Goal: Information Seeking & Learning: Learn about a topic

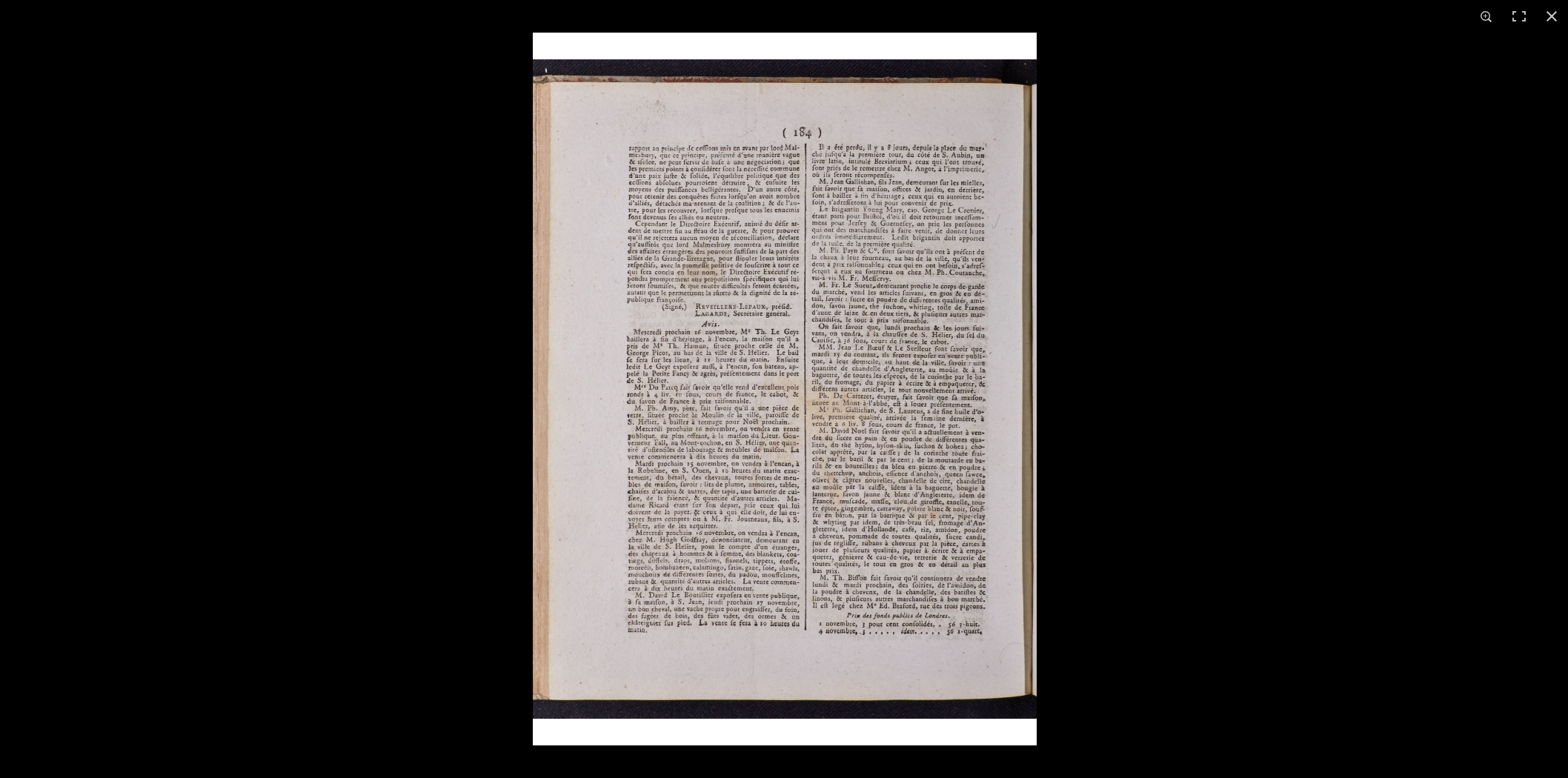
scroll to position [82, 0]
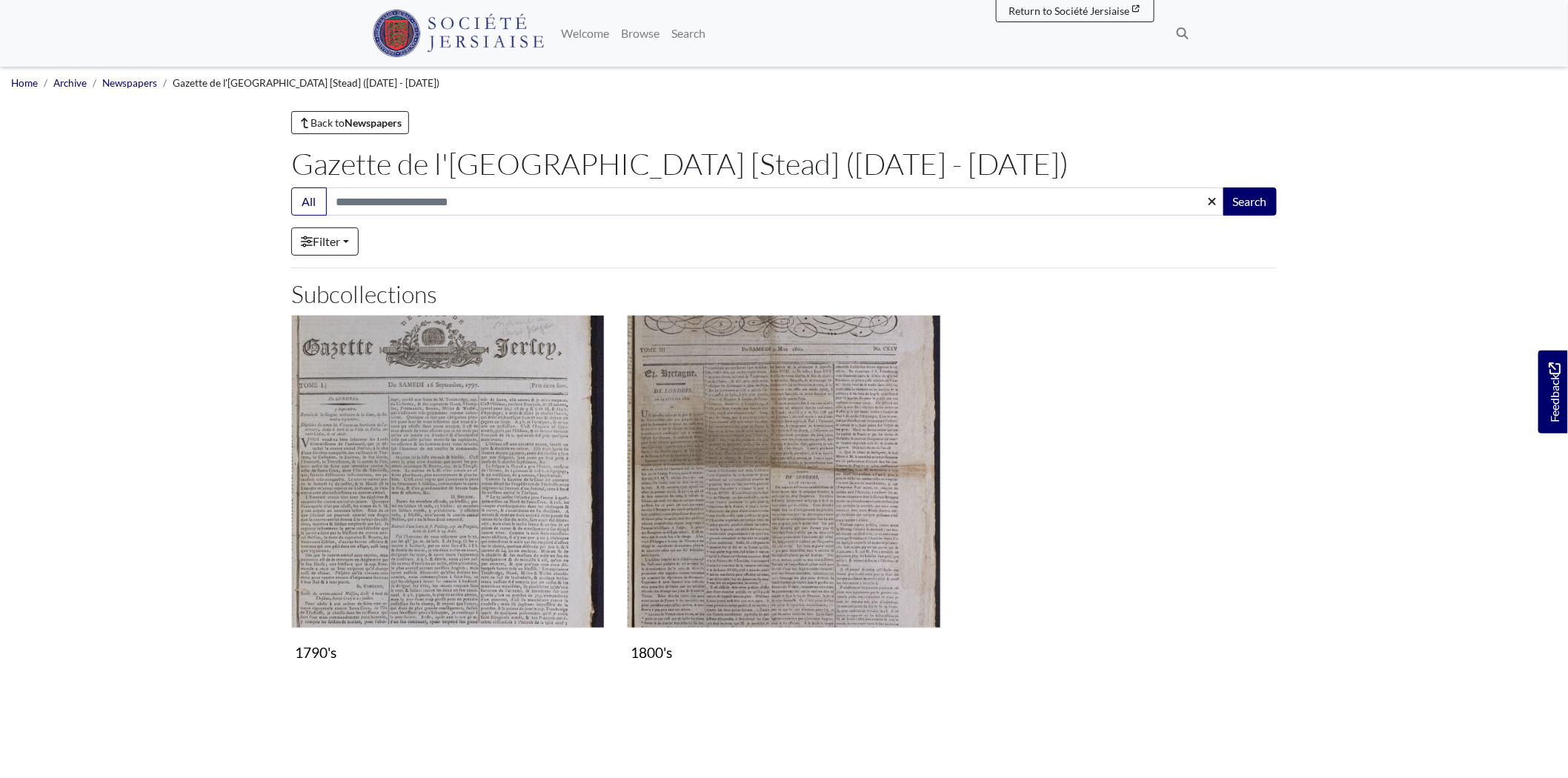
click at [461, 34] on img at bounding box center [458, 33] width 171 height 47
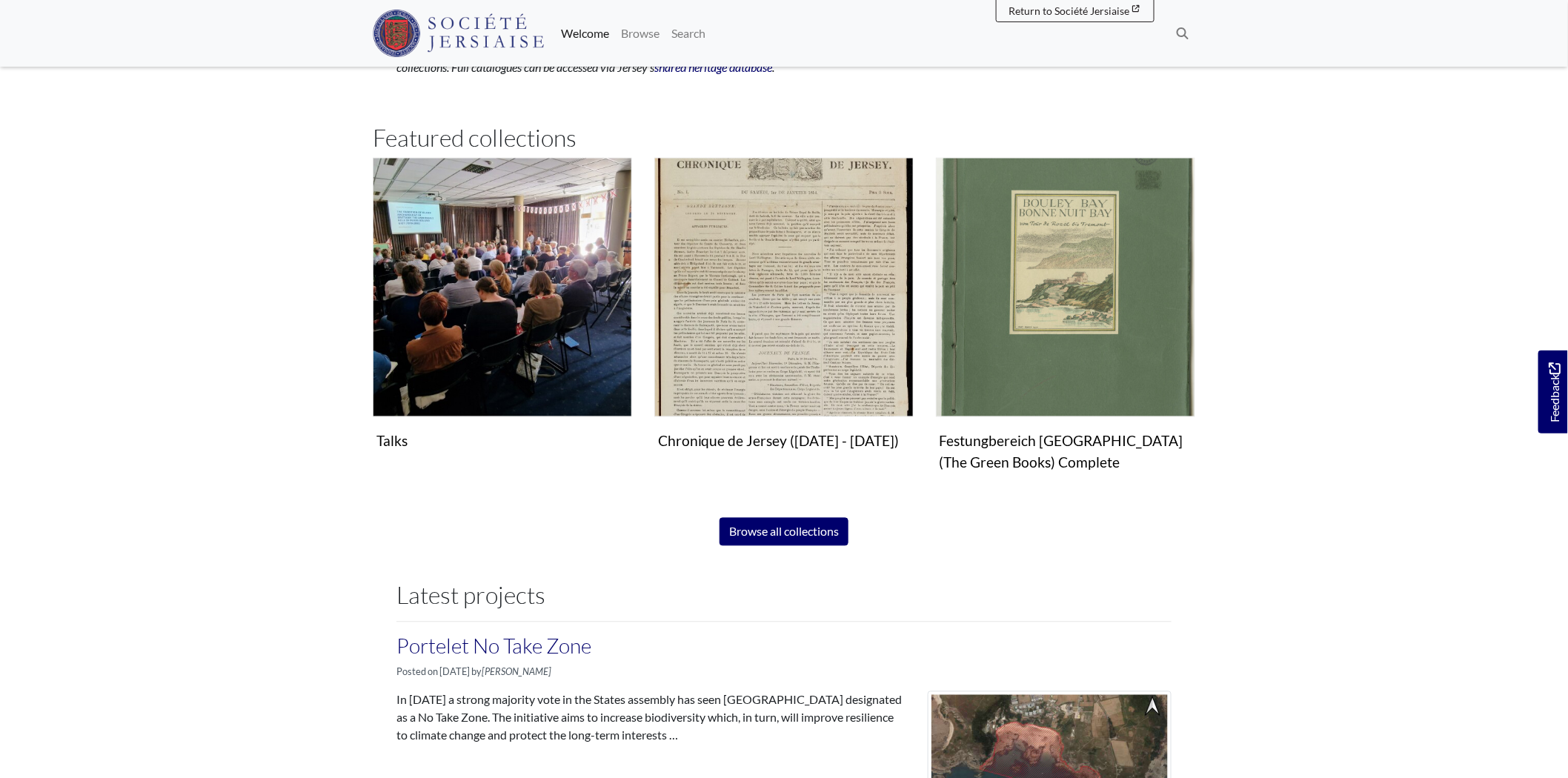
scroll to position [1235, 0]
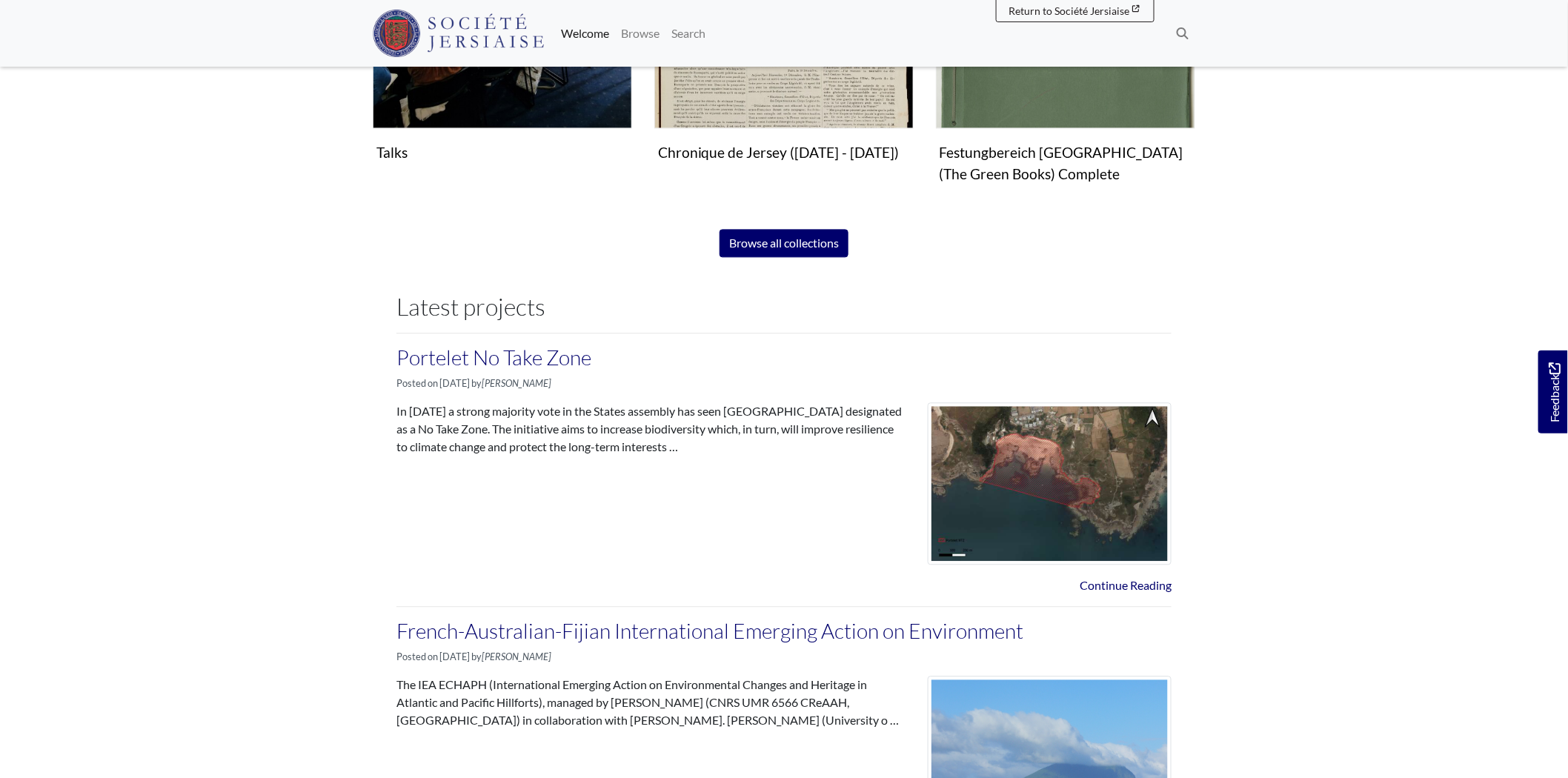
click at [787, 225] on div "Talks Collection Chronique de Jersey (1814 - 1959) Collection Festungbereich Je…" at bounding box center [784, 49] width 845 height 360
click at [789, 240] on link "Browse all collections" at bounding box center [784, 243] width 129 height 28
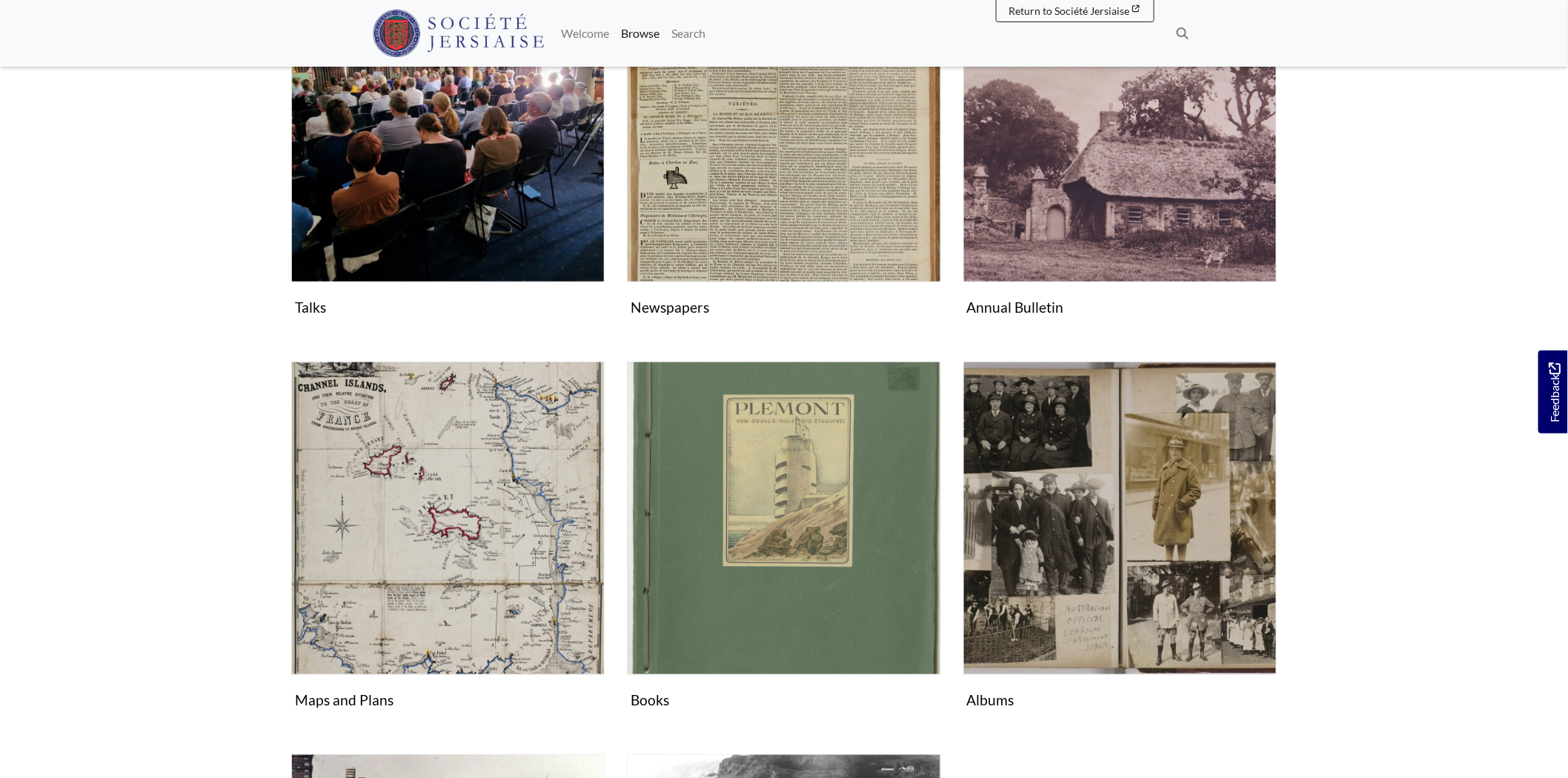
scroll to position [329, 0]
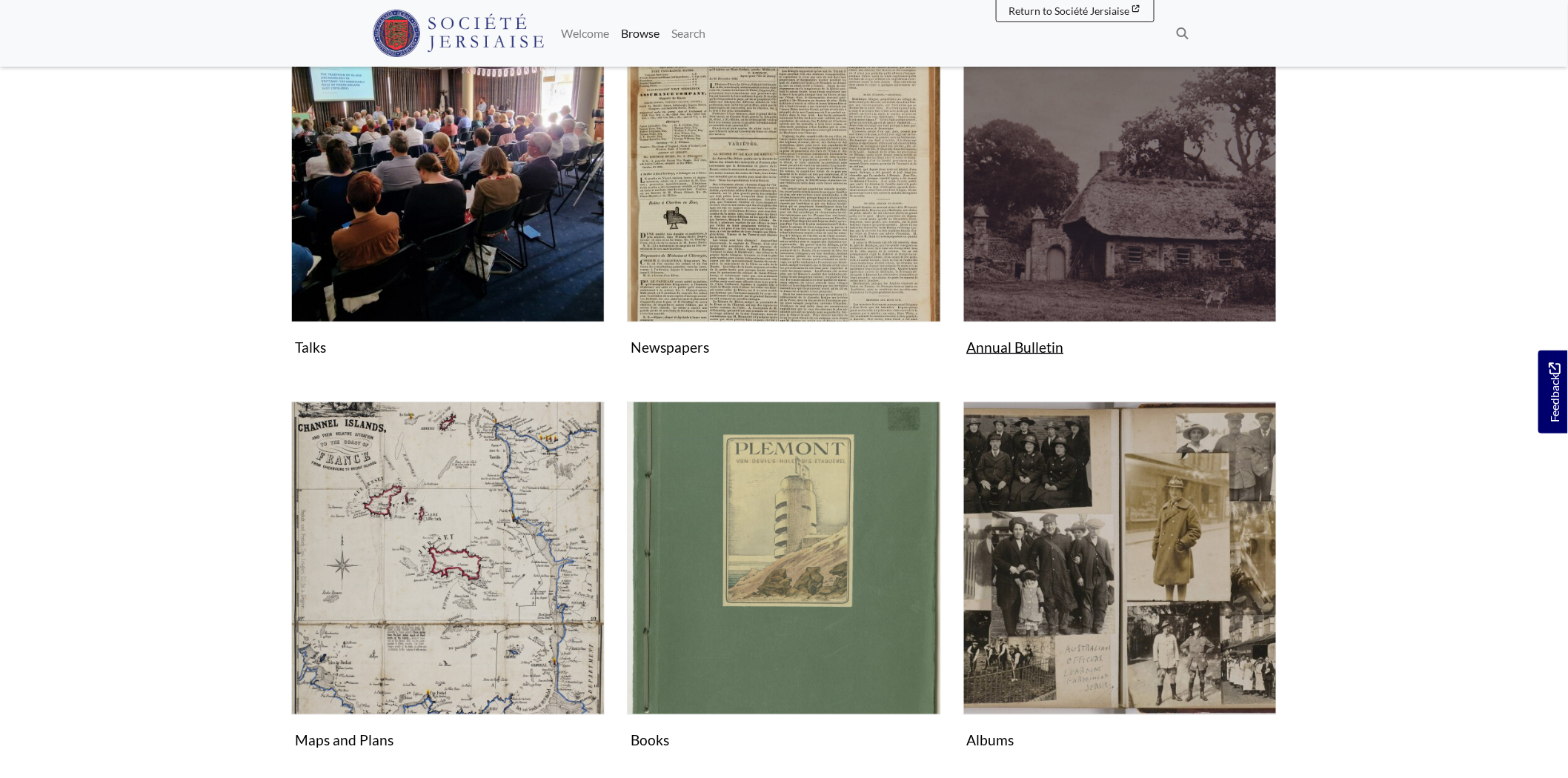
click at [1079, 293] on img "Subcollection" at bounding box center [1120, 165] width 313 height 314
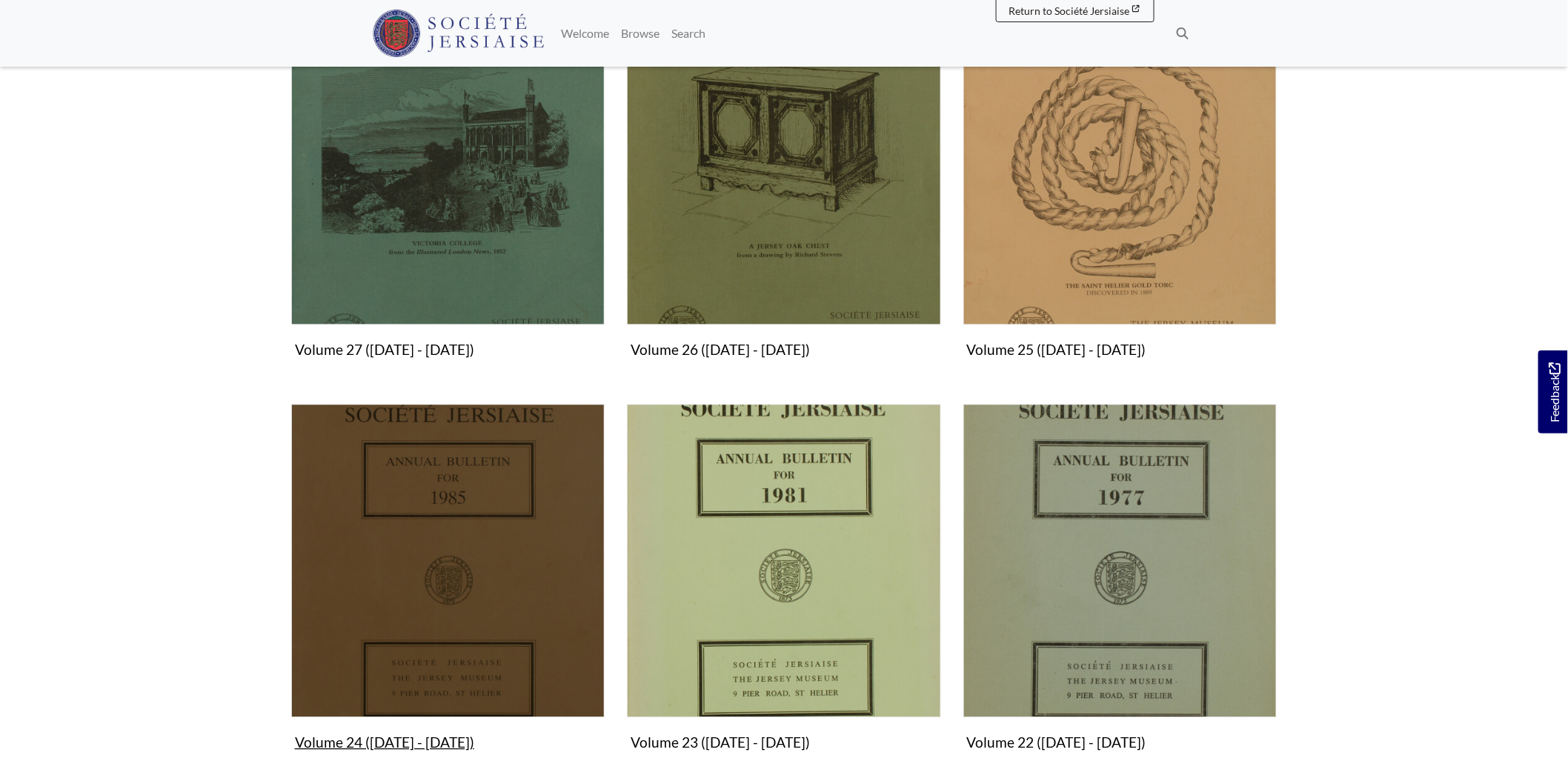
scroll to position [1647, 0]
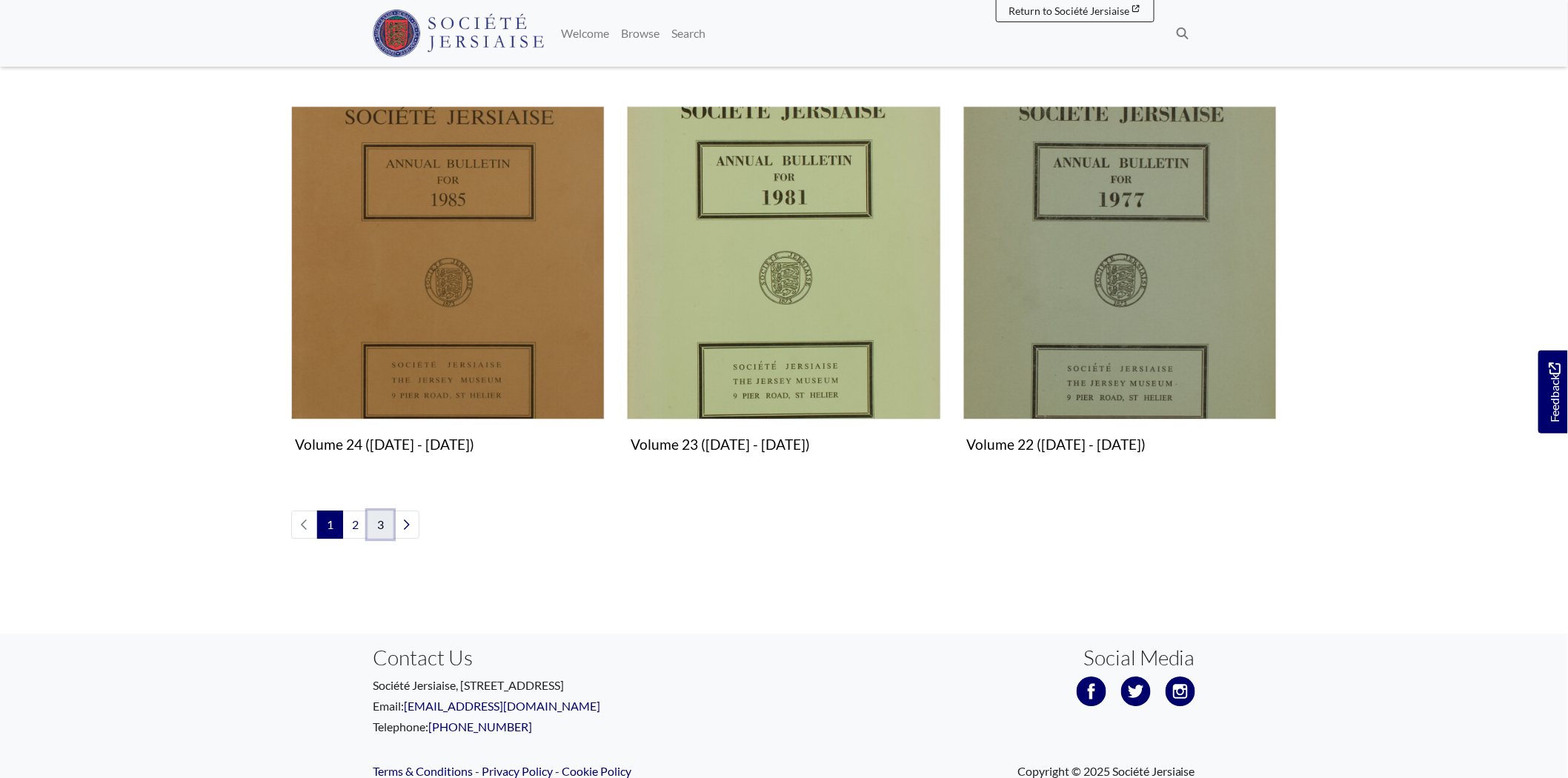
click at [378, 525] on link "3" at bounding box center [381, 525] width 26 height 28
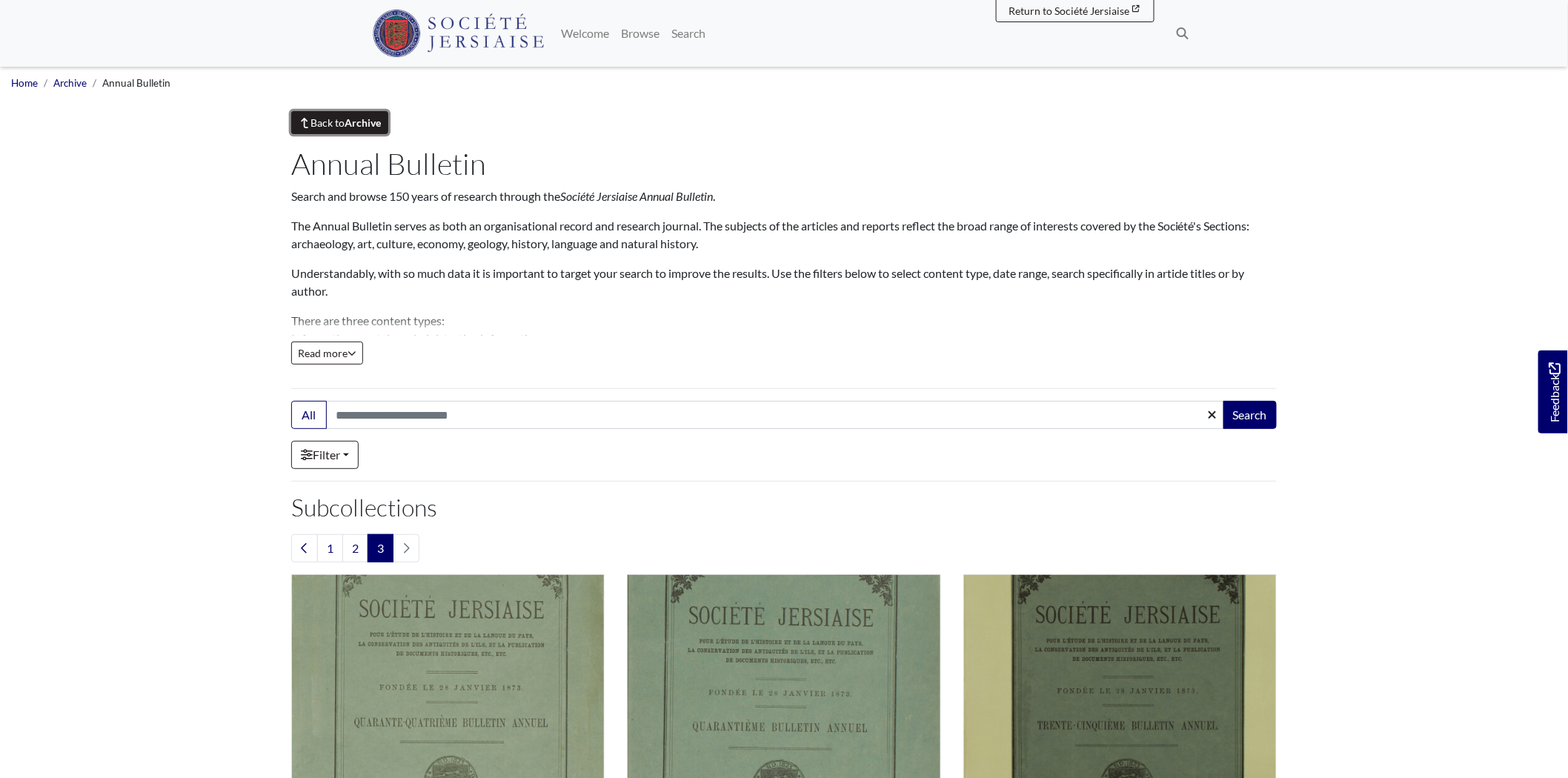
click at [320, 129] on link "Back to Archive" at bounding box center [339, 123] width 97 height 23
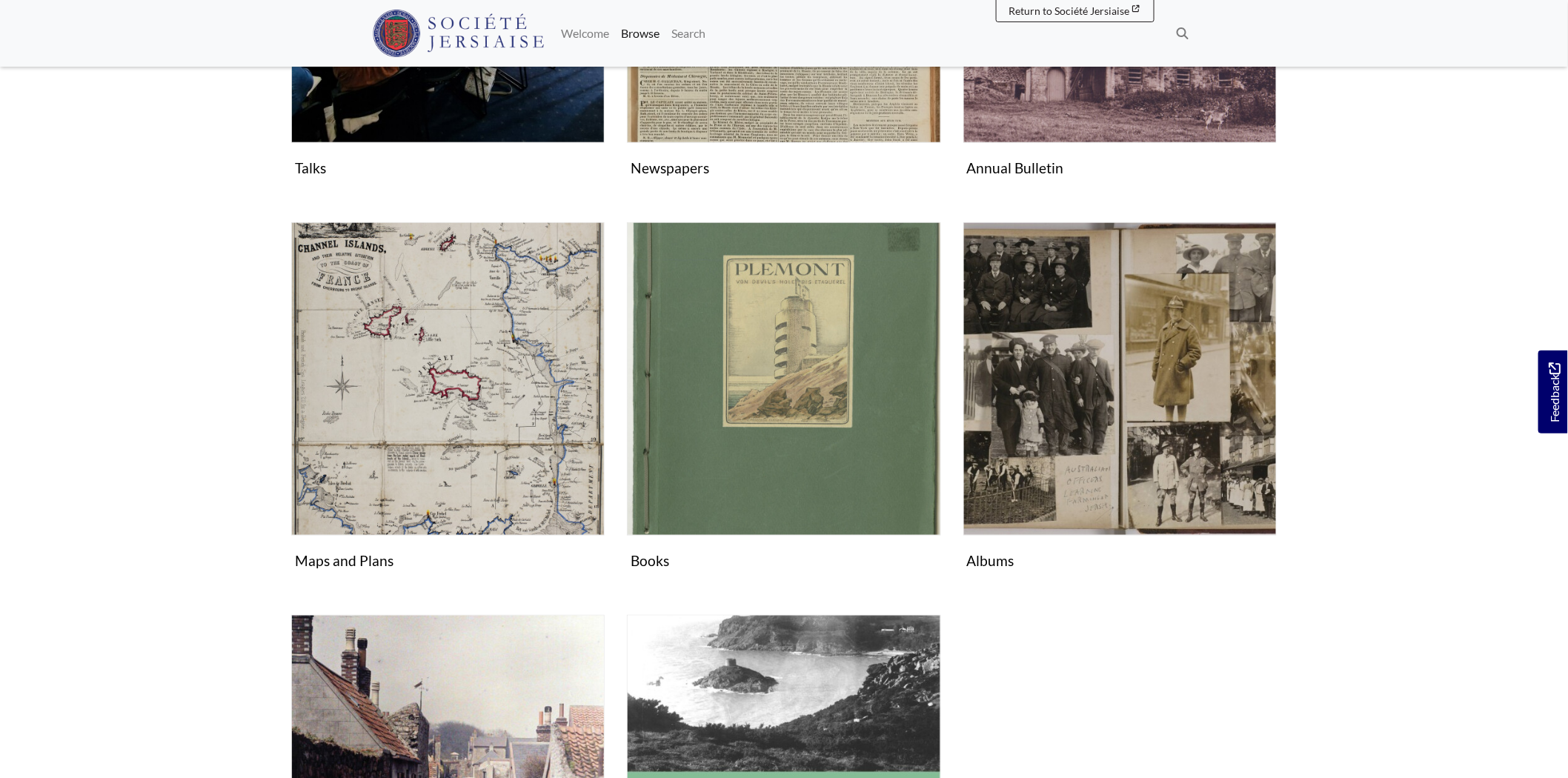
scroll to position [576, 0]
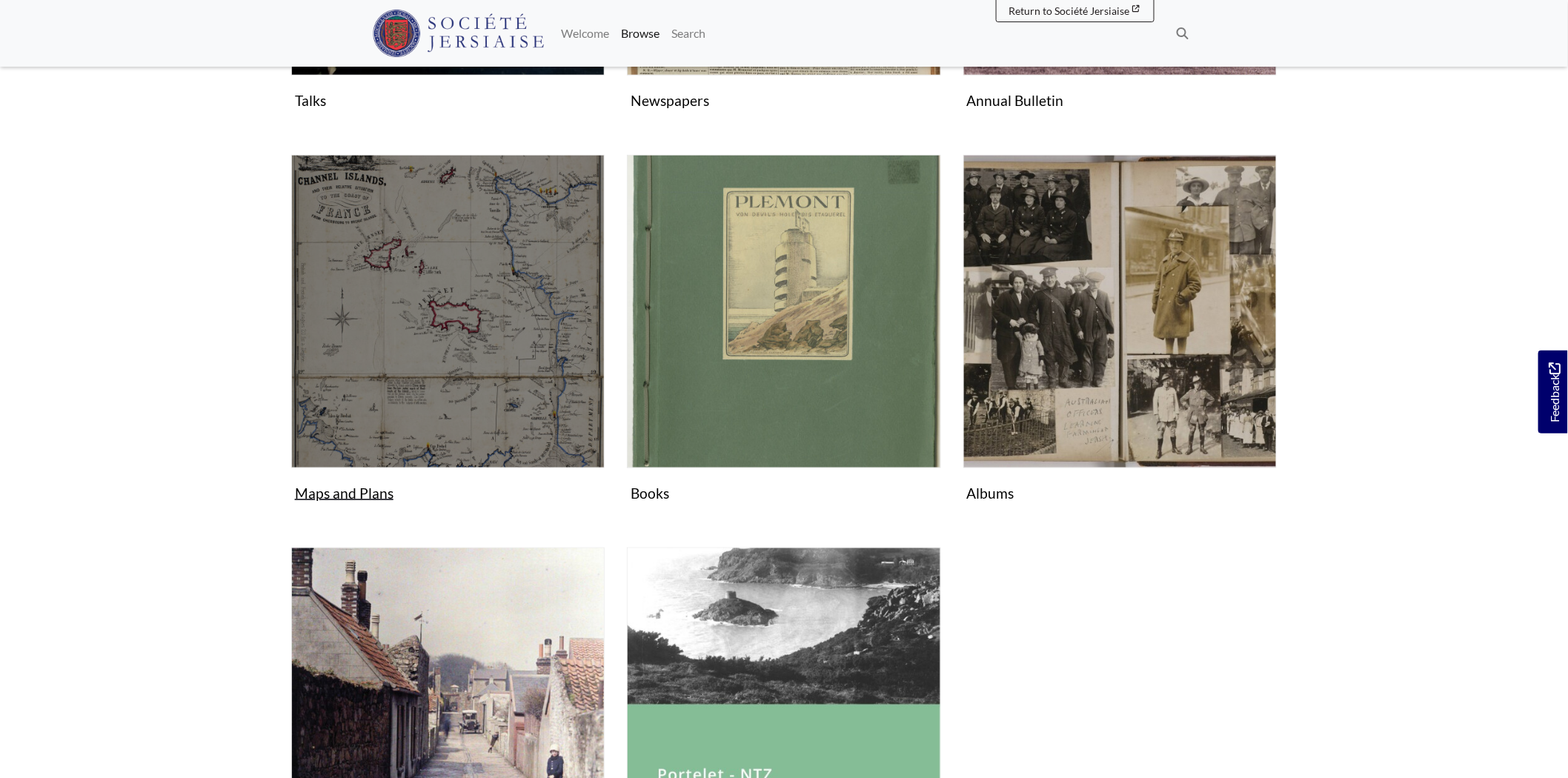
click at [472, 334] on img "Subcollection" at bounding box center [447, 311] width 313 height 314
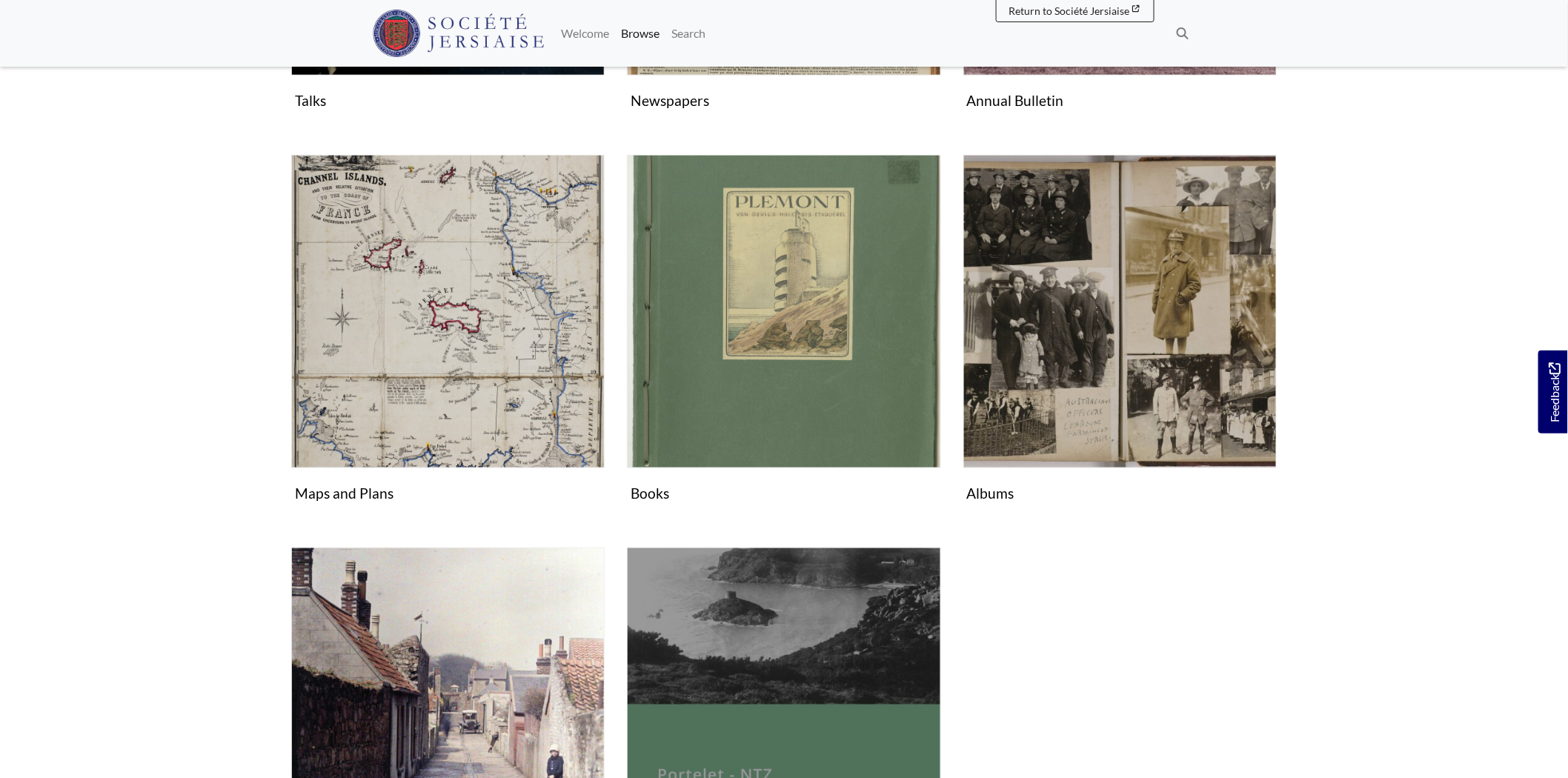
scroll to position [988, 0]
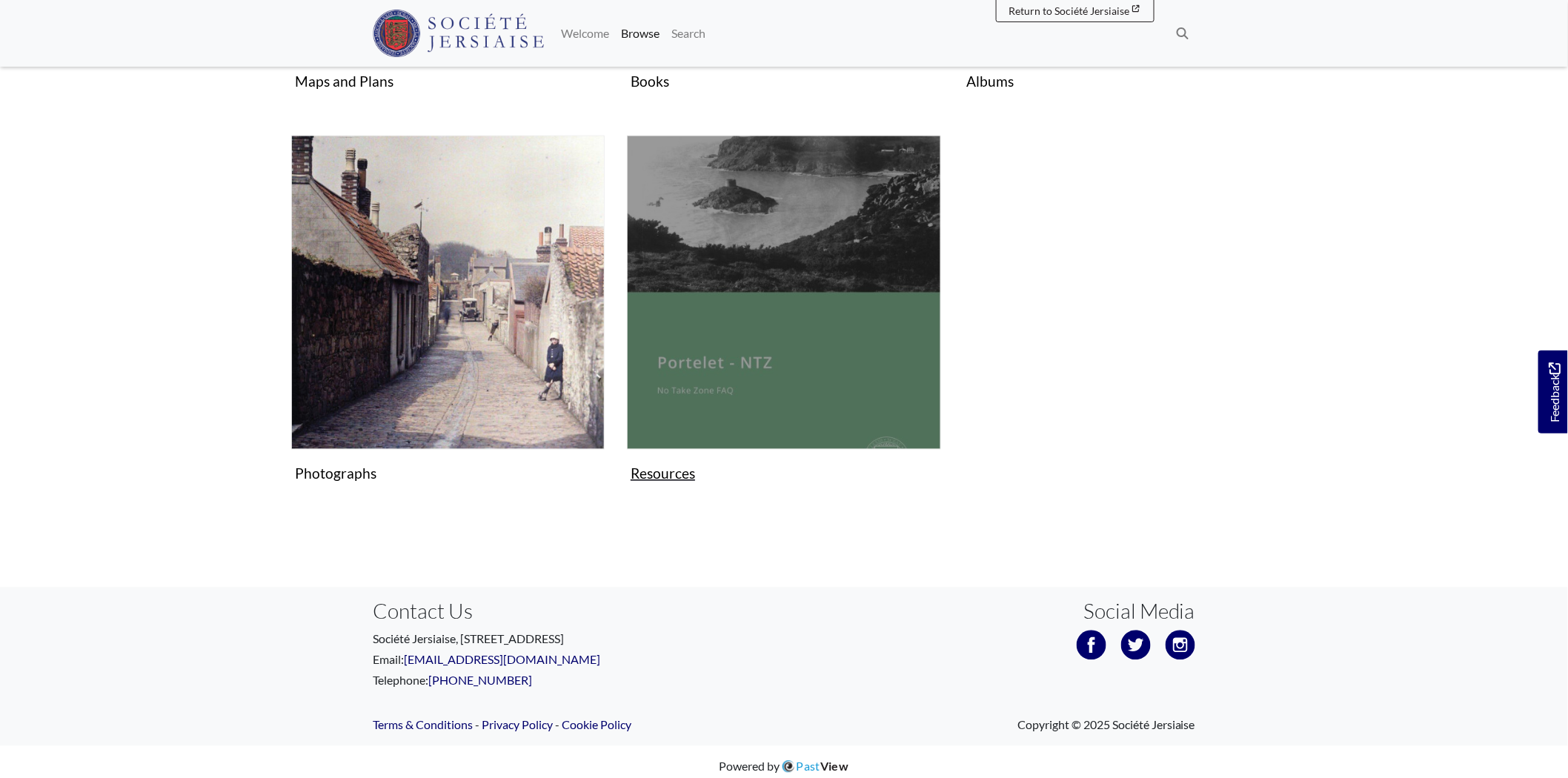
click at [820, 340] on img "Subcollection" at bounding box center [783, 292] width 313 height 314
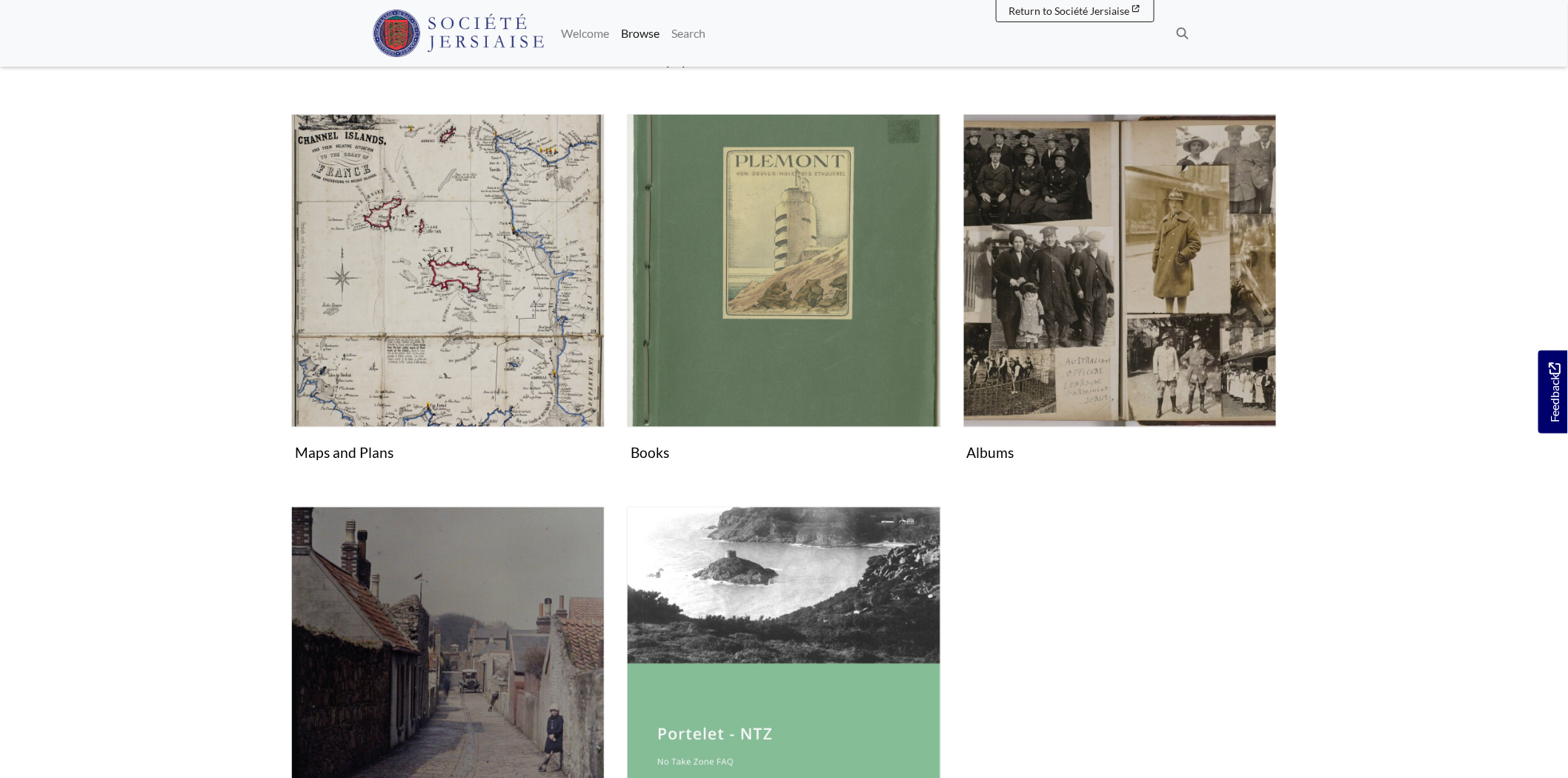
scroll to position [576, 0]
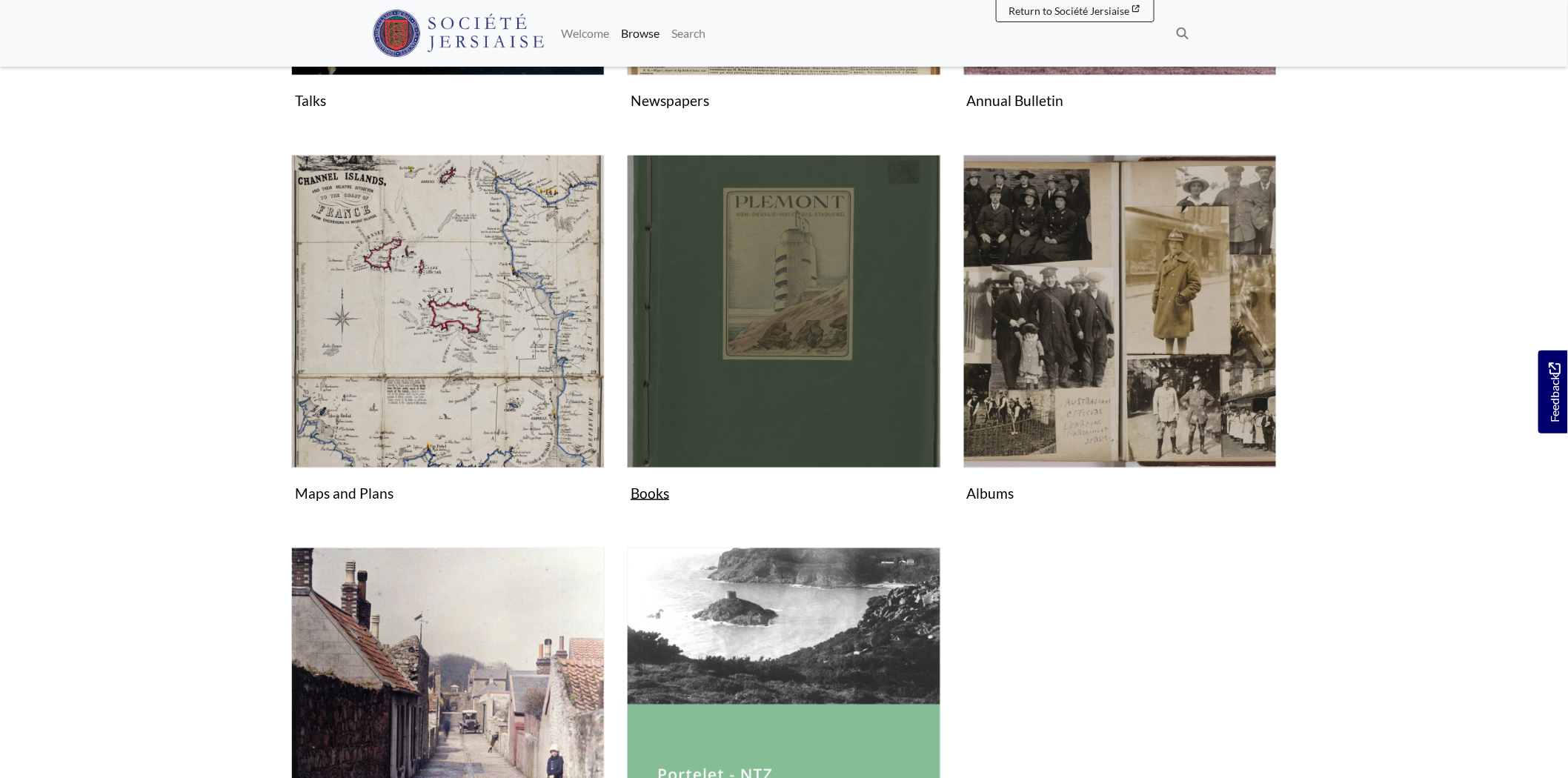
click at [758, 428] on img "Subcollection" at bounding box center [783, 311] width 313 height 314
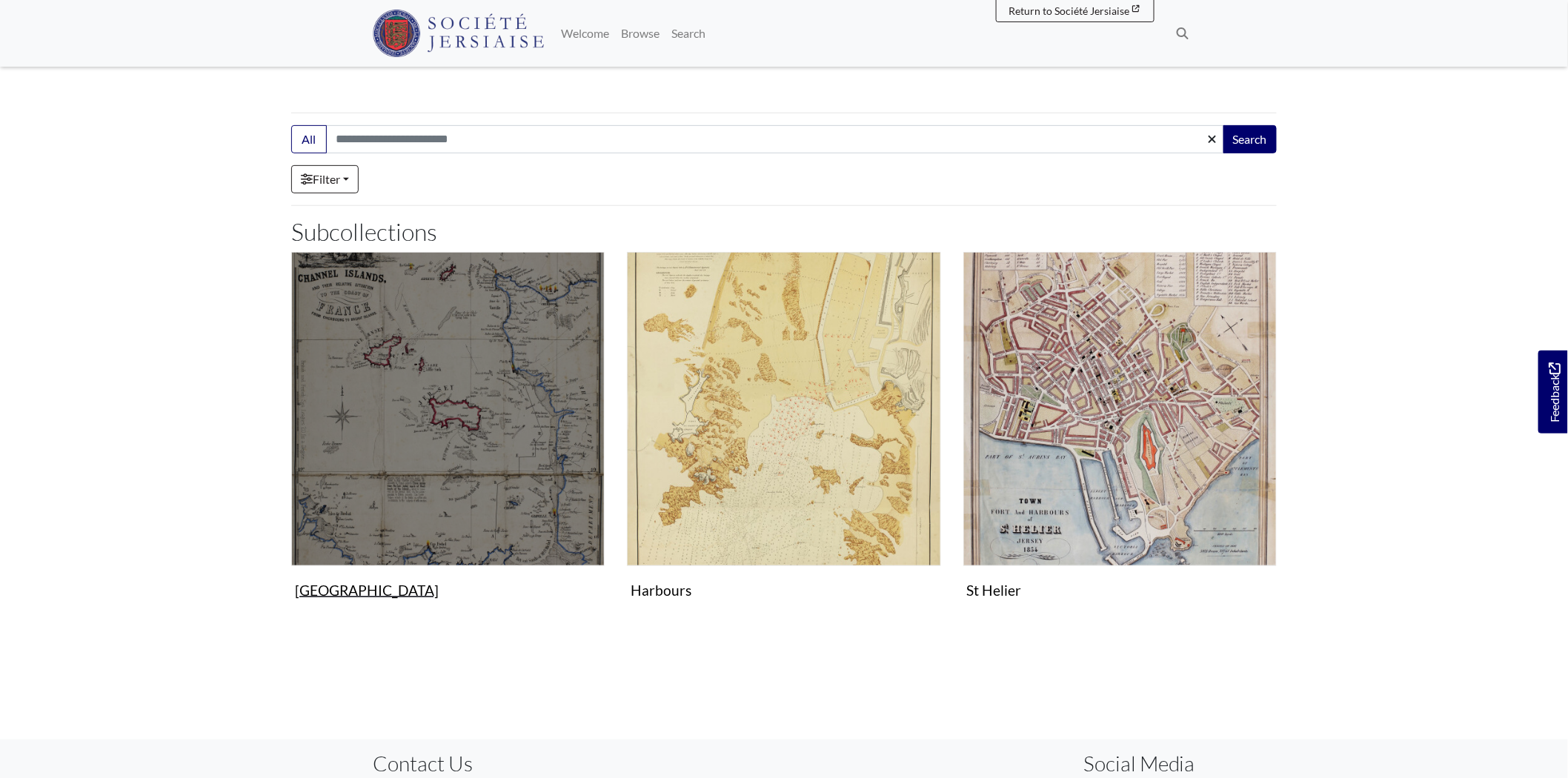
scroll to position [247, 0]
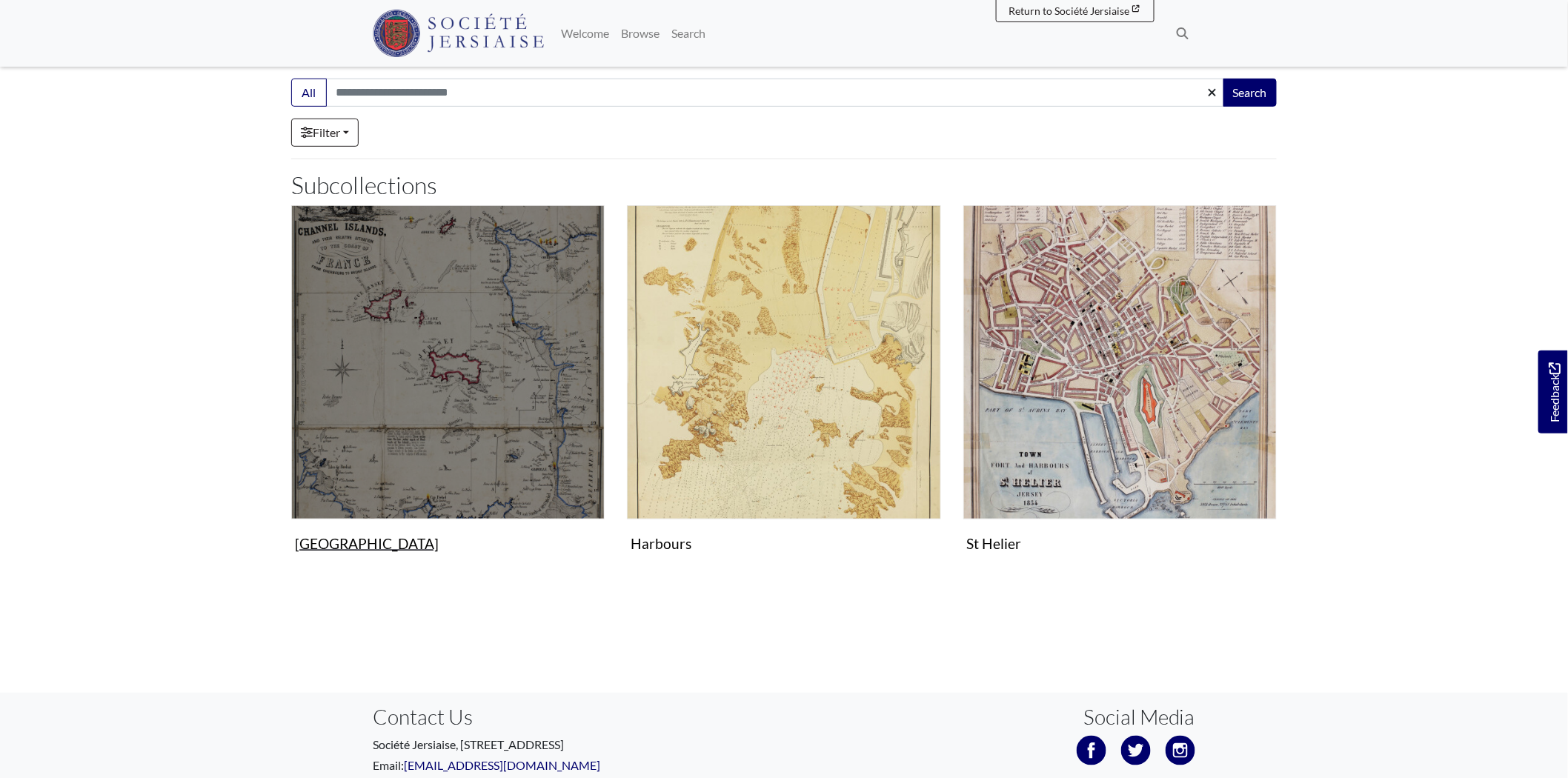
click at [587, 464] on img "Subcollection" at bounding box center [447, 362] width 313 height 314
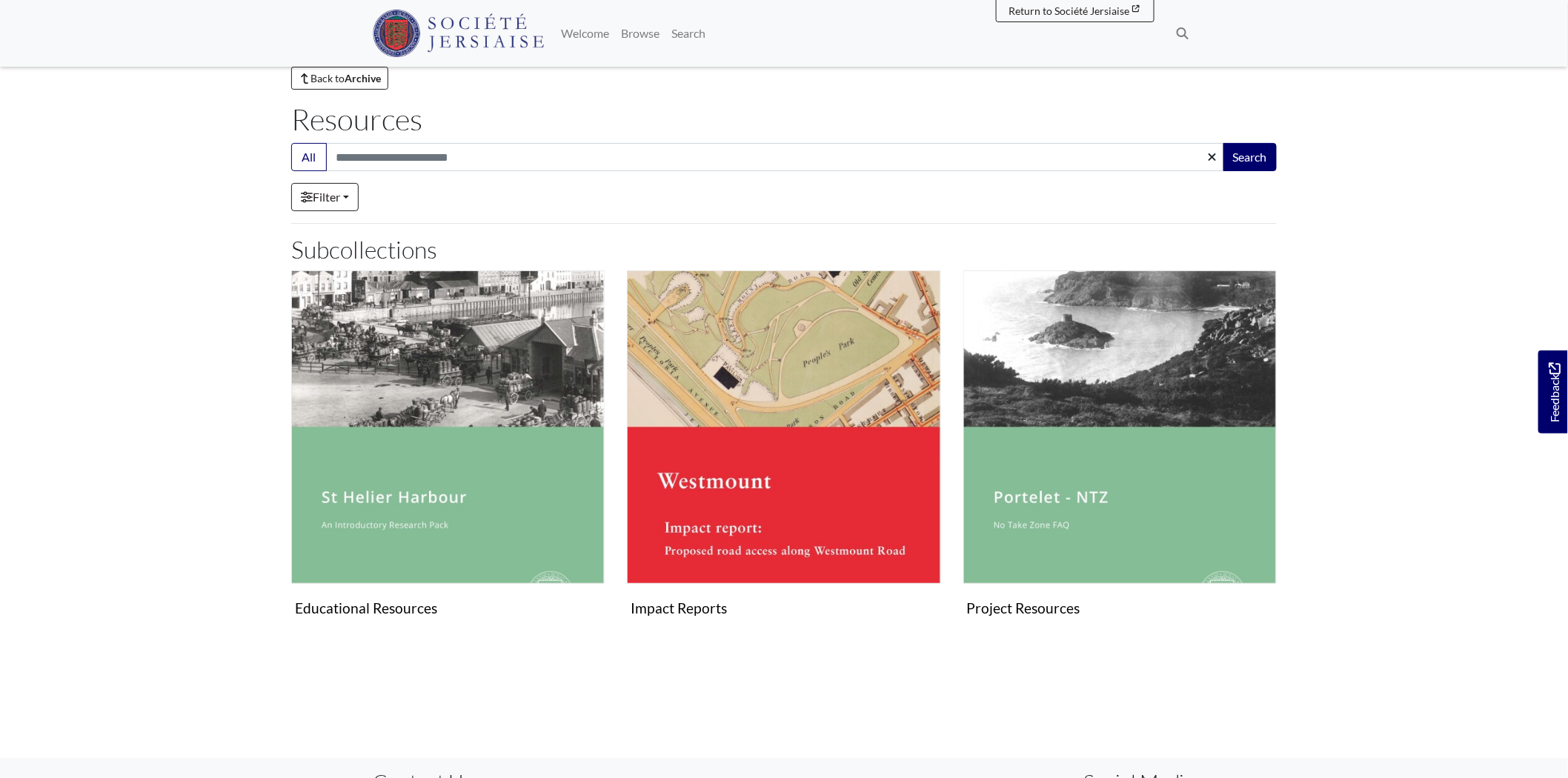
scroll to position [82, 0]
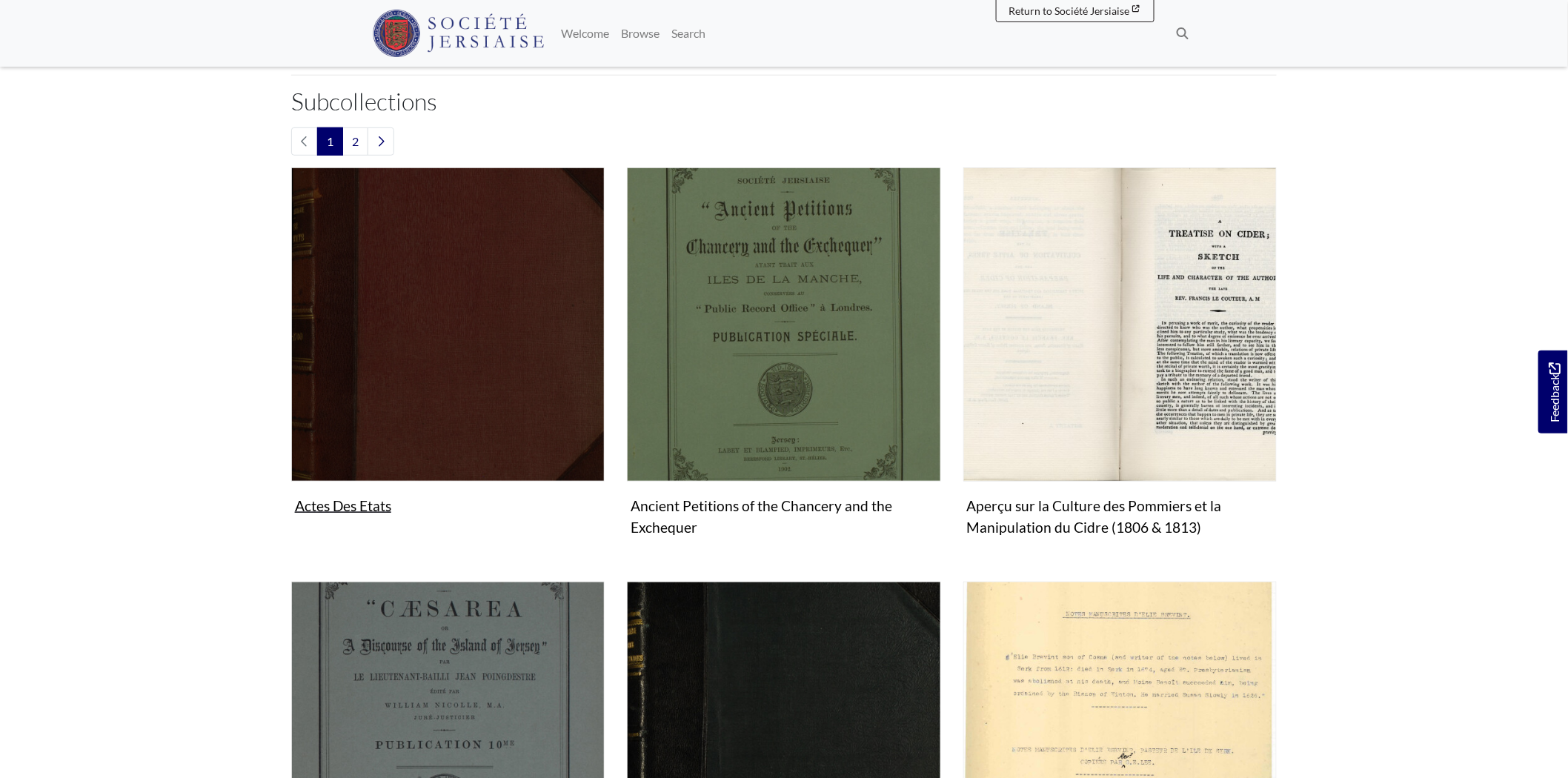
scroll to position [329, 0]
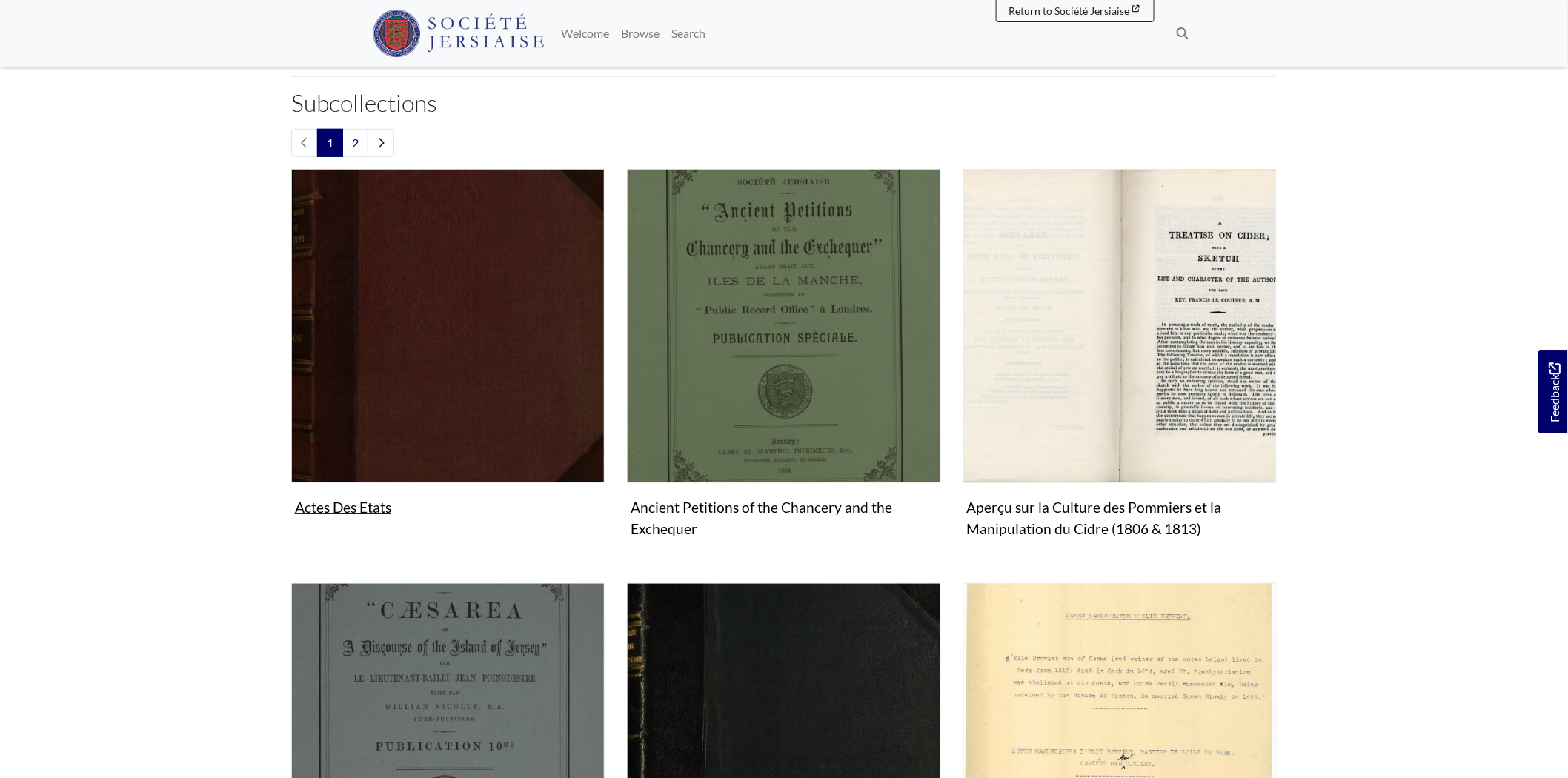
click at [525, 413] on img "Subcollection" at bounding box center [447, 325] width 313 height 314
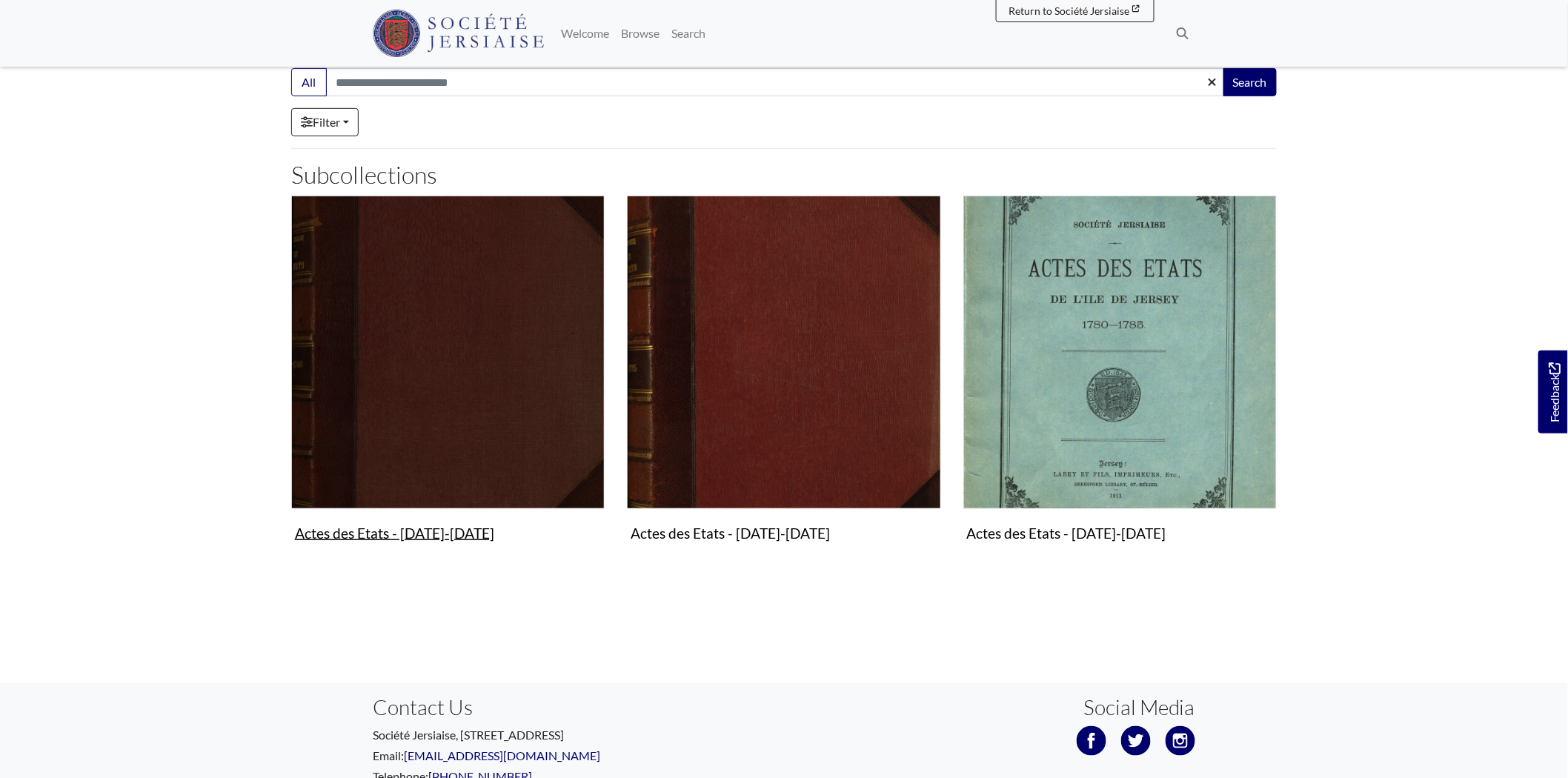
scroll to position [329, 0]
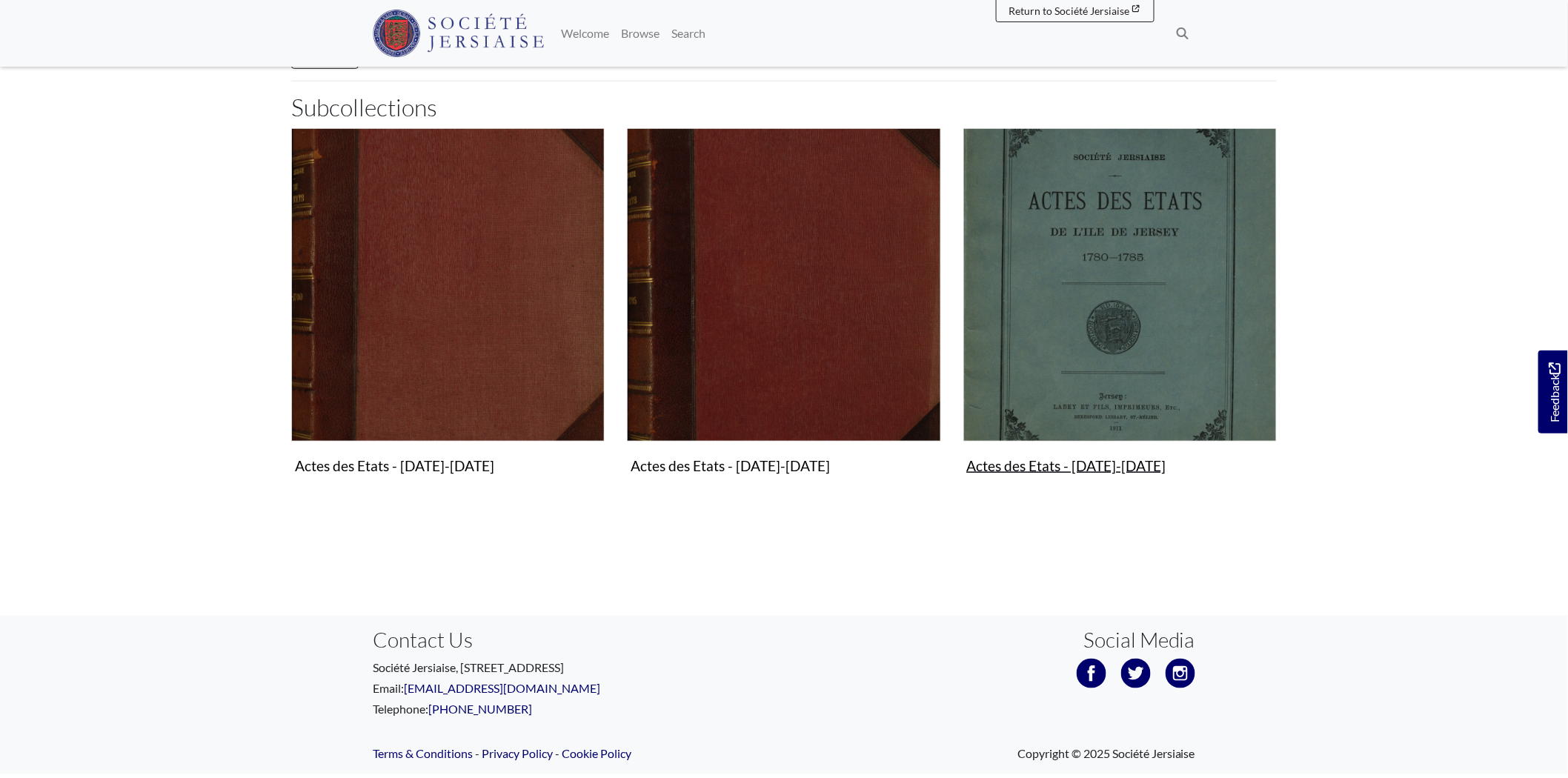
click at [1097, 463] on figure "Actes des Etats - [DATE]-[DATE] Collection" at bounding box center [1120, 305] width 313 height 353
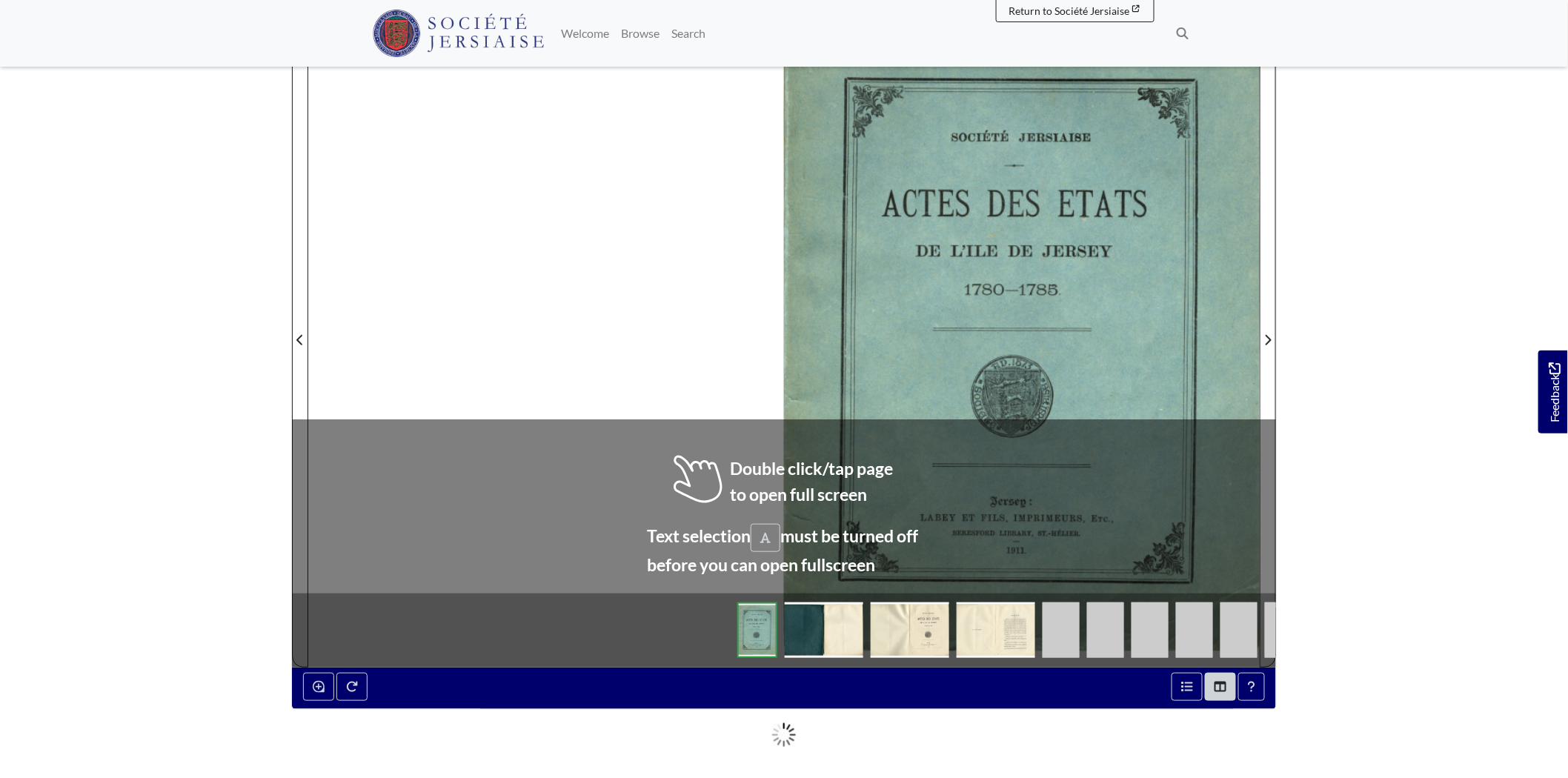
scroll to position [247, 0]
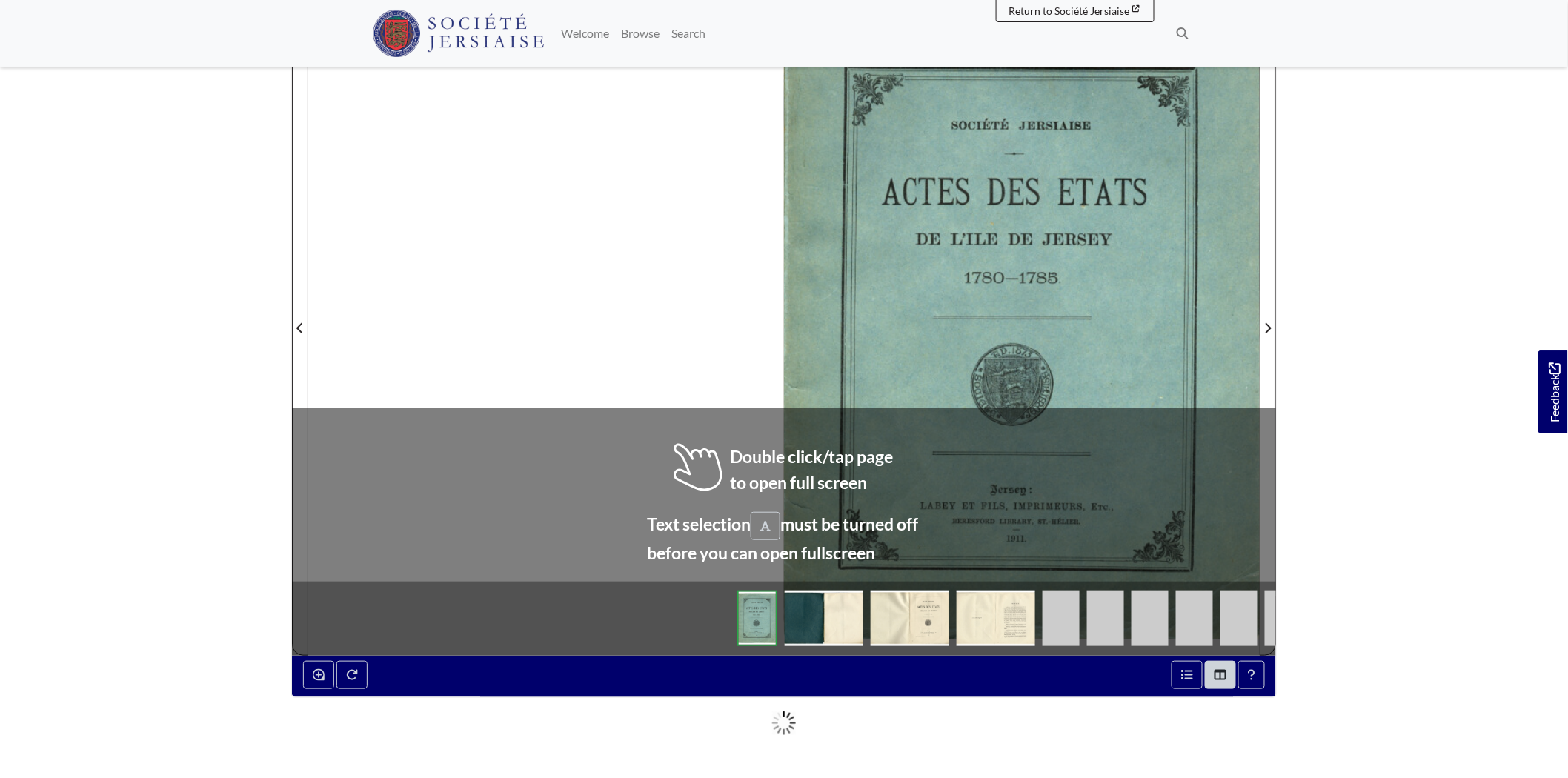
click at [1056, 621] on img at bounding box center [1061, 619] width 37 height 56
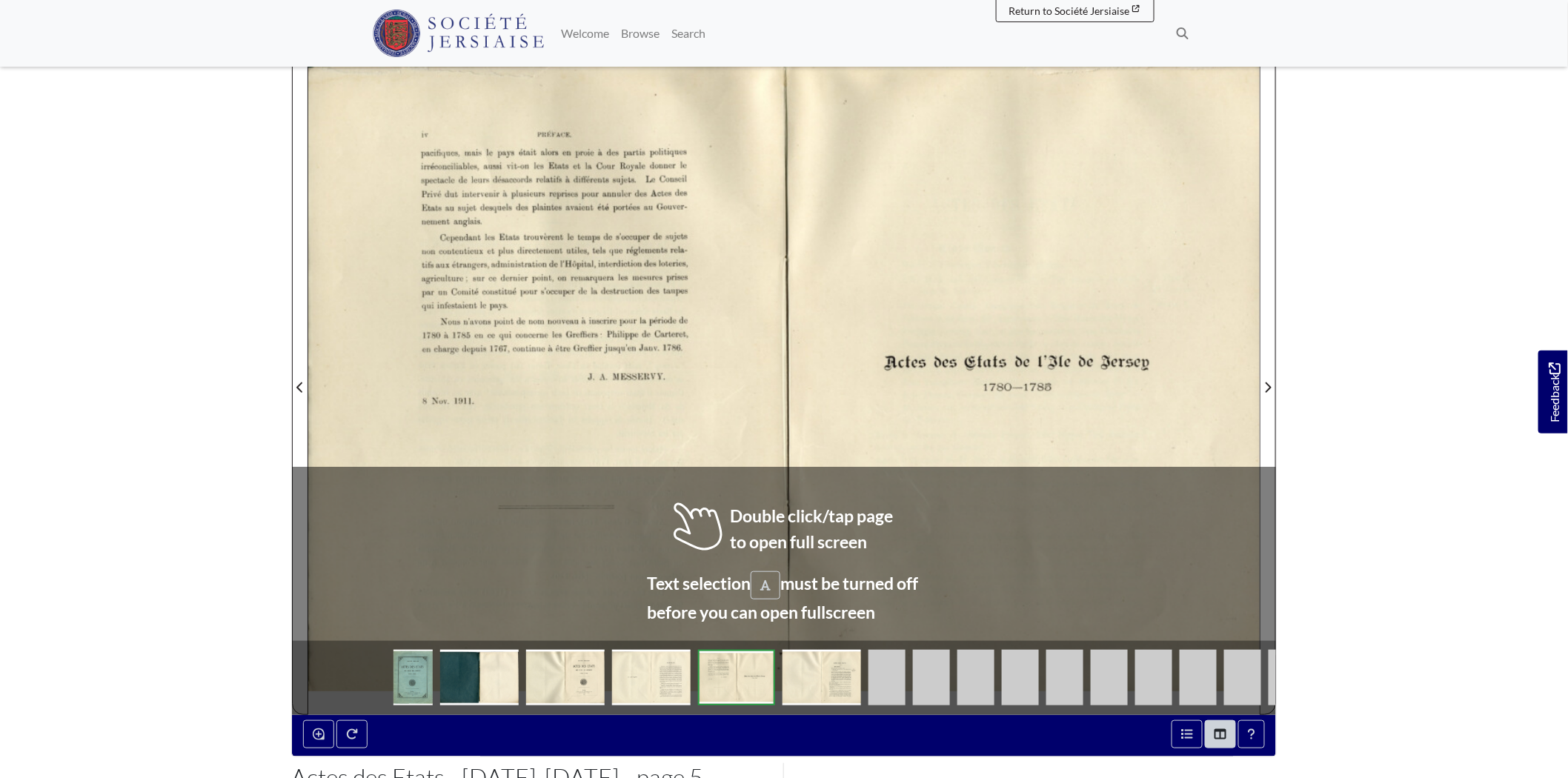
scroll to position [165, 0]
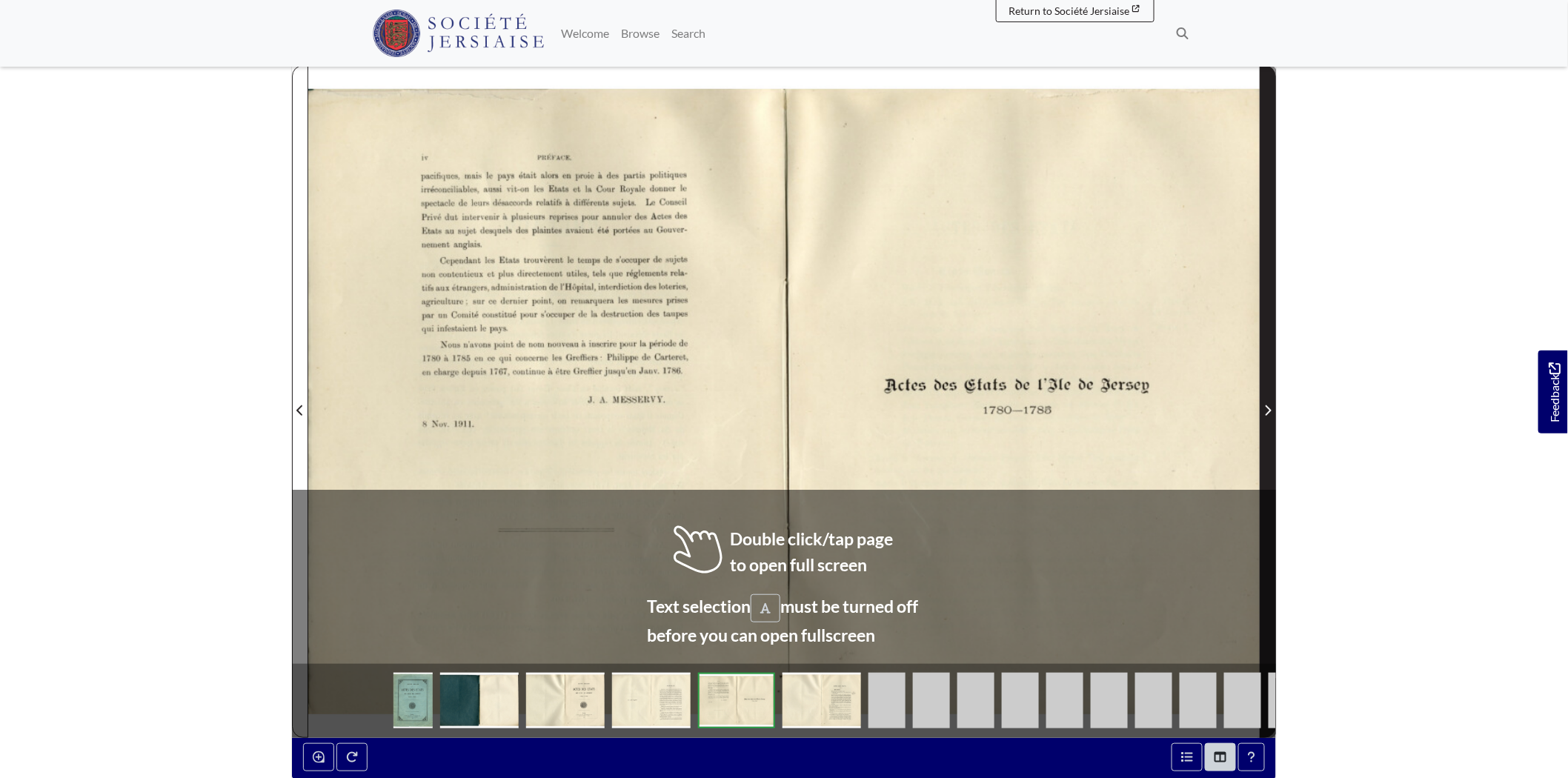
click at [1275, 433] on span "Next Page" at bounding box center [1268, 402] width 15 height 672
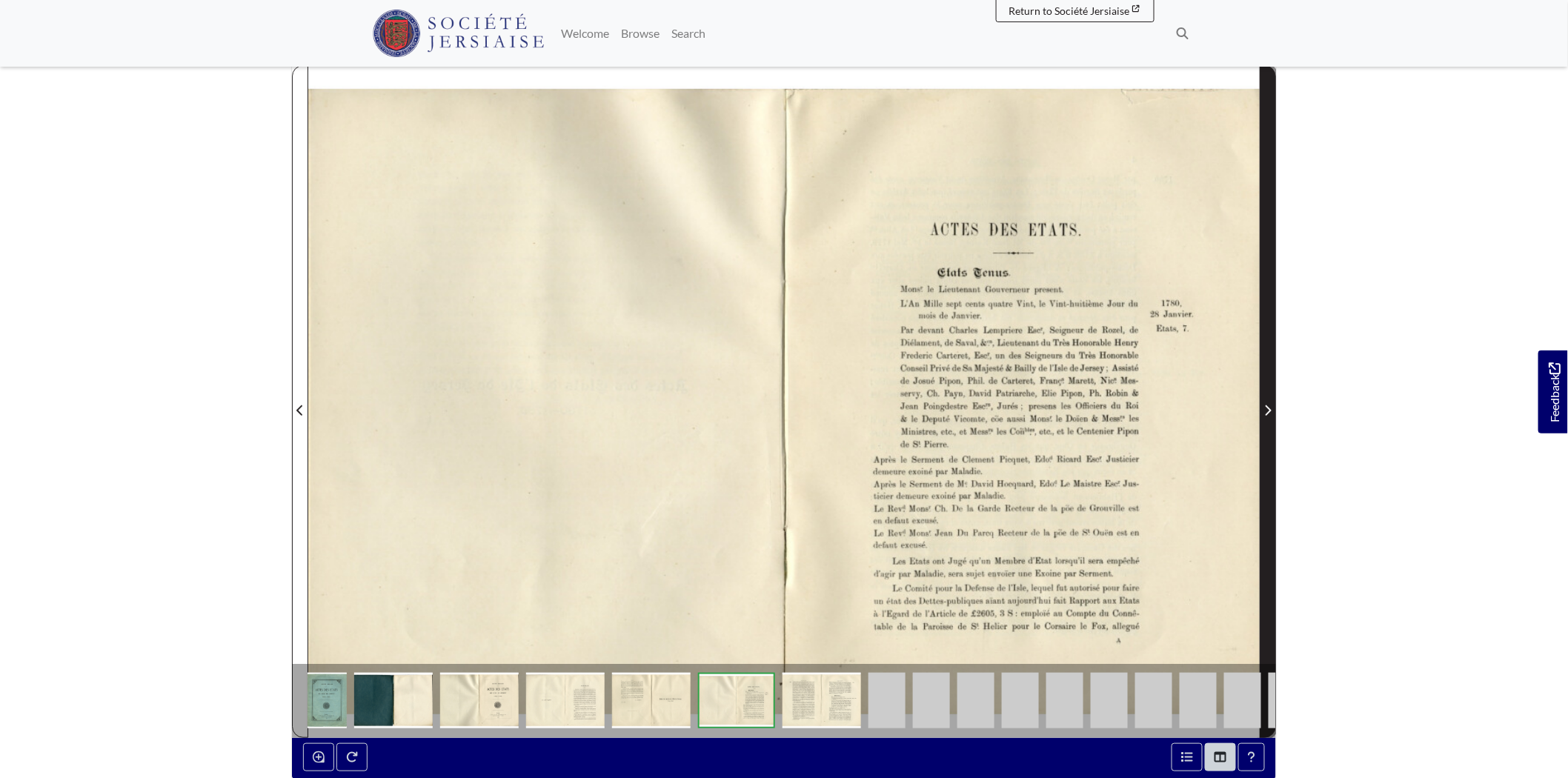
click at [1275, 434] on span "Next Page" at bounding box center [1268, 402] width 15 height 672
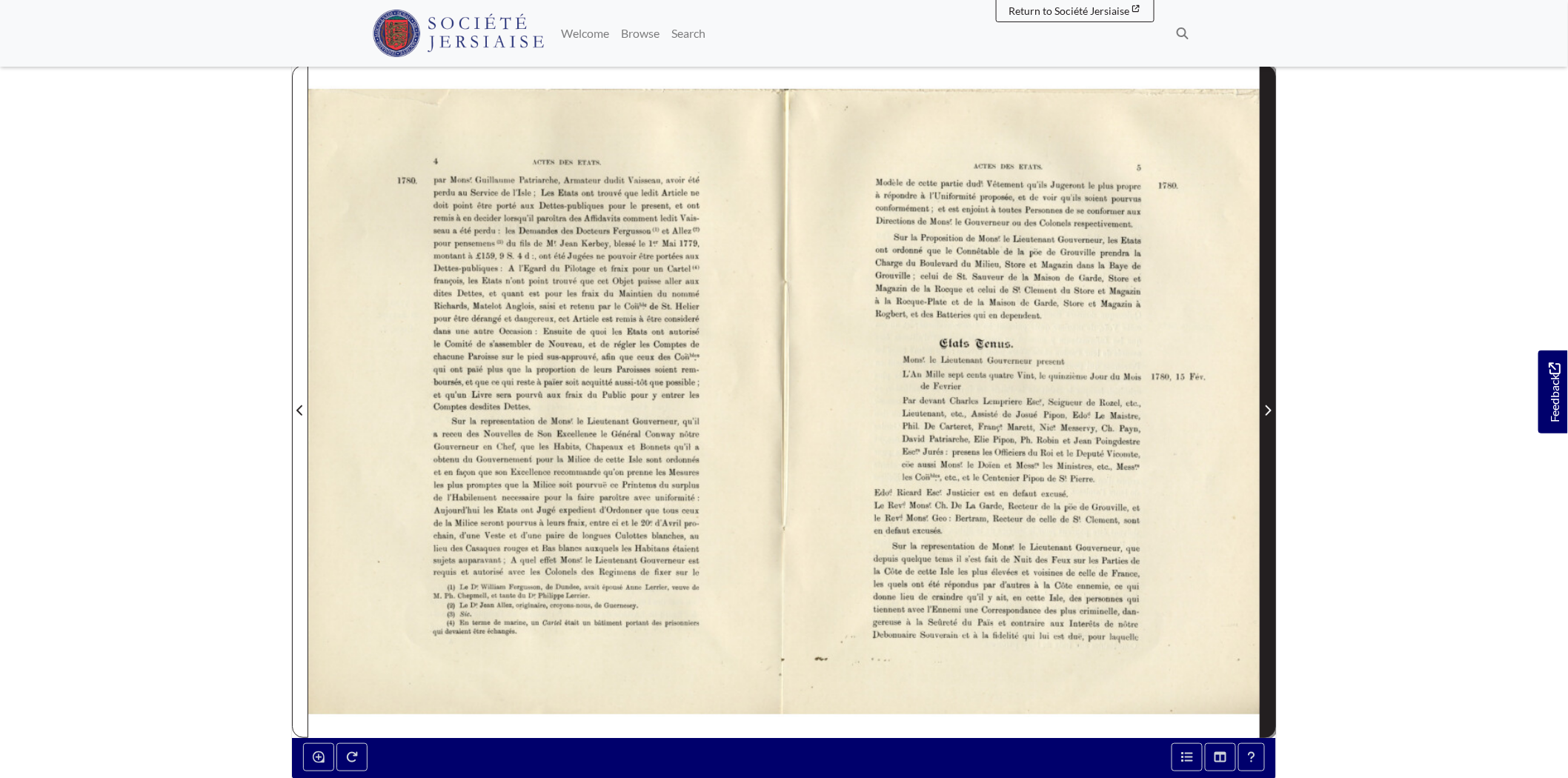
click at [1275, 434] on span "Next Page" at bounding box center [1268, 402] width 15 height 672
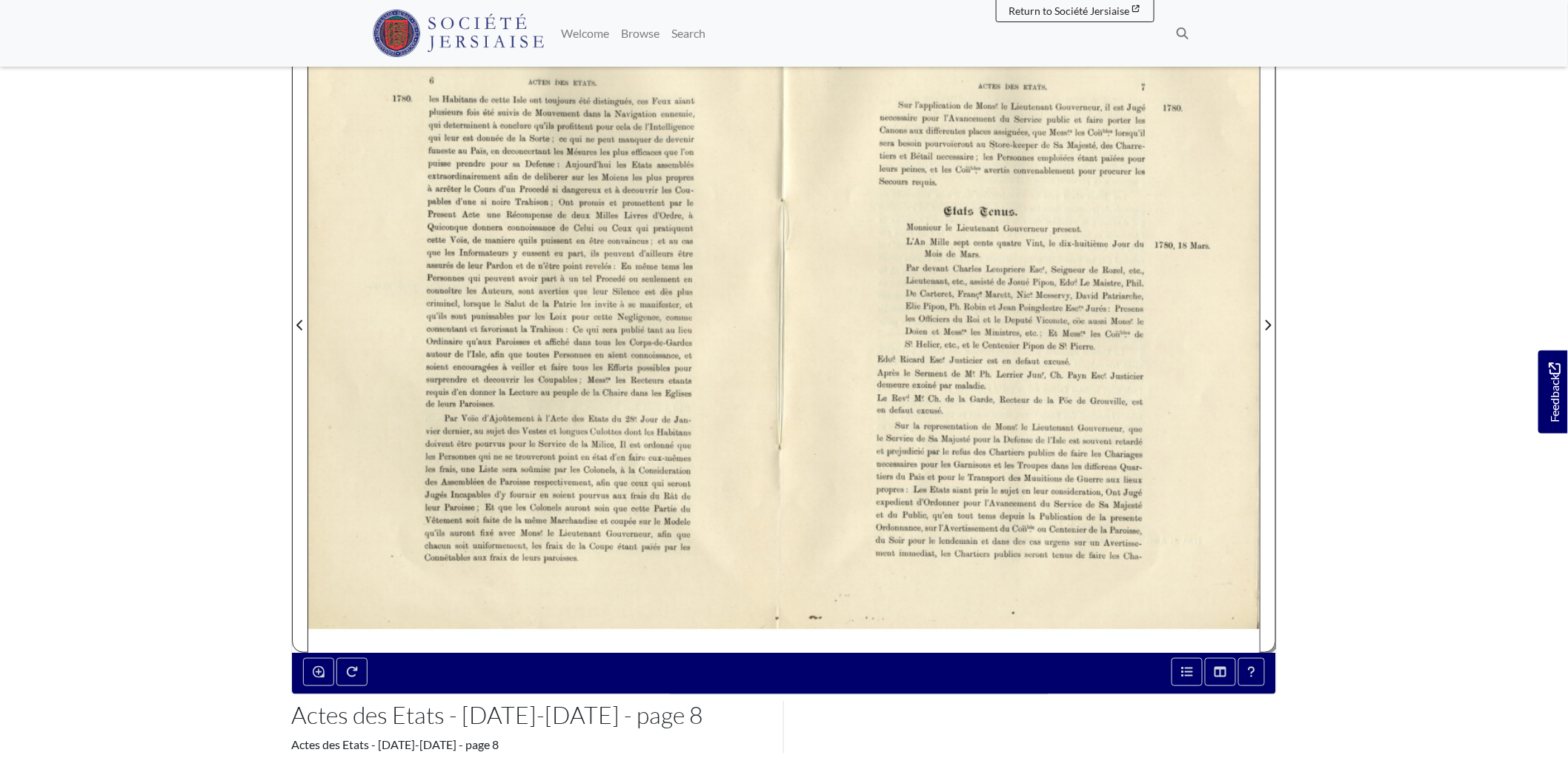
scroll to position [247, 0]
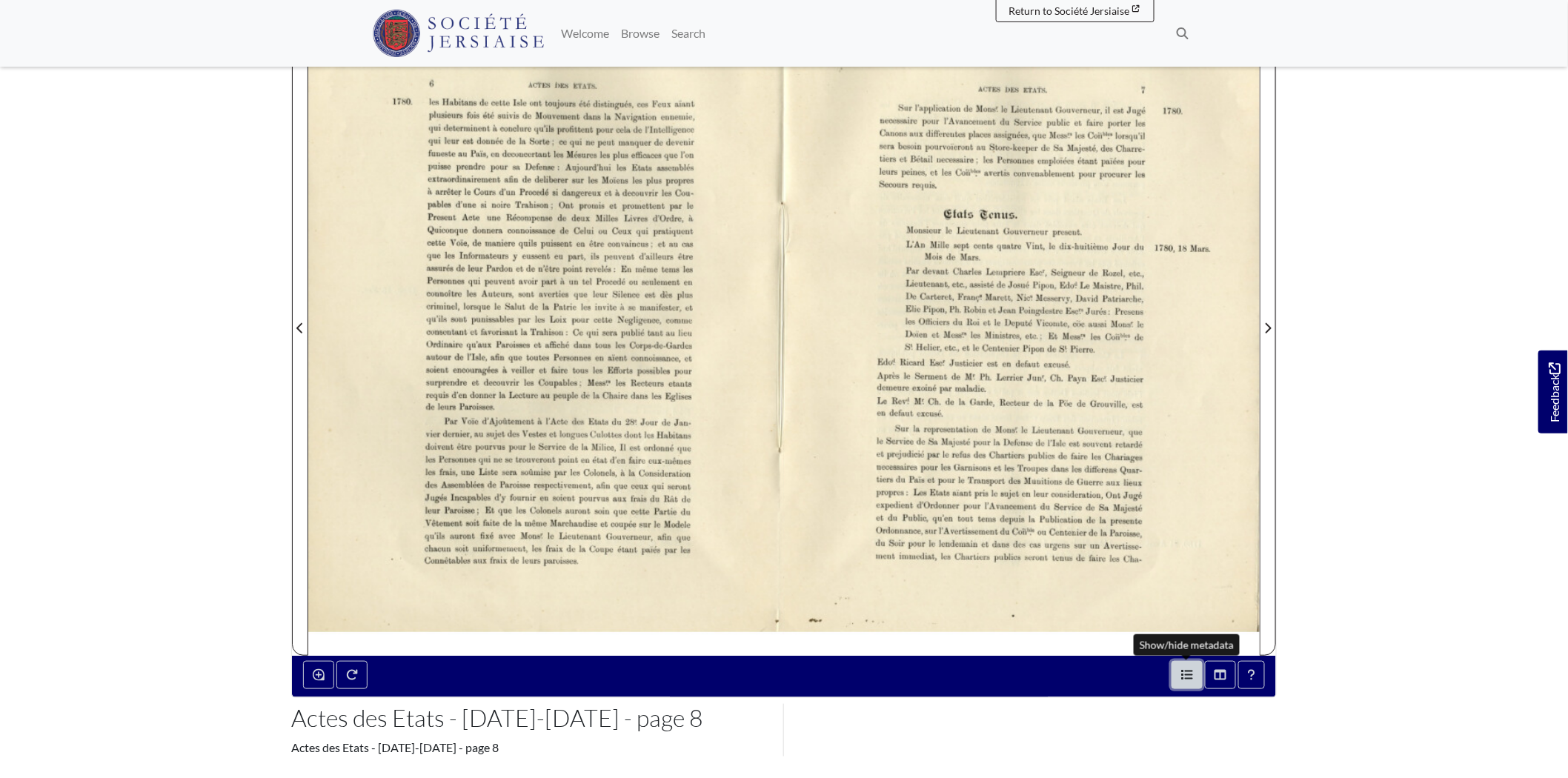
click at [1186, 673] on icon "Open metadata window" at bounding box center [1186, 675] width 12 height 12
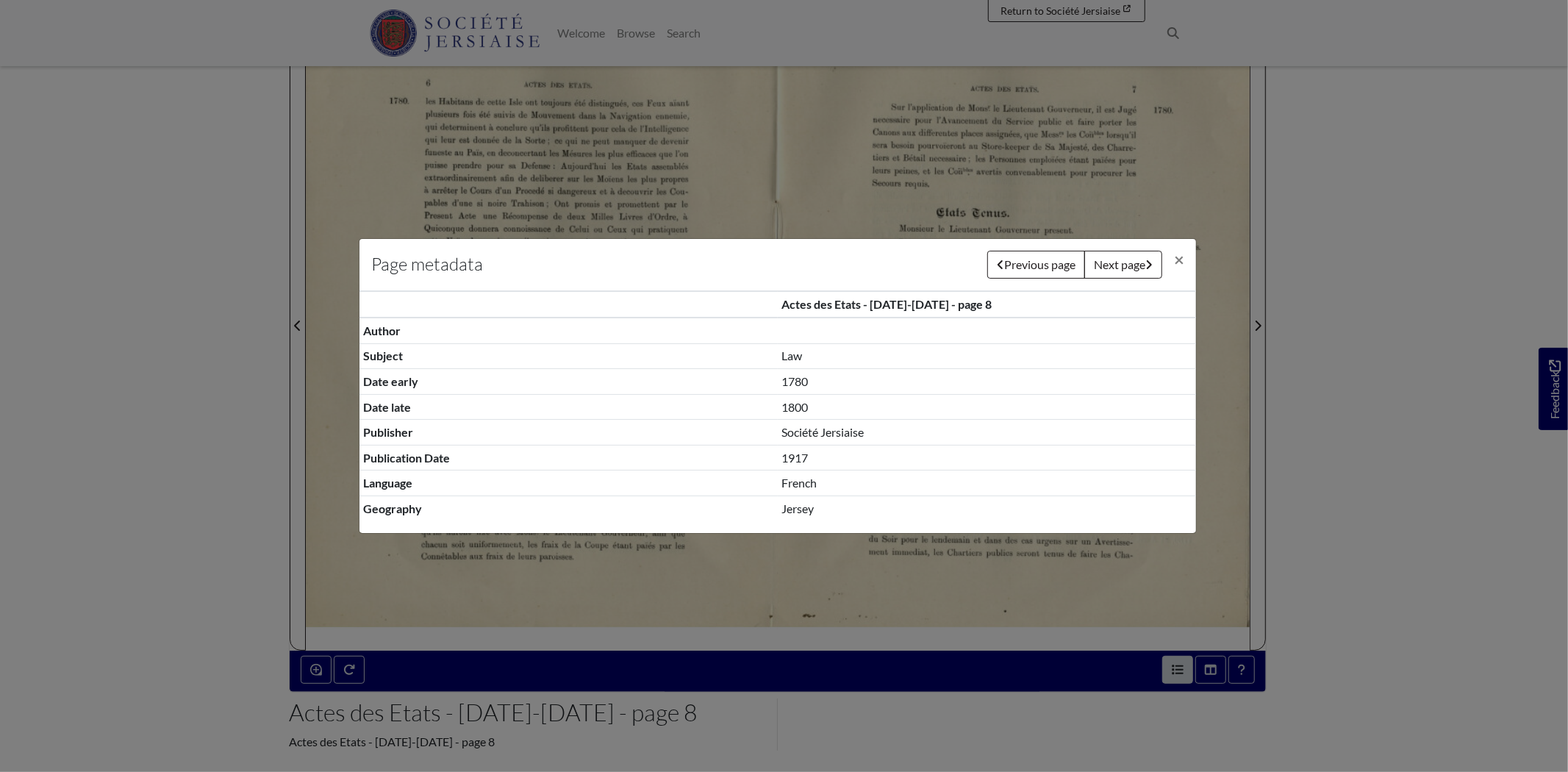
click at [1176, 668] on div "Page metadata Previous page Next page × Actes des Etats - 1780-1800 - page 8 Au…" at bounding box center [784, 386] width 1568 height 772
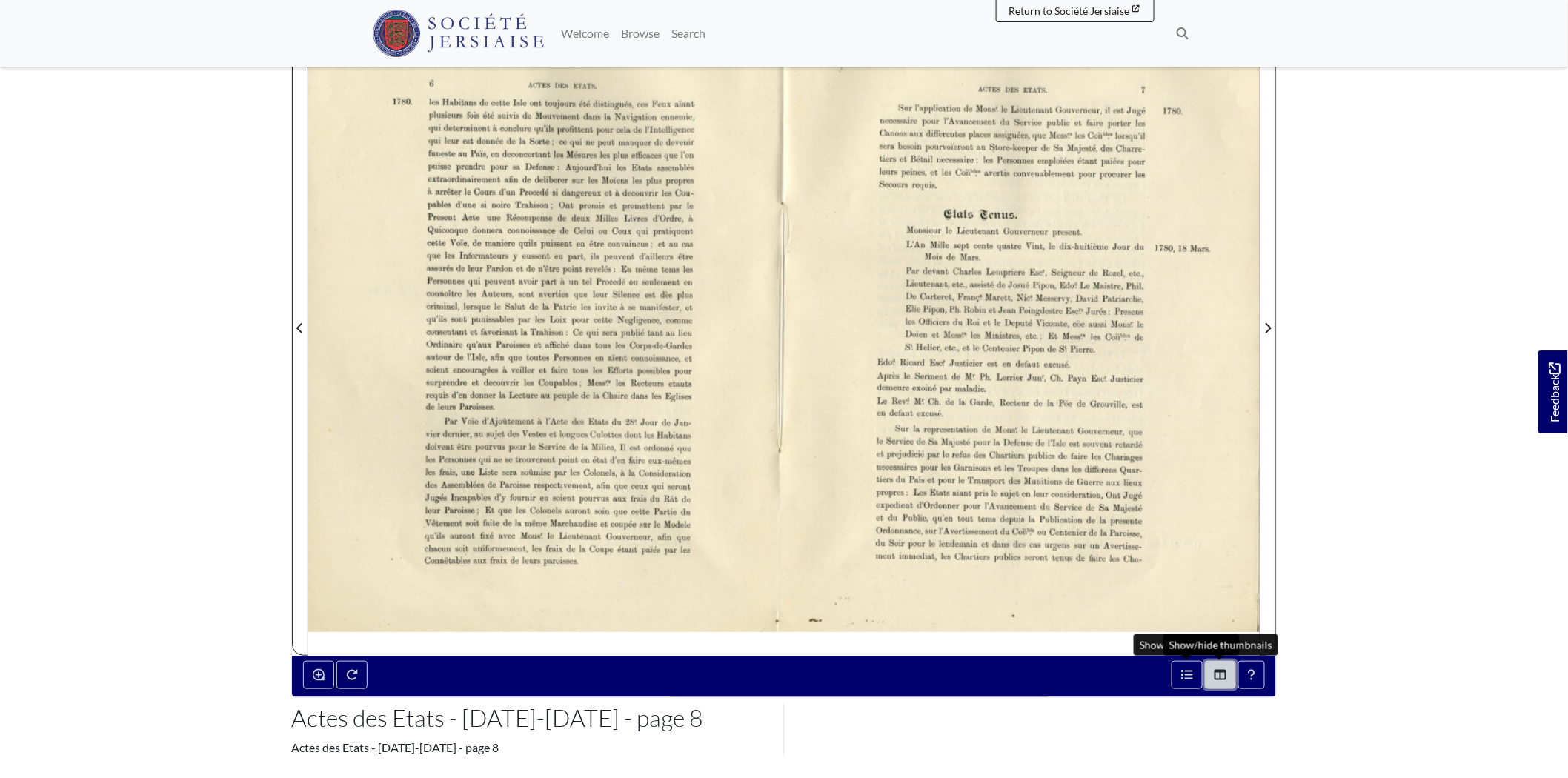
click at [1224, 674] on icon "Thumbnails" at bounding box center [1220, 675] width 12 height 12
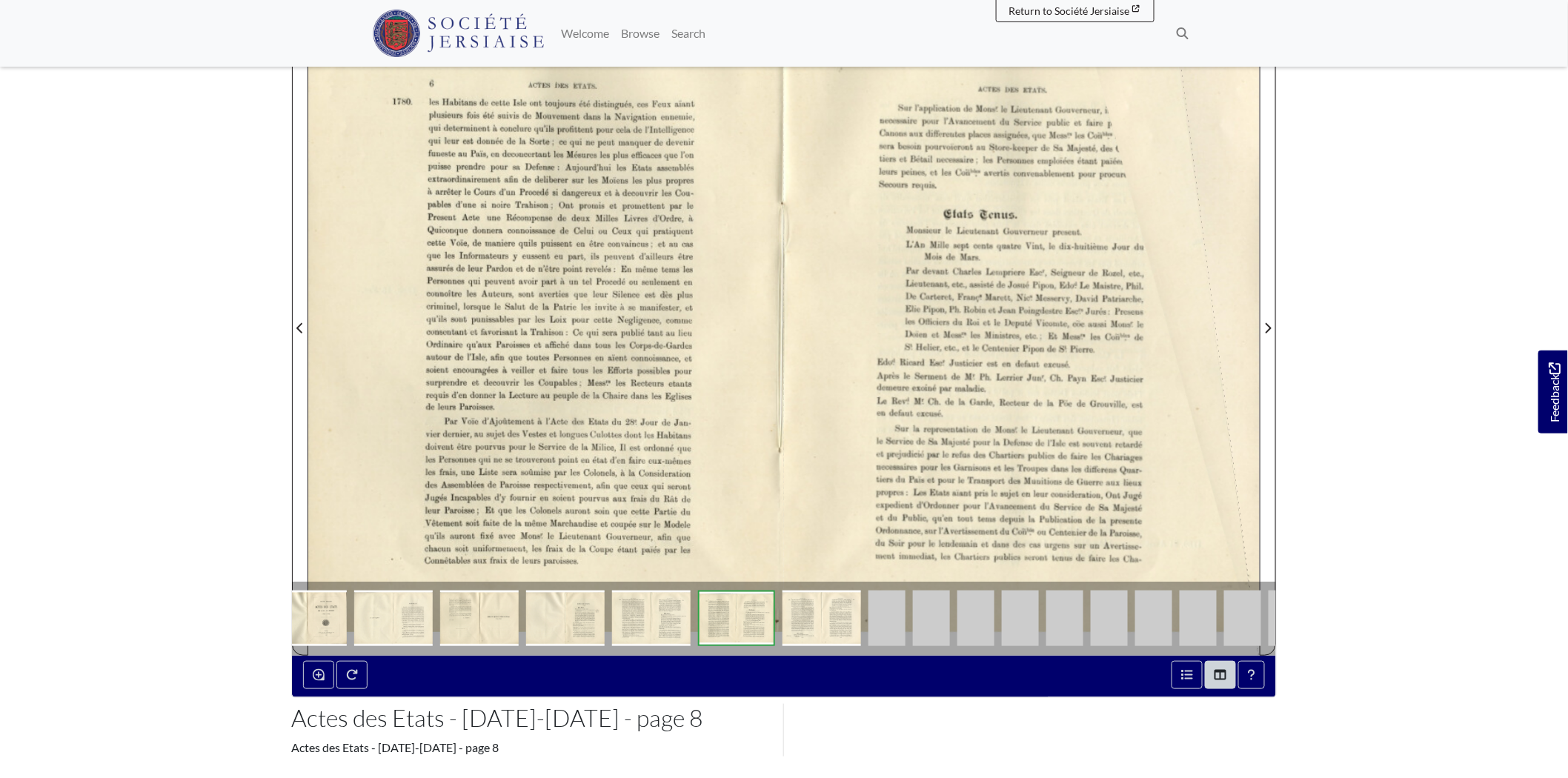
drag, startPoint x: 871, startPoint y: 619, endPoint x: 1004, endPoint y: 602, distance: 134.1
drag, startPoint x: 1209, startPoint y: 619, endPoint x: 897, endPoint y: 597, distance: 312.8
click at [1255, 626] on img at bounding box center [1243, 619] width 37 height 56
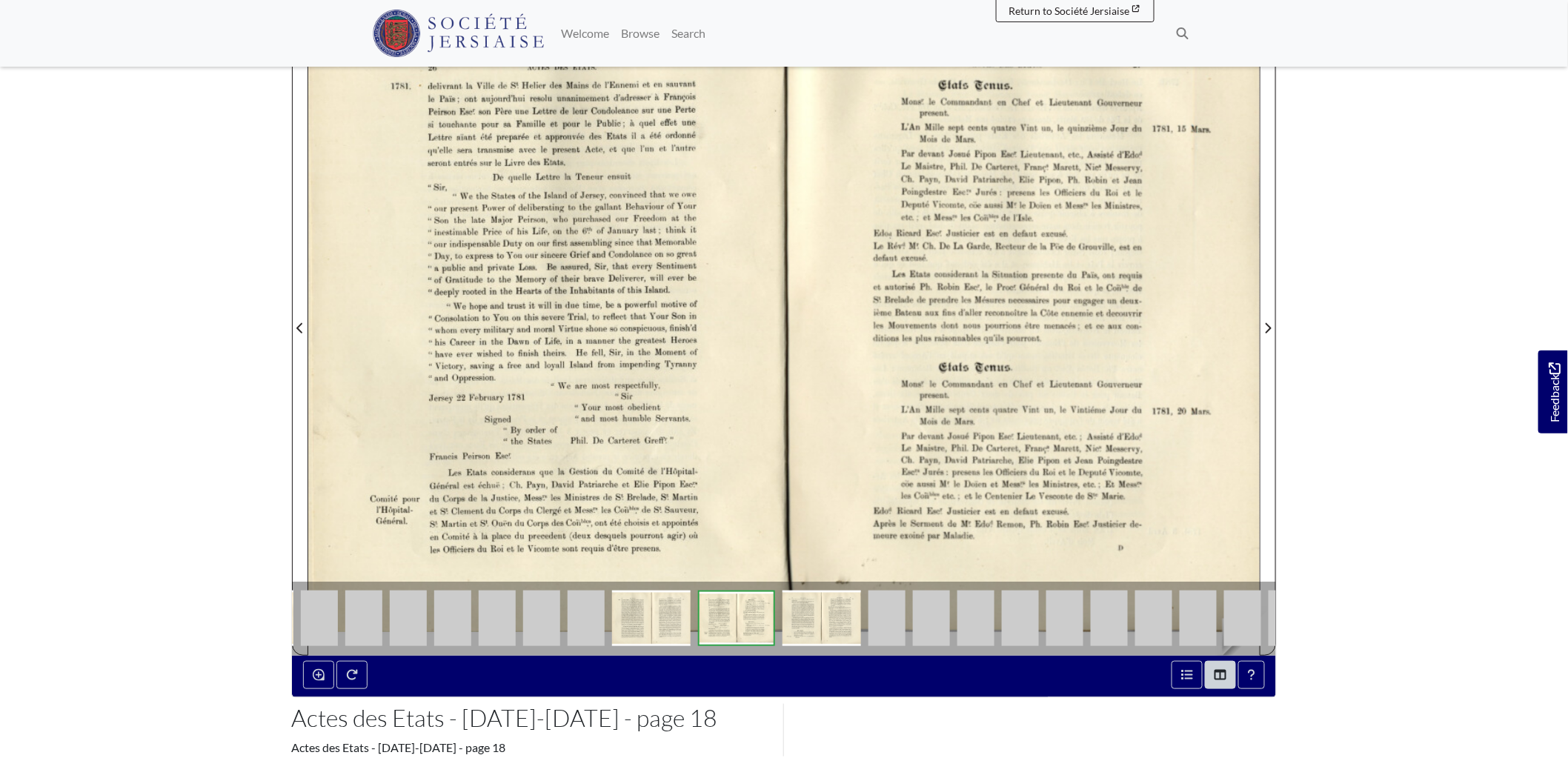
click at [1223, 621] on link at bounding box center [1201, 611] width 44 height 29
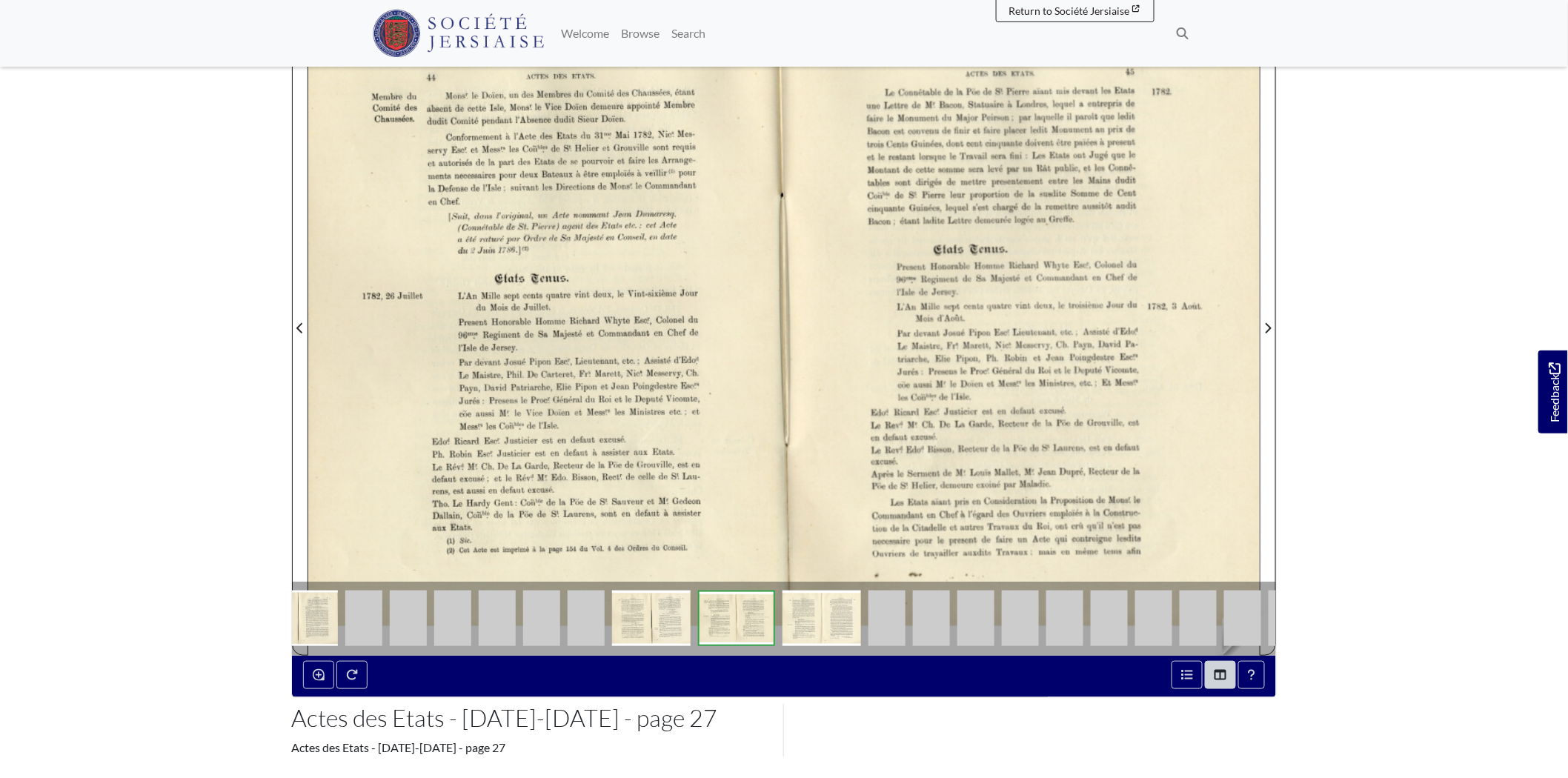
click at [1235, 619] on img at bounding box center [1243, 619] width 37 height 56
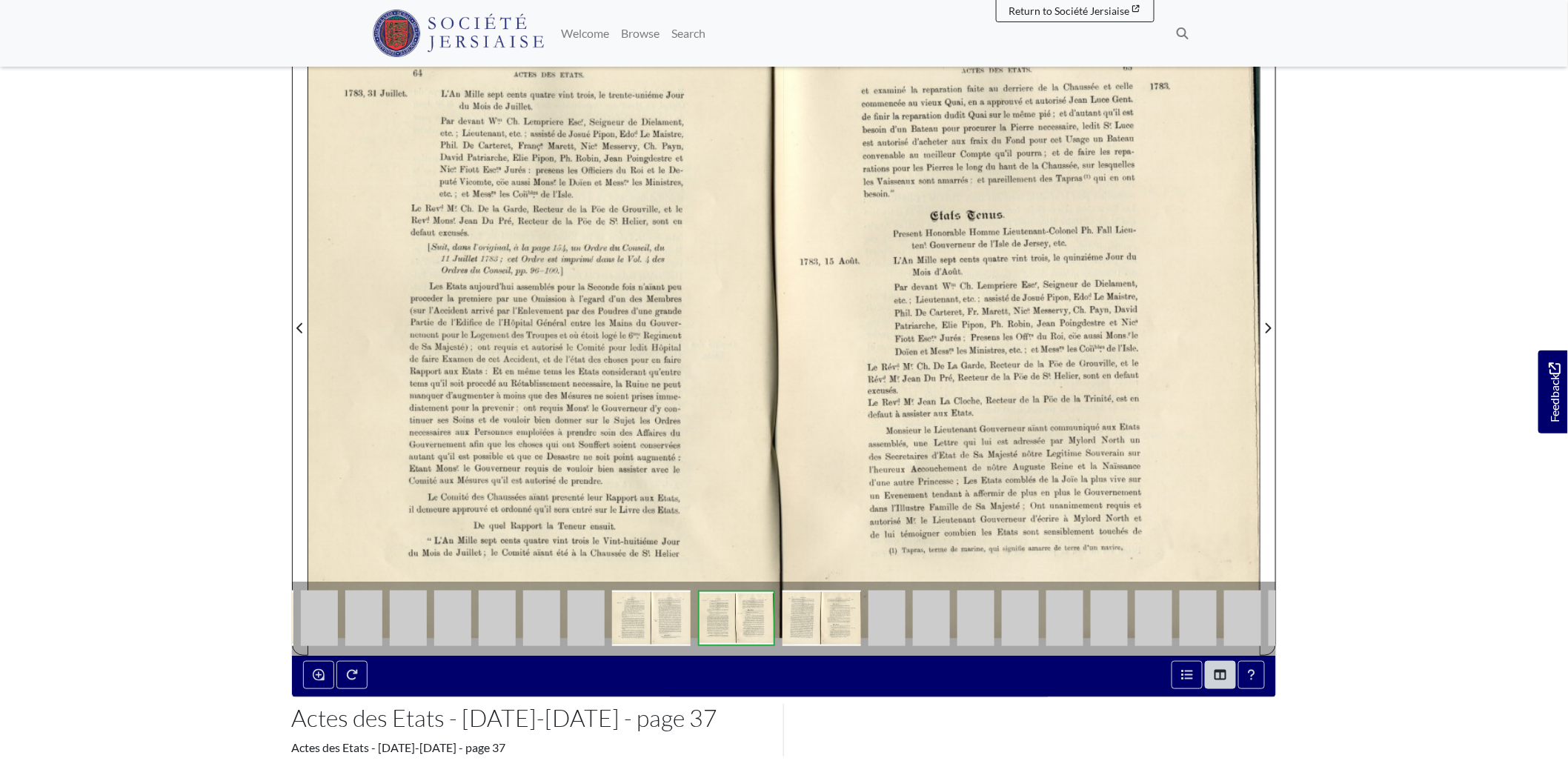
click at [1235, 619] on img at bounding box center [1243, 619] width 37 height 56
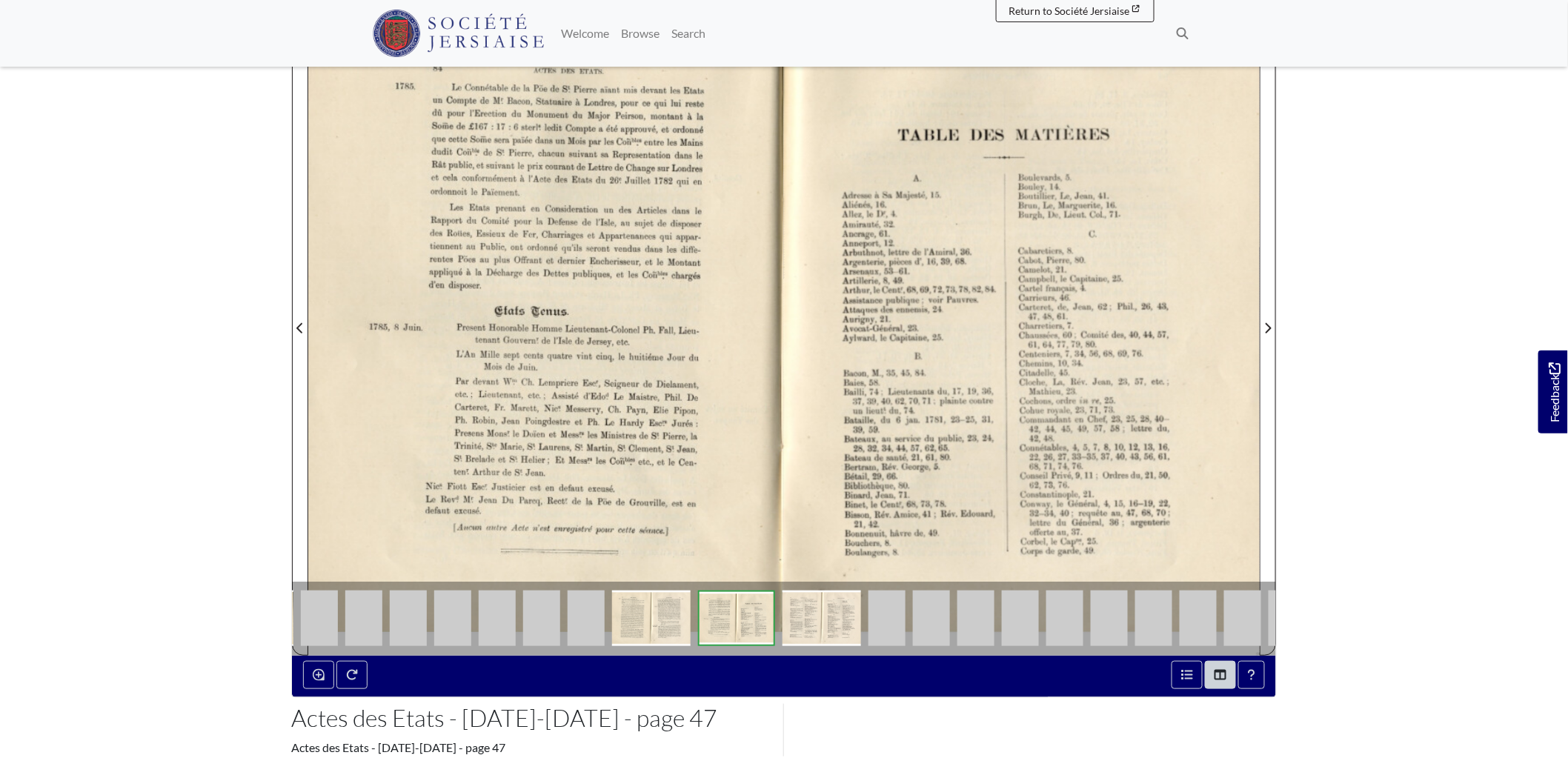
click at [1272, 623] on img at bounding box center [1287, 619] width 37 height 56
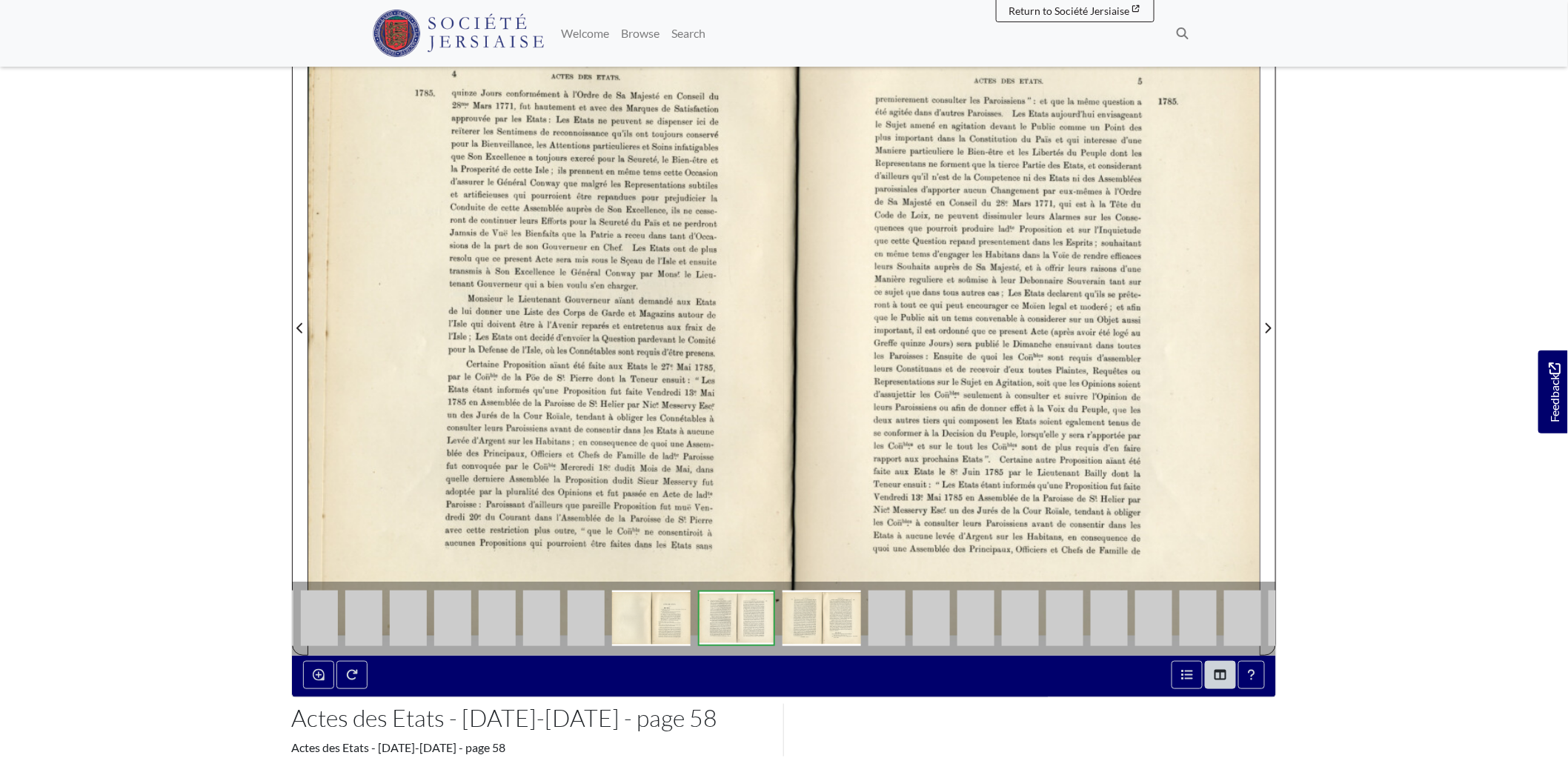
click at [1271, 623] on img at bounding box center [1287, 619] width 37 height 56
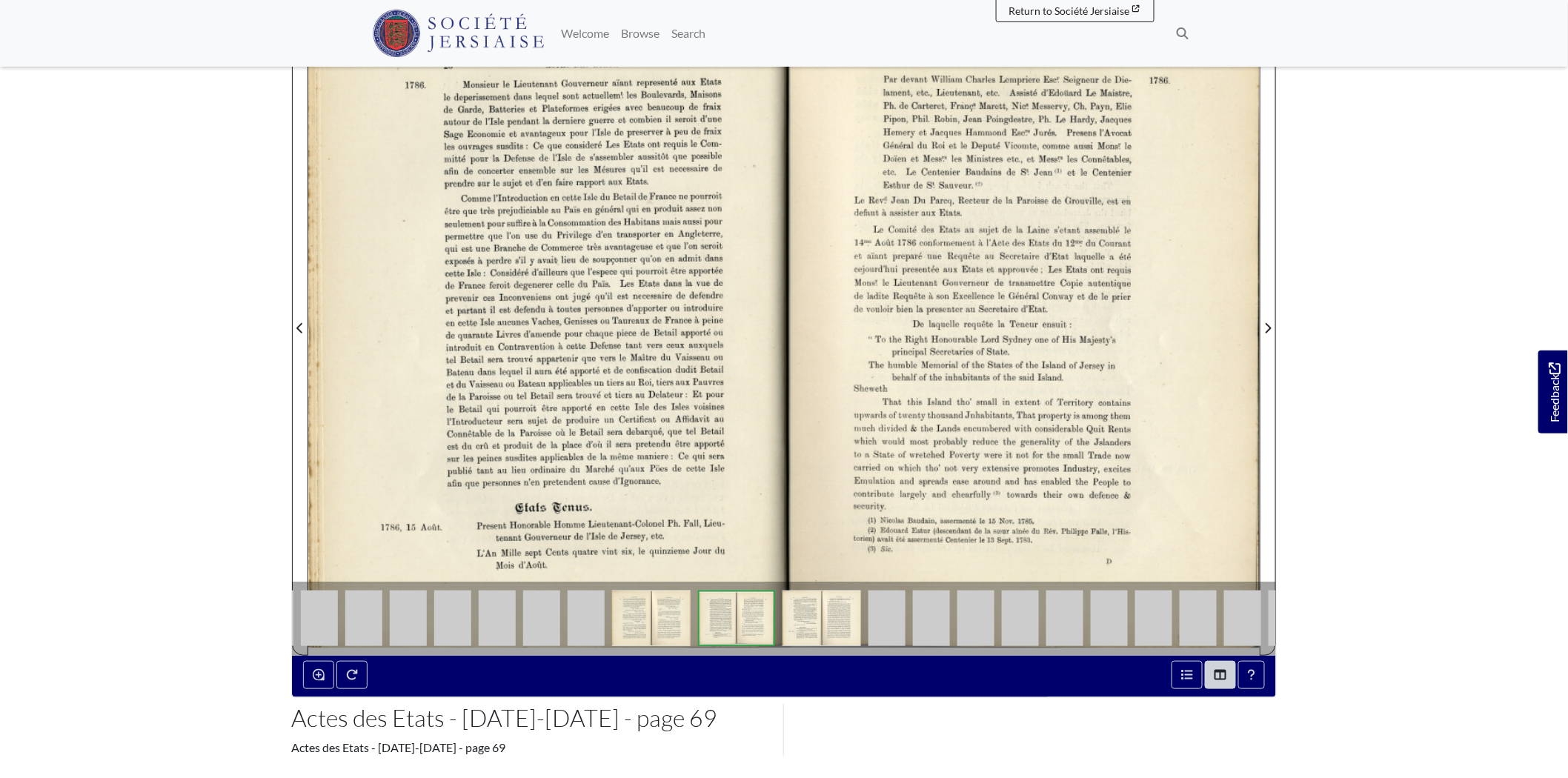
click at [1271, 623] on img at bounding box center [1287, 619] width 37 height 56
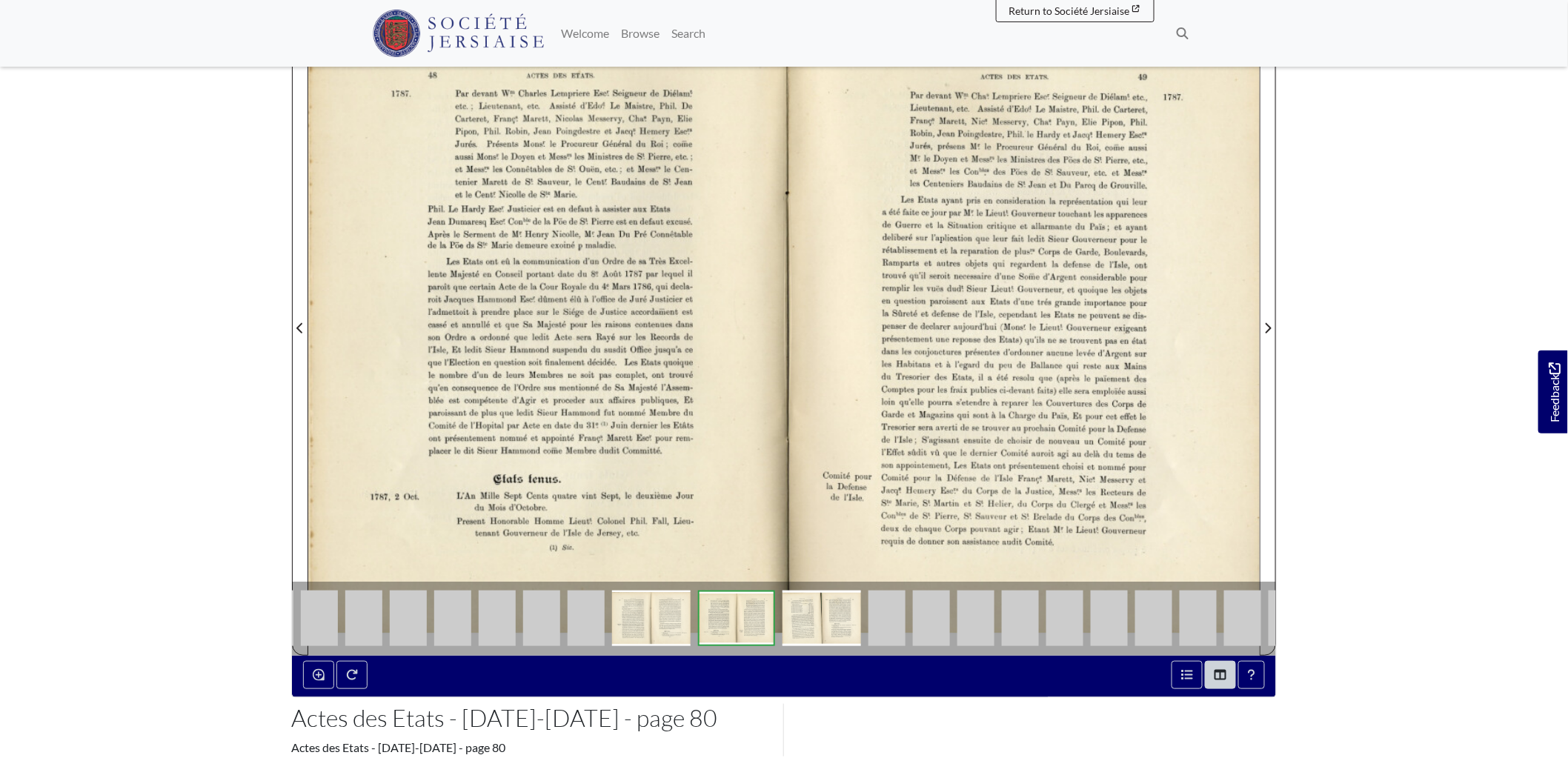
click at [1271, 623] on img at bounding box center [1287, 619] width 37 height 56
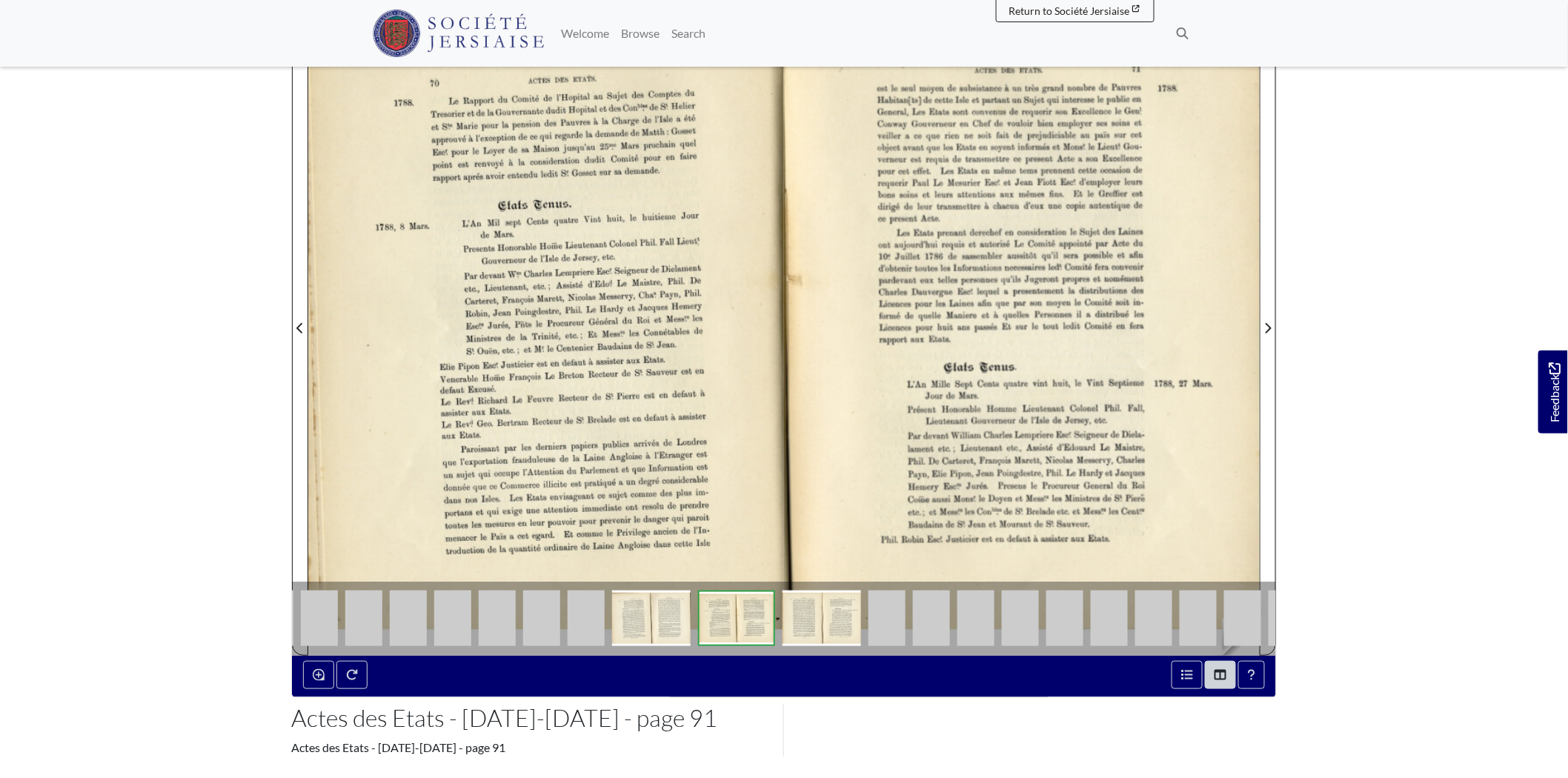
click at [1271, 615] on img at bounding box center [1287, 619] width 37 height 56
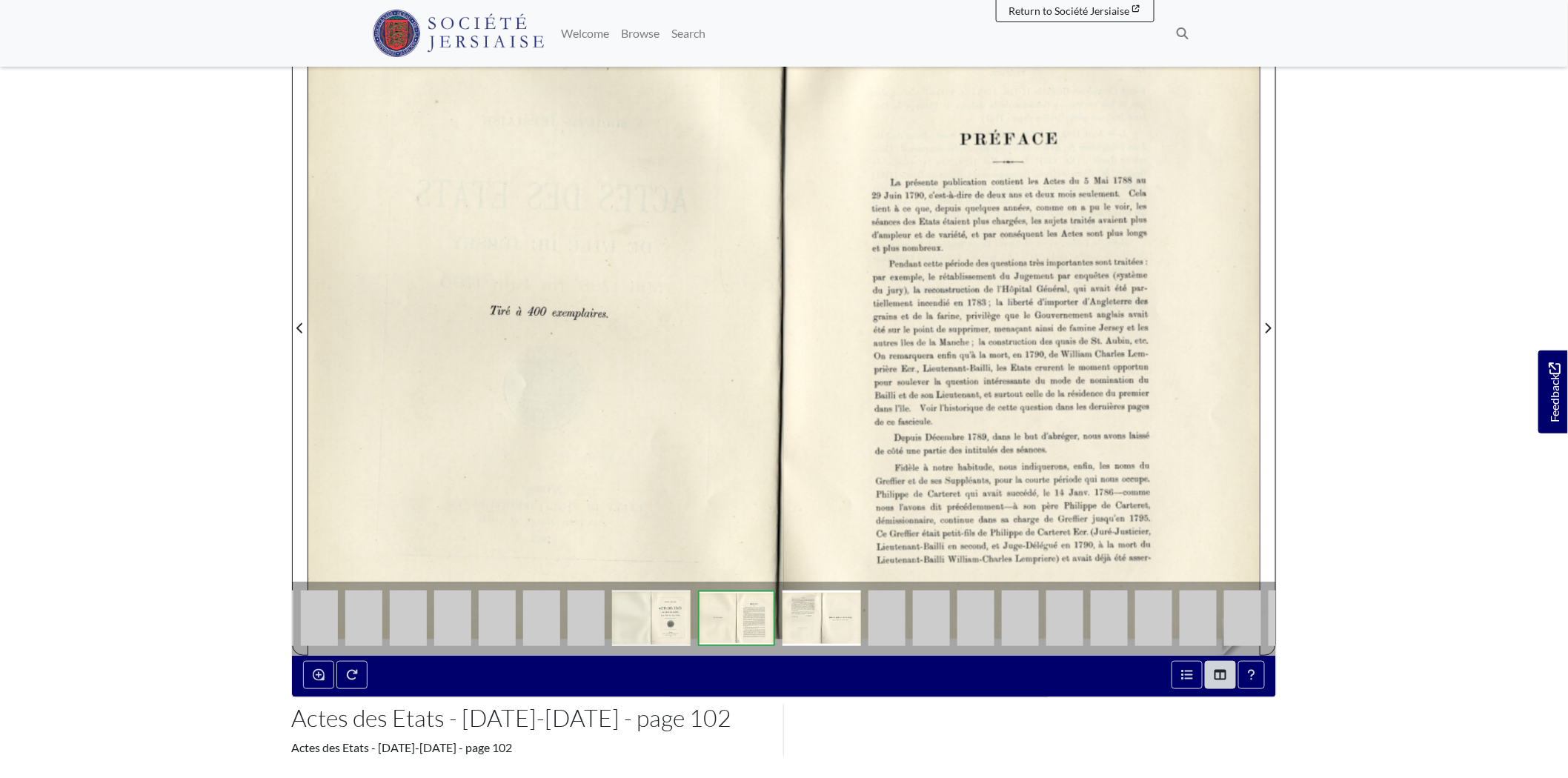
click at [1238, 629] on img at bounding box center [1243, 619] width 37 height 56
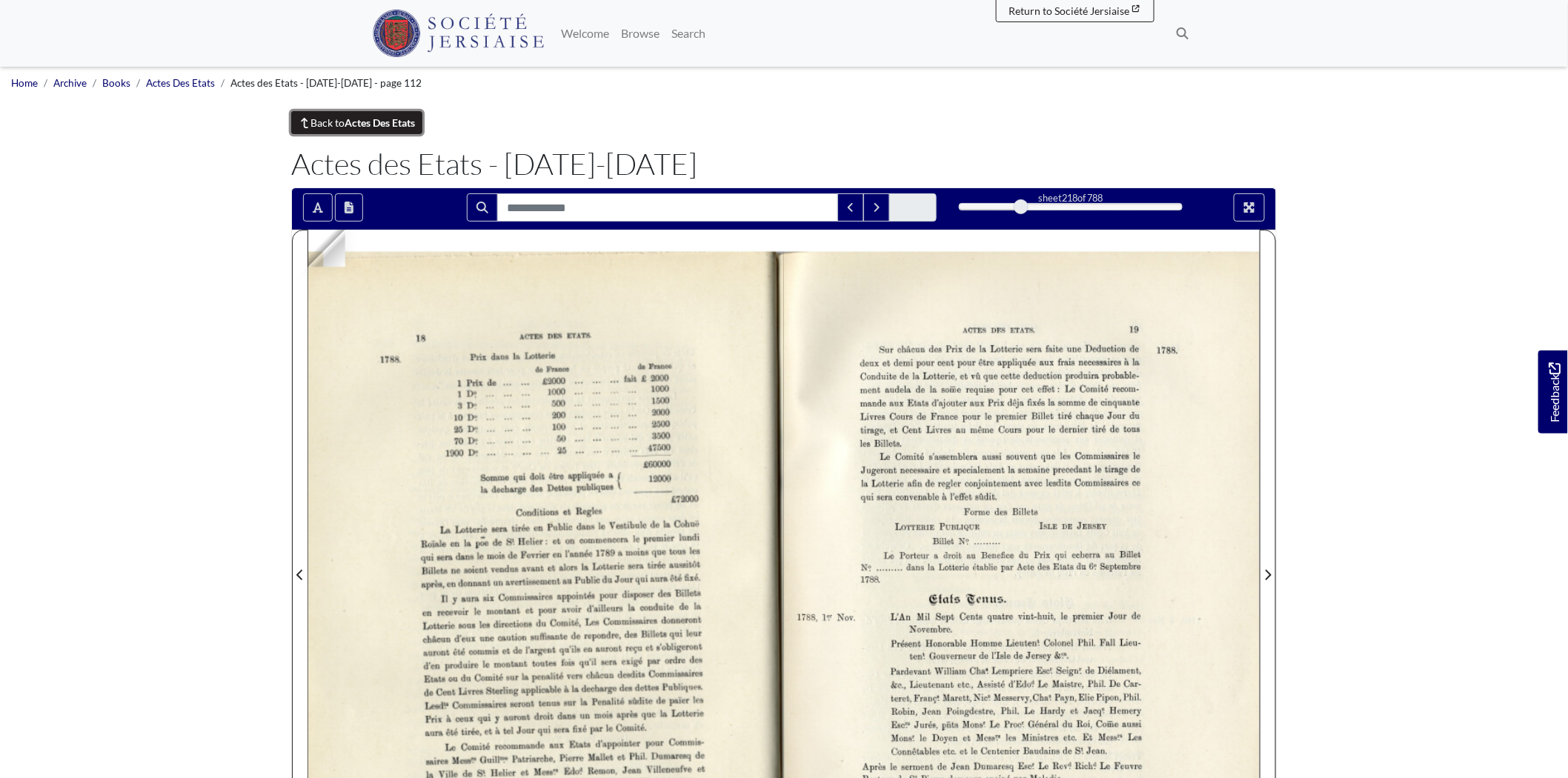
click at [351, 124] on strong "Actes Des Etats" at bounding box center [380, 122] width 70 height 12
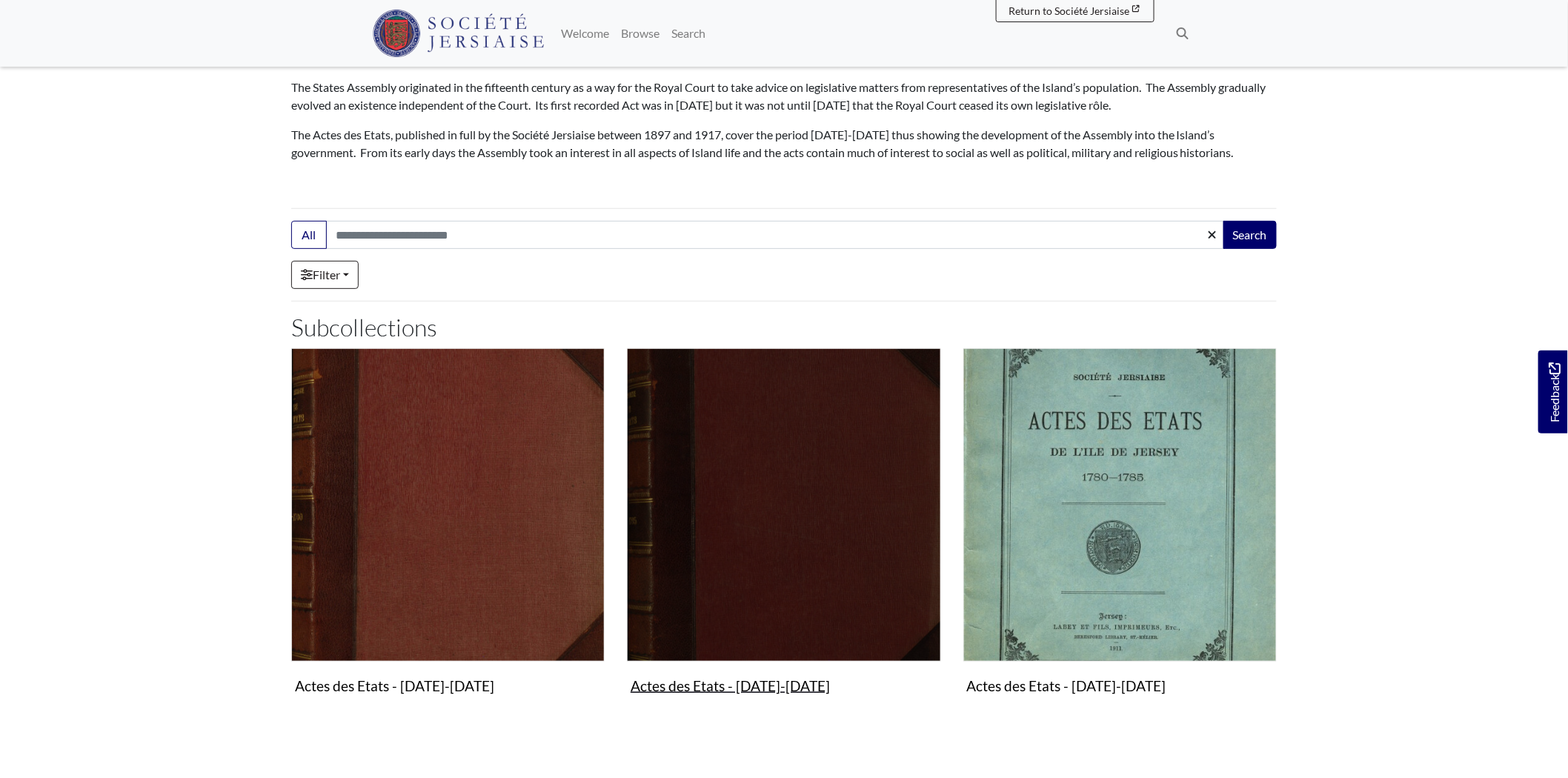
scroll to position [329, 0]
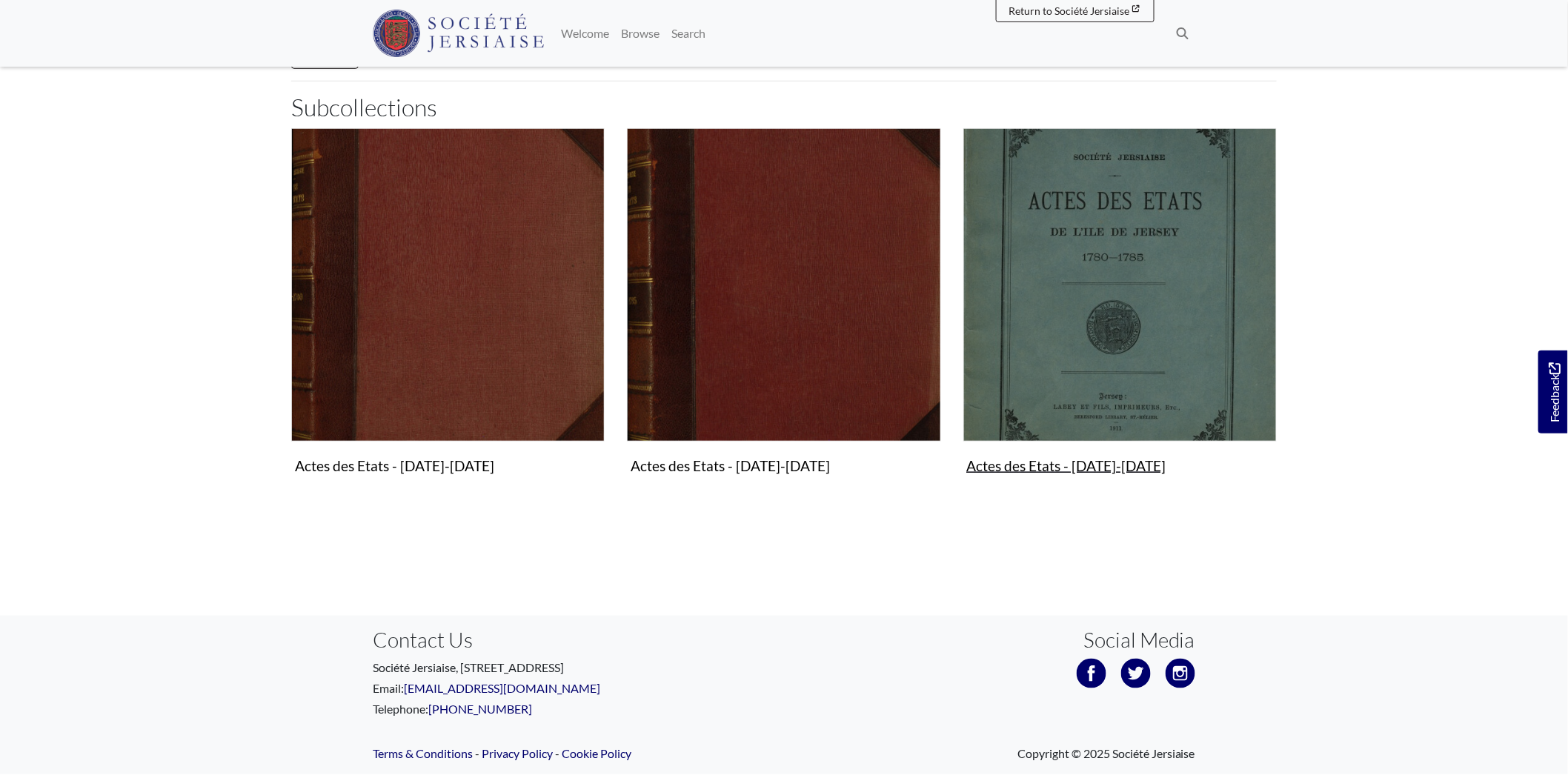
click at [1136, 467] on figure "Actes des Etats - [DATE]-[DATE] Collection" at bounding box center [1120, 305] width 313 height 353
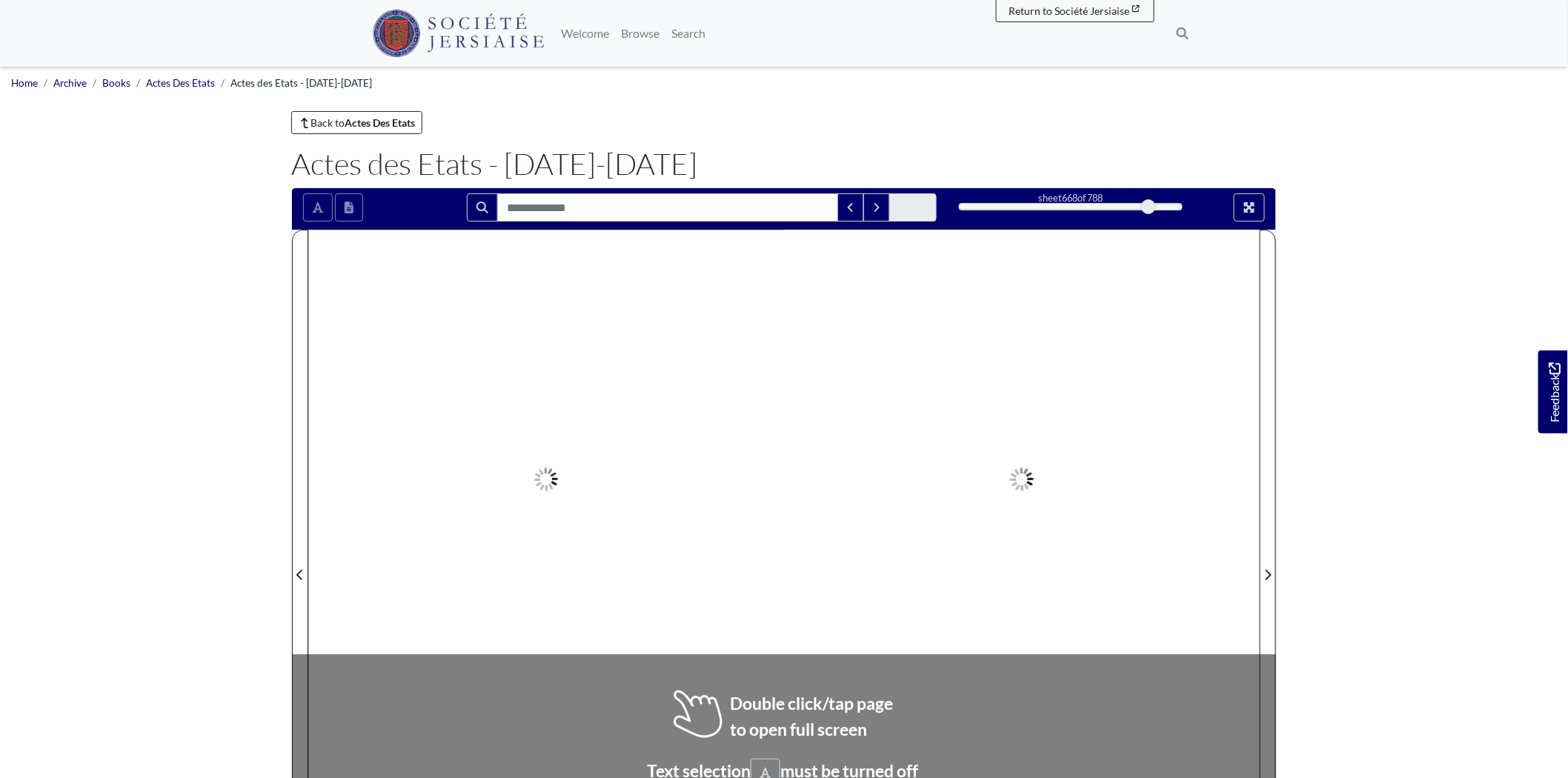
drag, startPoint x: 957, startPoint y: 205, endPoint x: 1149, endPoint y: 204, distance: 192.0
click at [1149, 204] on div at bounding box center [1149, 207] width 15 height 15
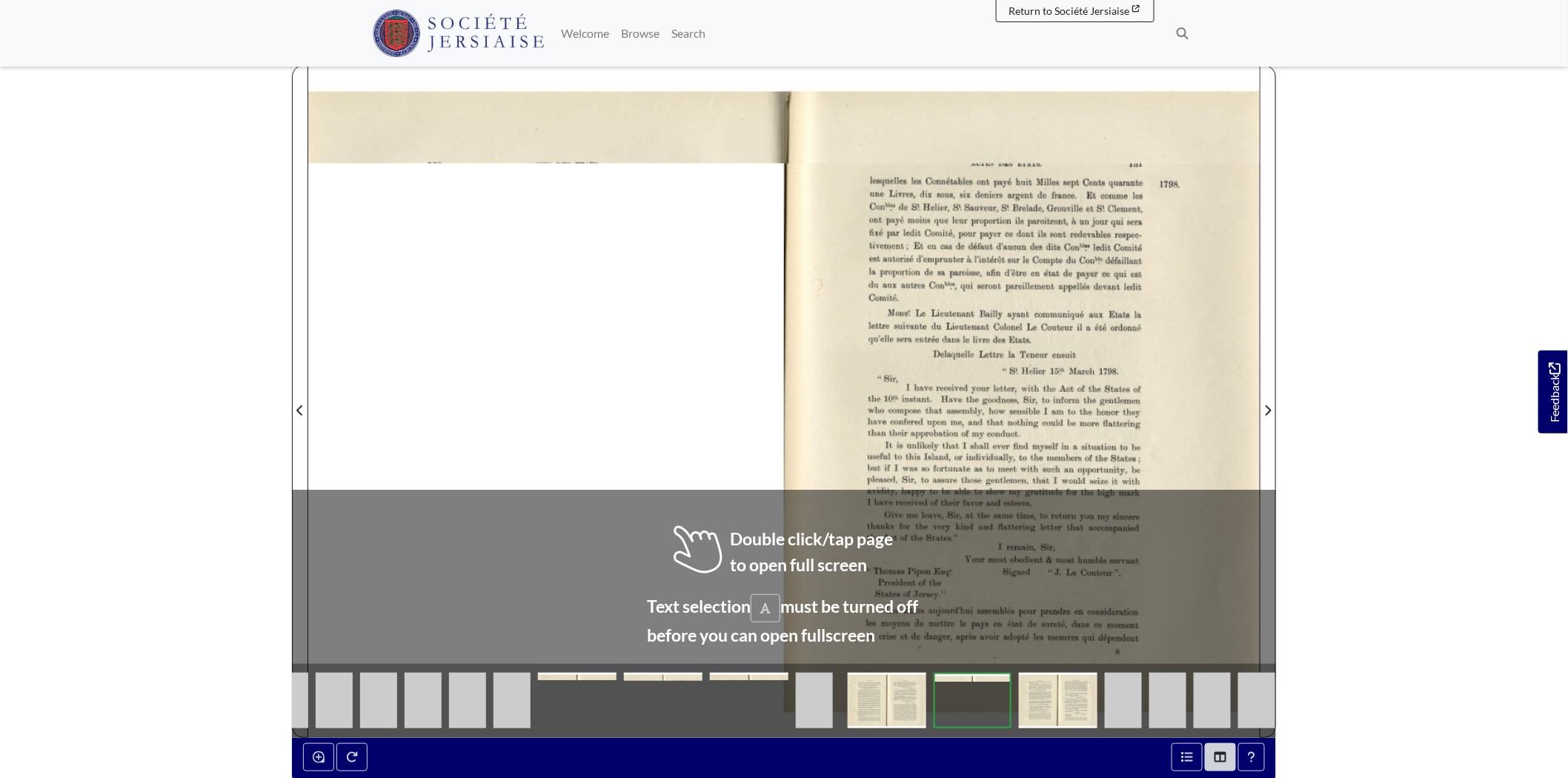
scroll to position [82, 0]
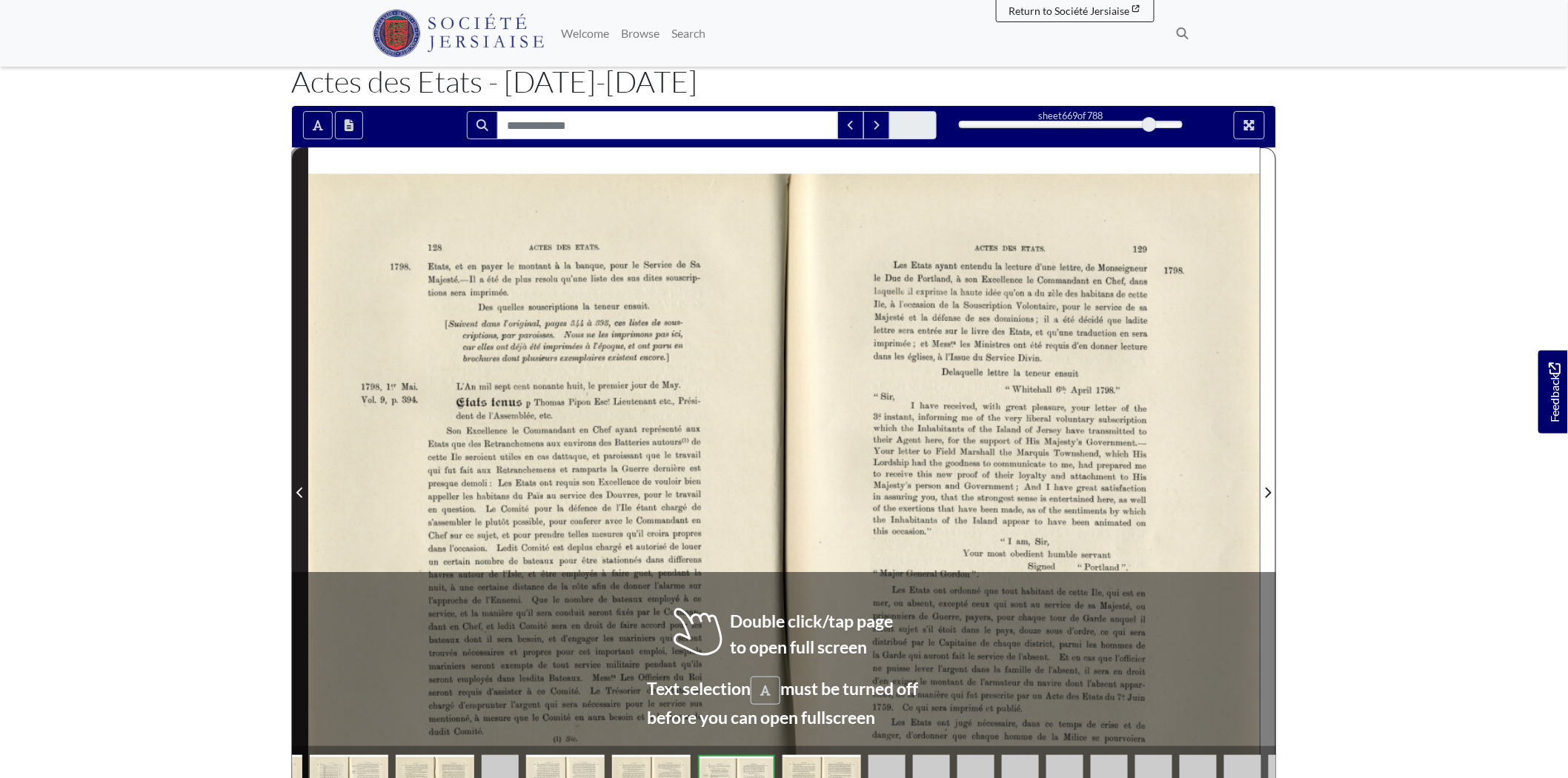
click at [293, 486] on span "Previous Page" at bounding box center [300, 492] width 15 height 18
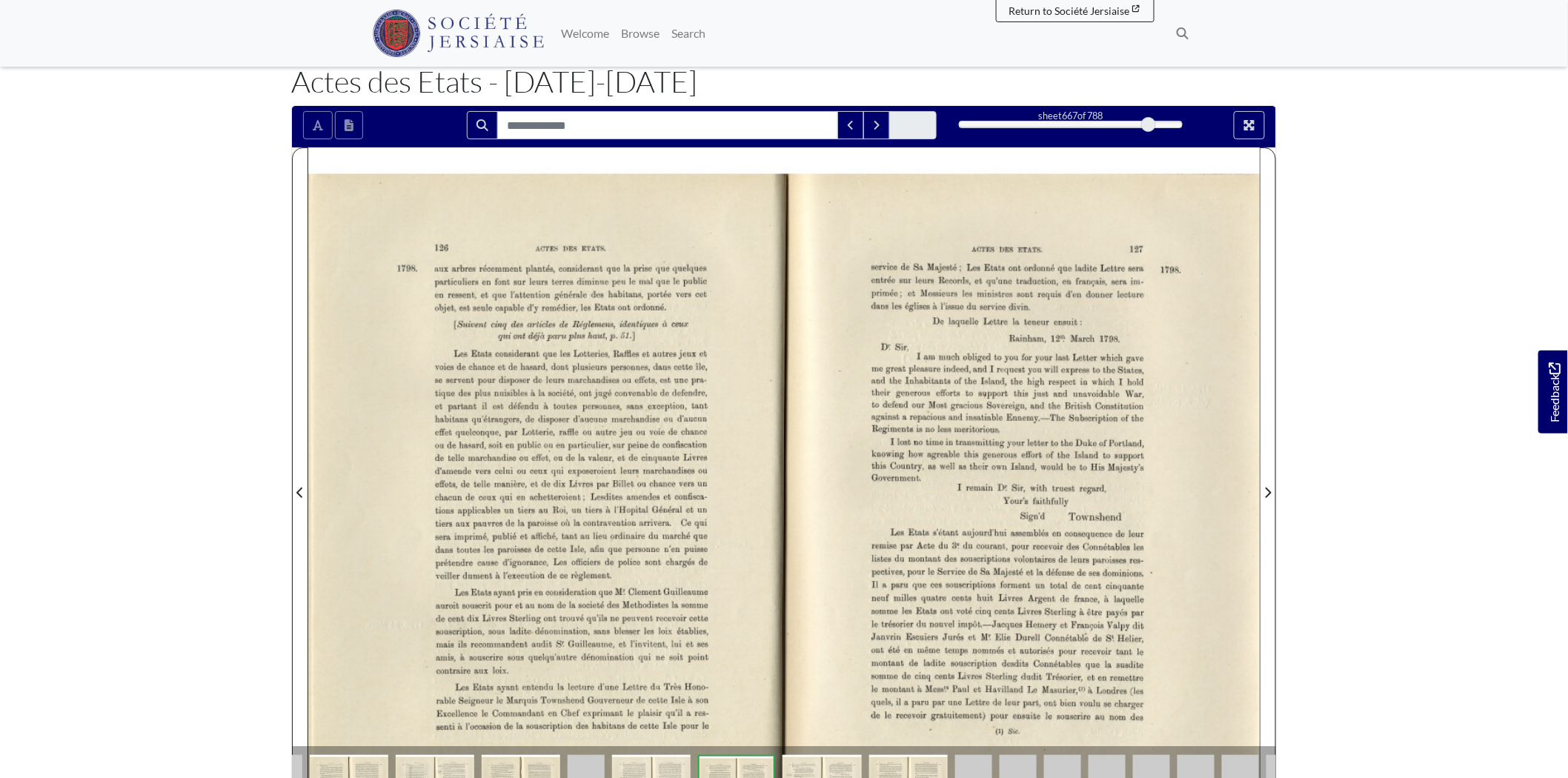
click at [290, 489] on section "Loading sheet 667 of 788 667 ***" at bounding box center [784, 484] width 1008 height 758
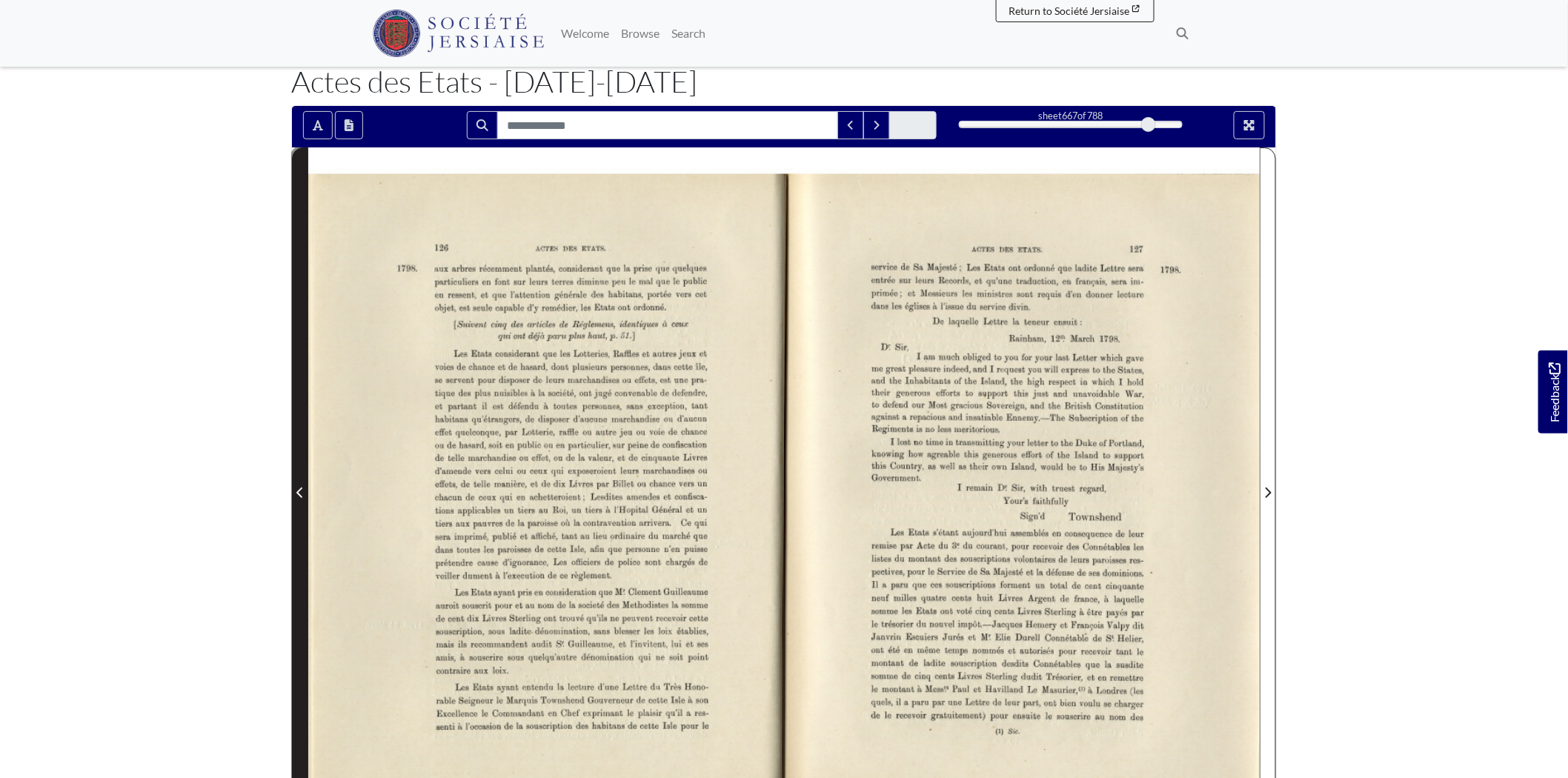
click at [300, 491] on icon "Previous Page" at bounding box center [300, 492] width 6 height 10
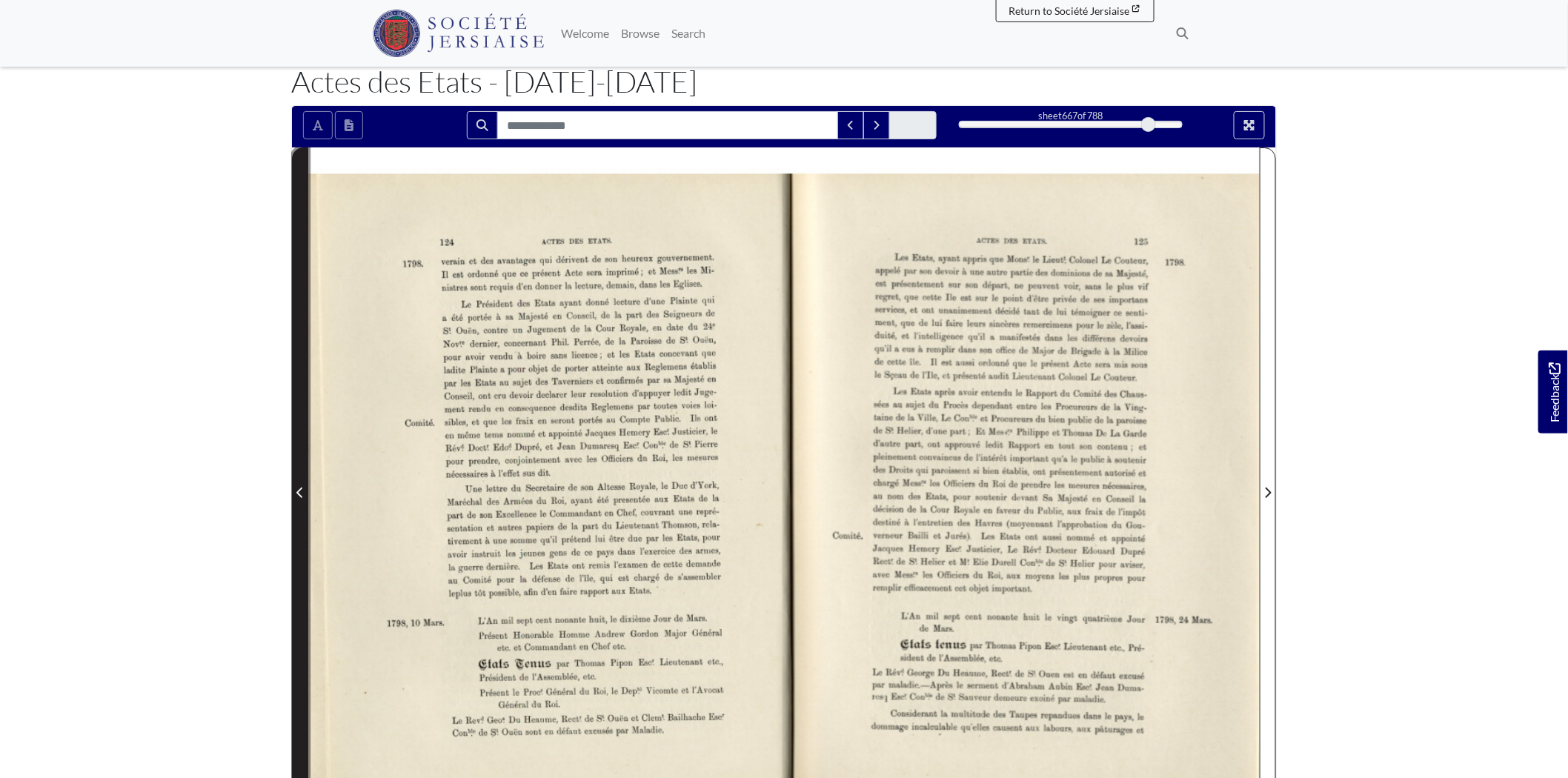
click at [300, 492] on icon "Previous Page" at bounding box center [300, 492] width 6 height 10
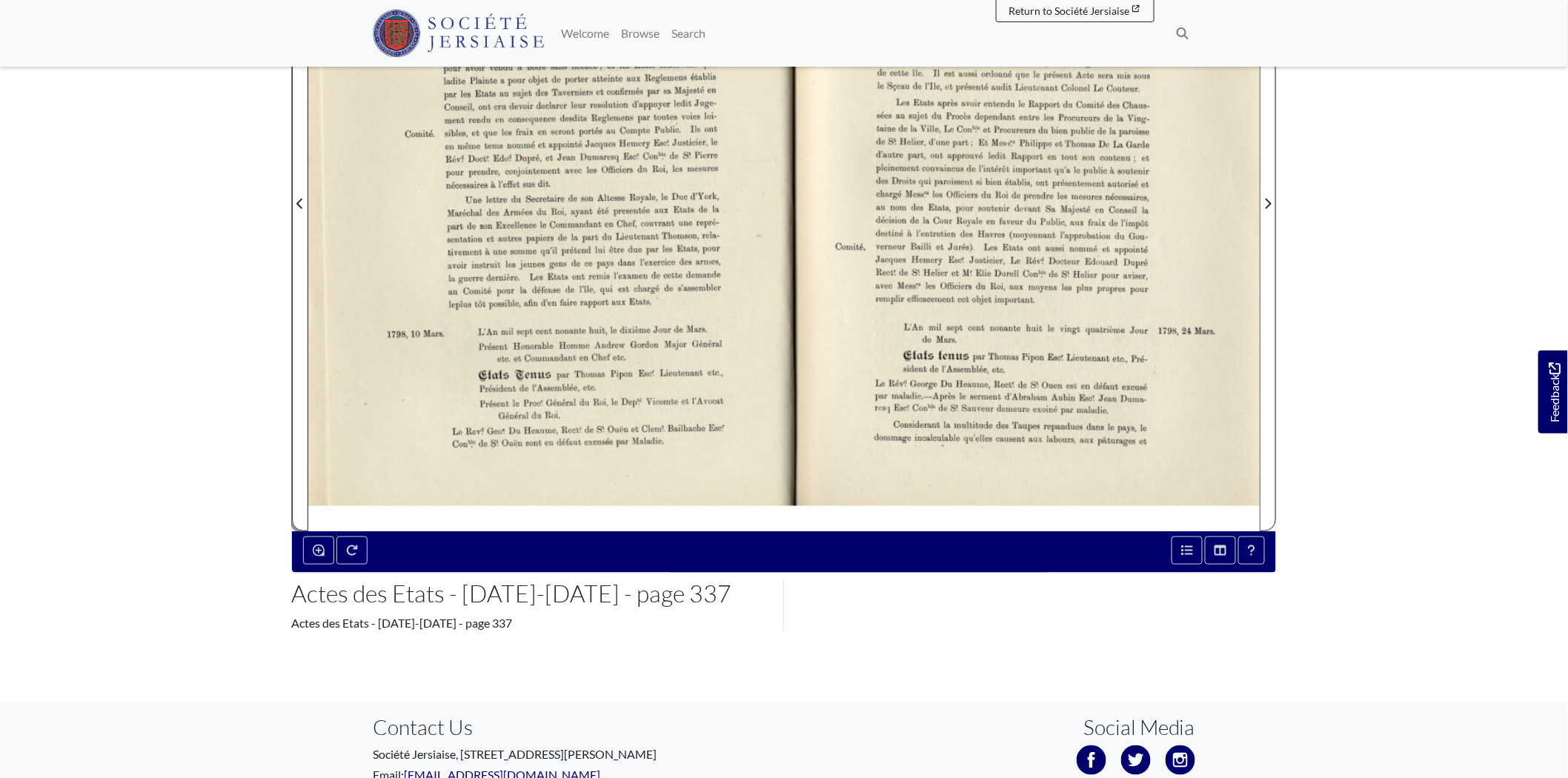
scroll to position [494, 0]
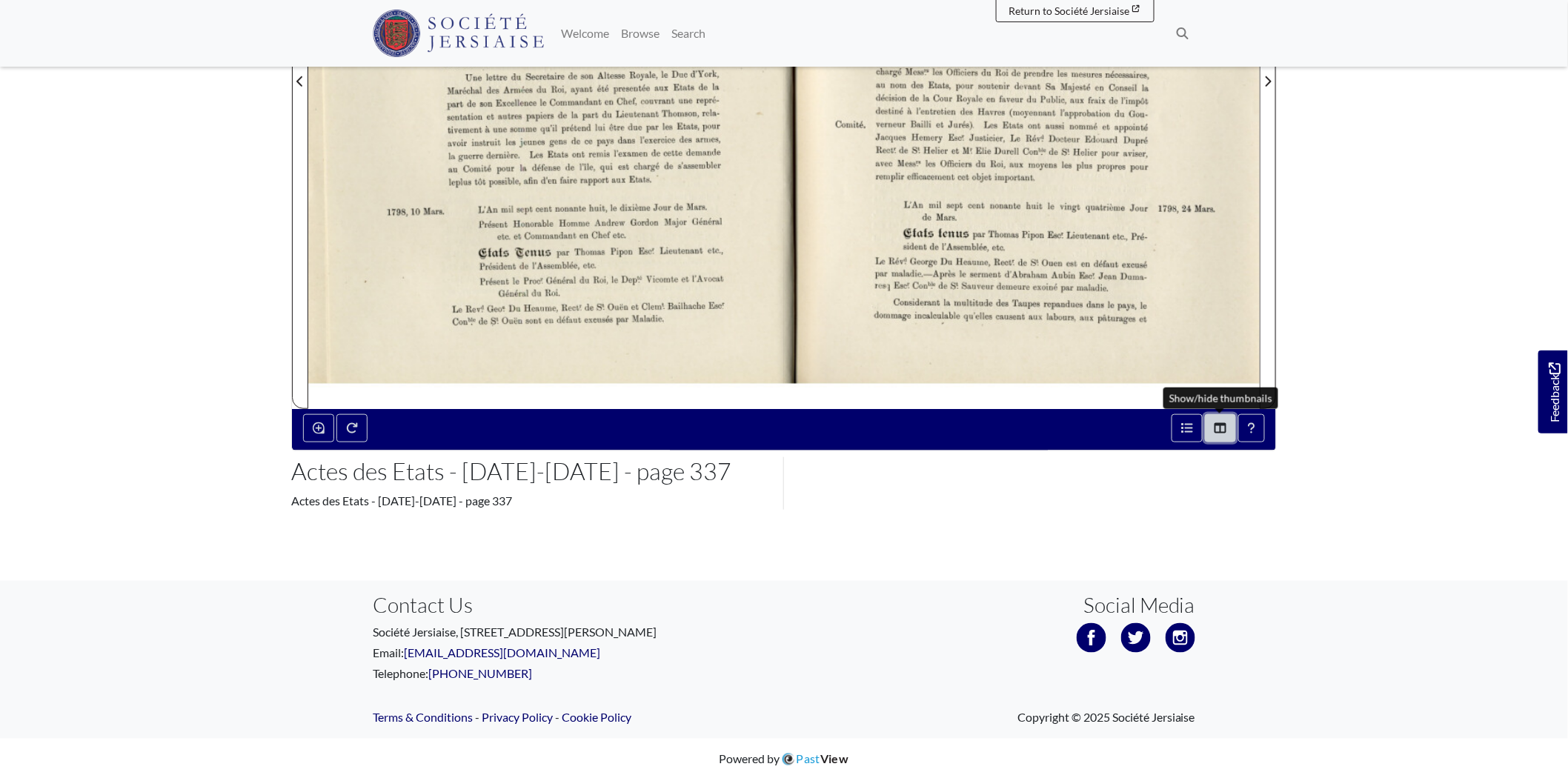
click at [1223, 426] on icon "Thumbnails" at bounding box center [1220, 428] width 12 height 10
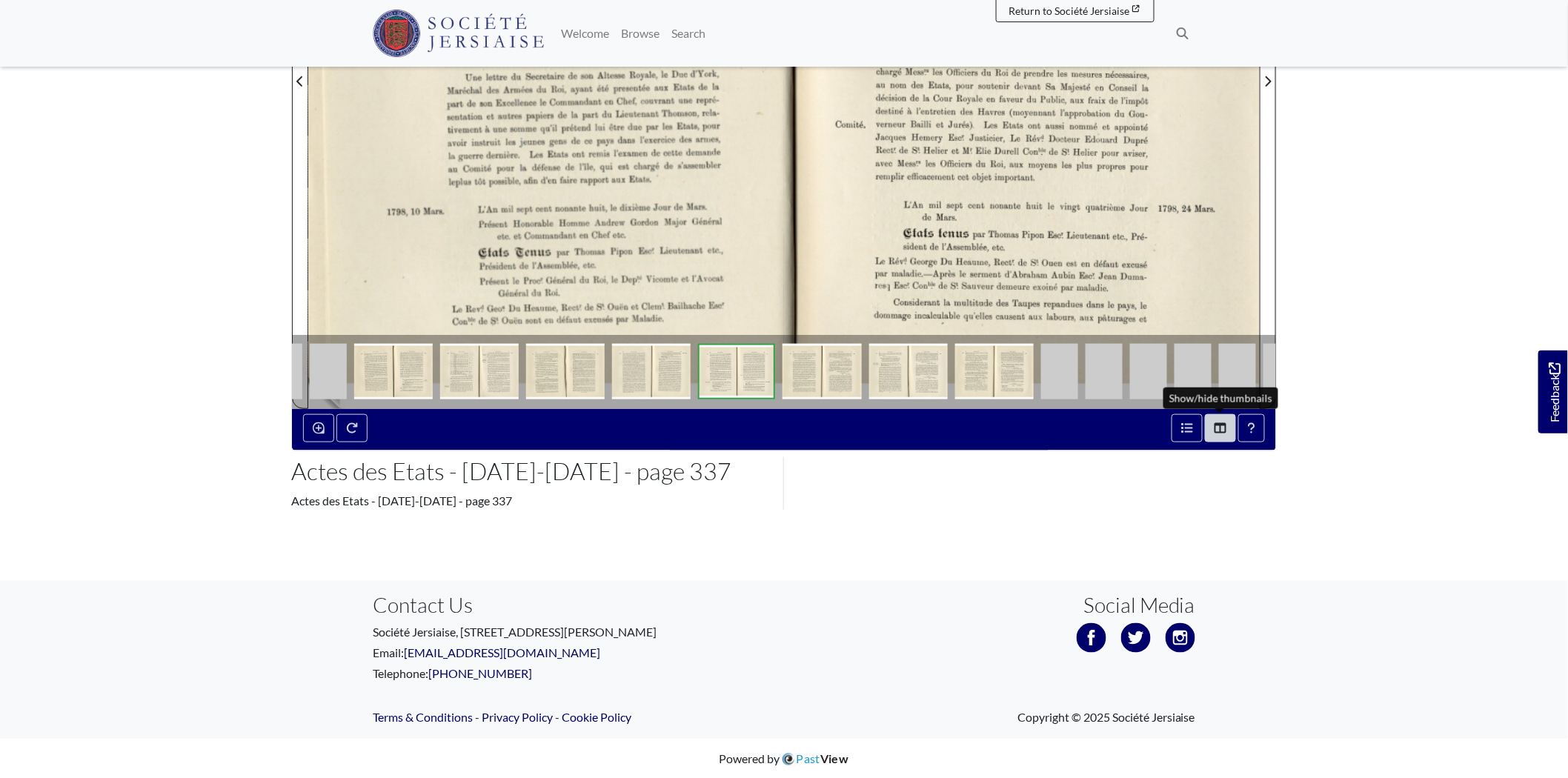
click at [328, 374] on img at bounding box center [328, 372] width 37 height 56
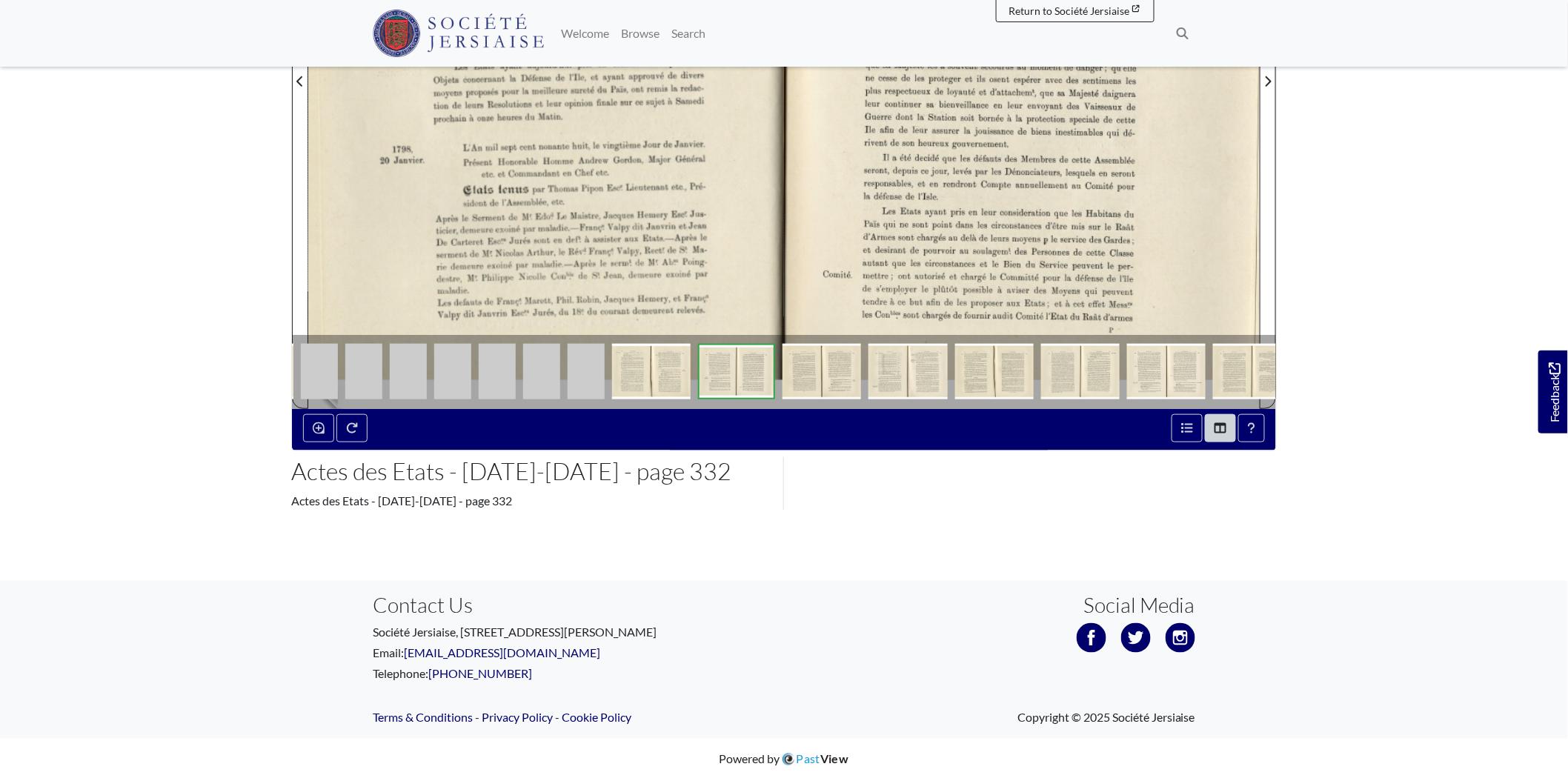
click at [313, 372] on img at bounding box center [320, 372] width 37 height 56
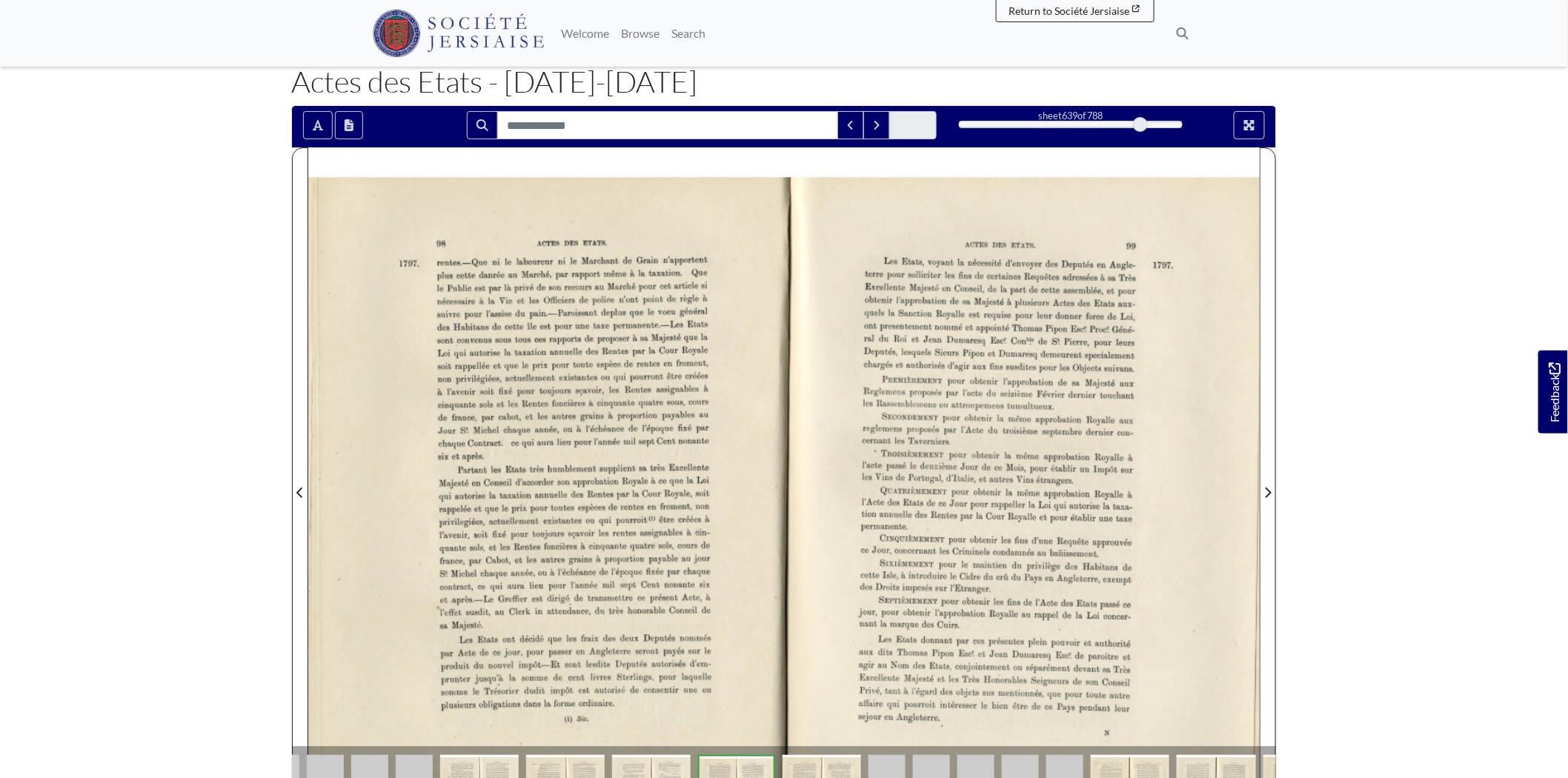
scroll to position [165, 0]
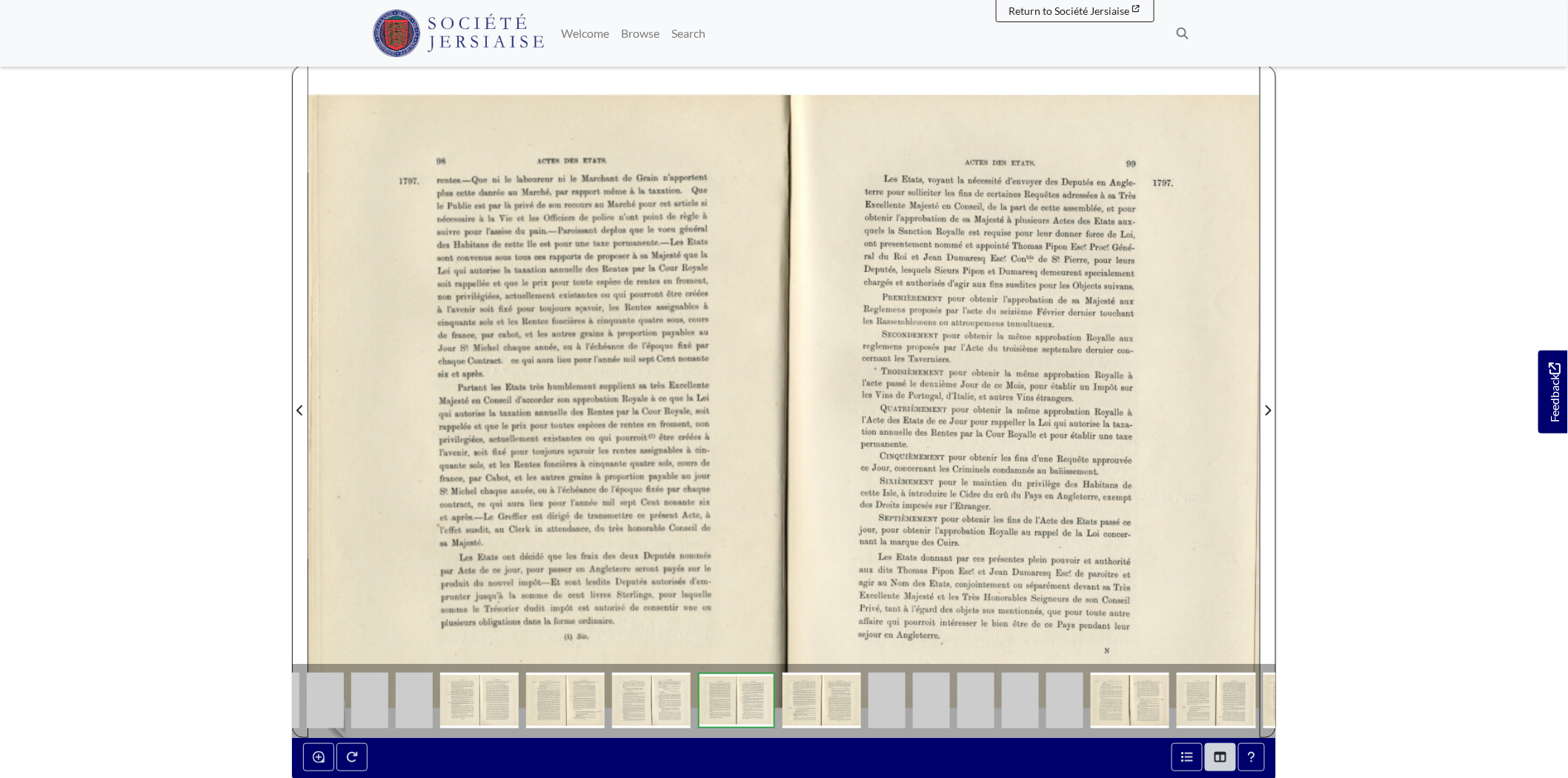
click at [324, 697] on img at bounding box center [325, 701] width 37 height 56
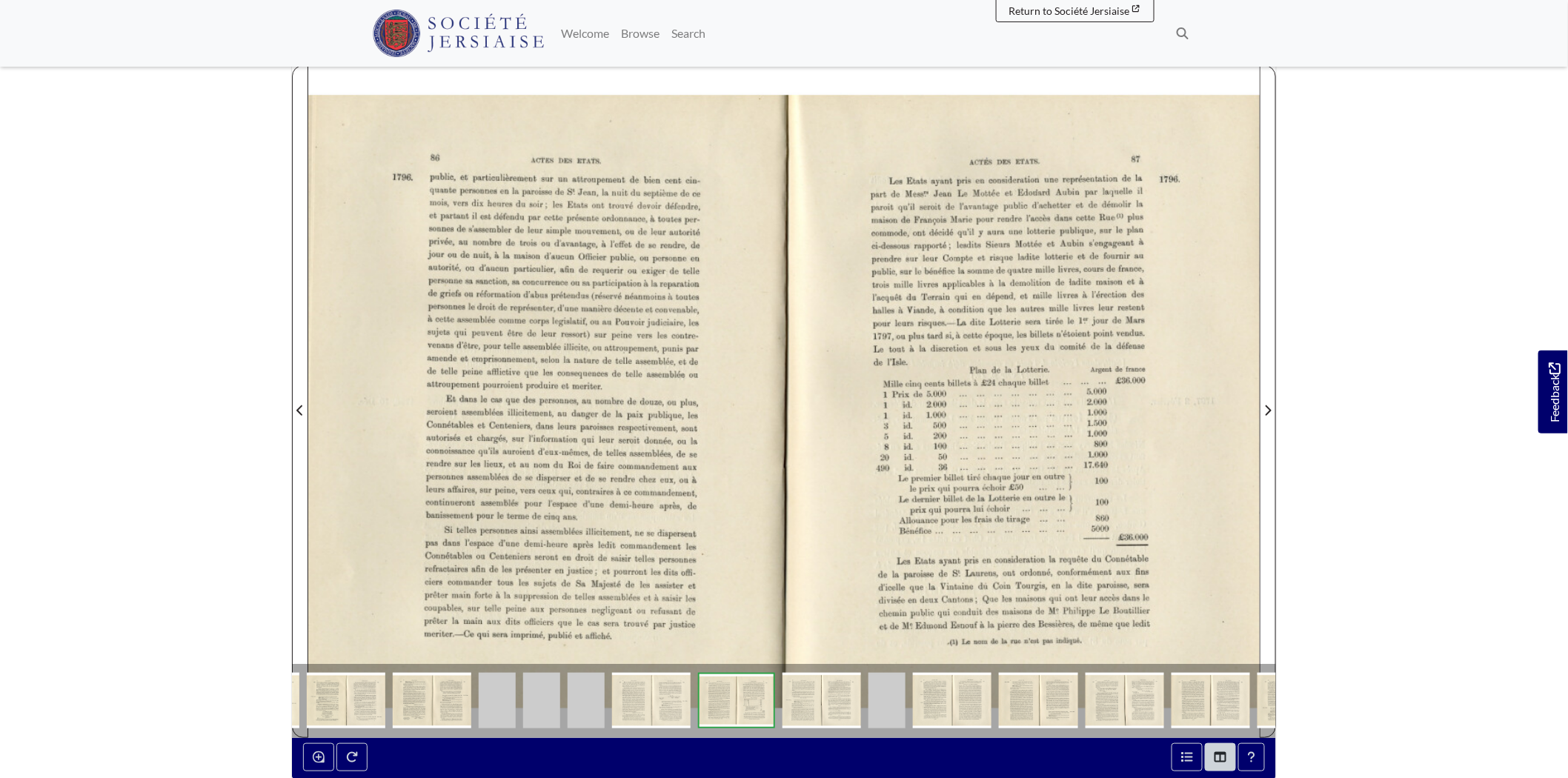
click at [827, 706] on img at bounding box center [821, 701] width 78 height 56
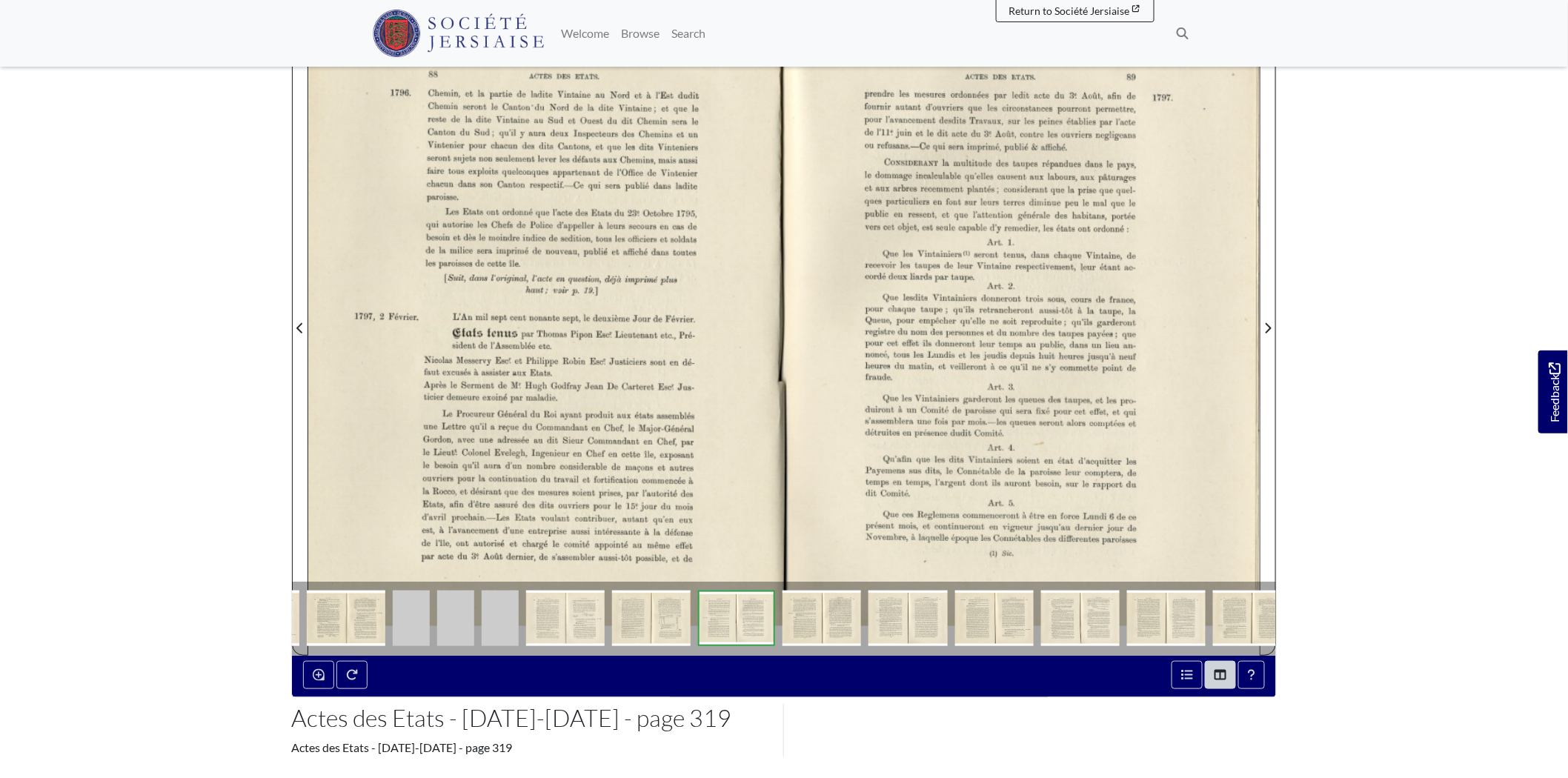
scroll to position [165, 0]
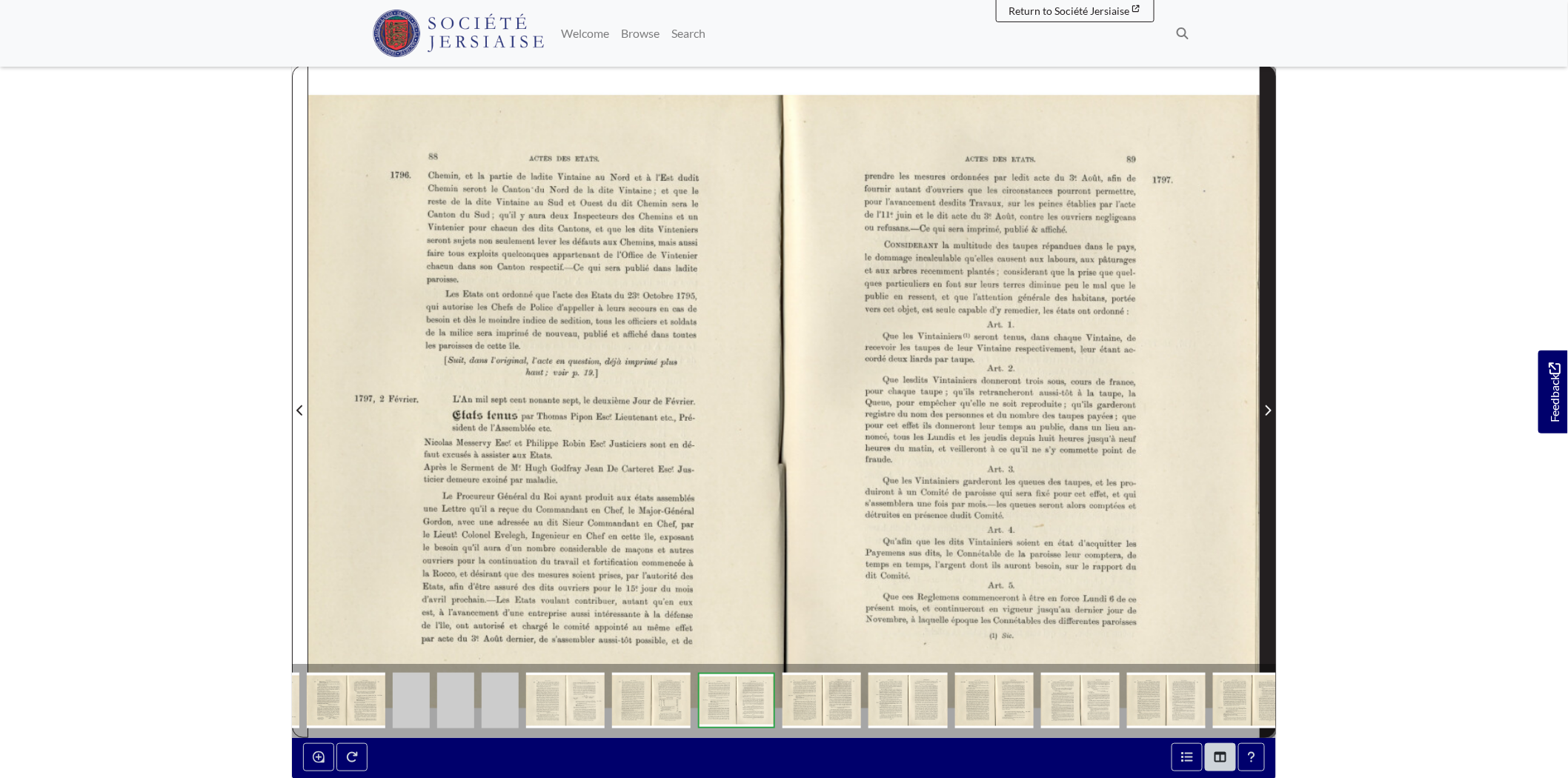
click at [1268, 420] on span "Next Page" at bounding box center [1268, 402] width 15 height 672
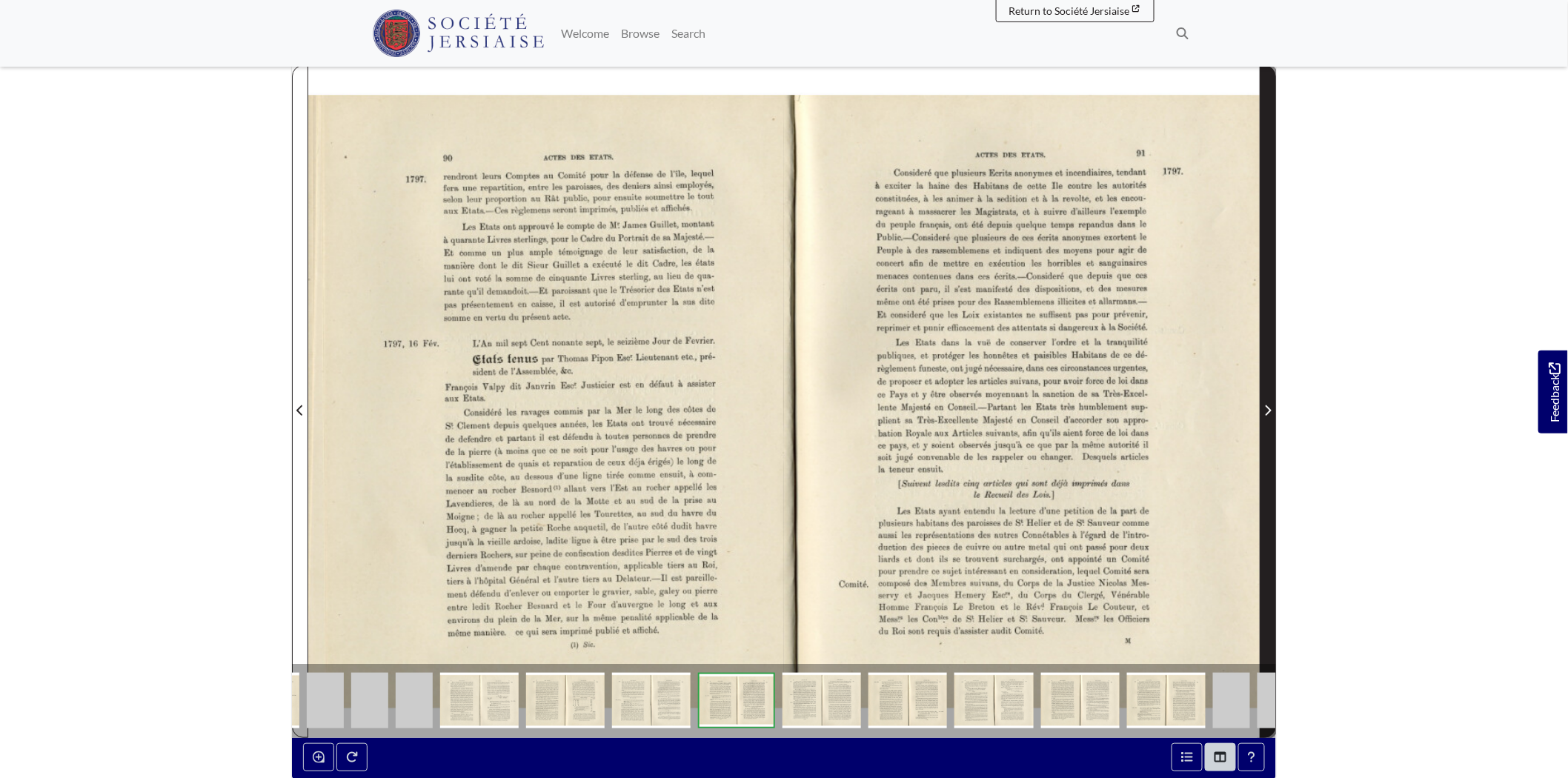
click at [1263, 404] on span "Next Page" at bounding box center [1268, 410] width 15 height 18
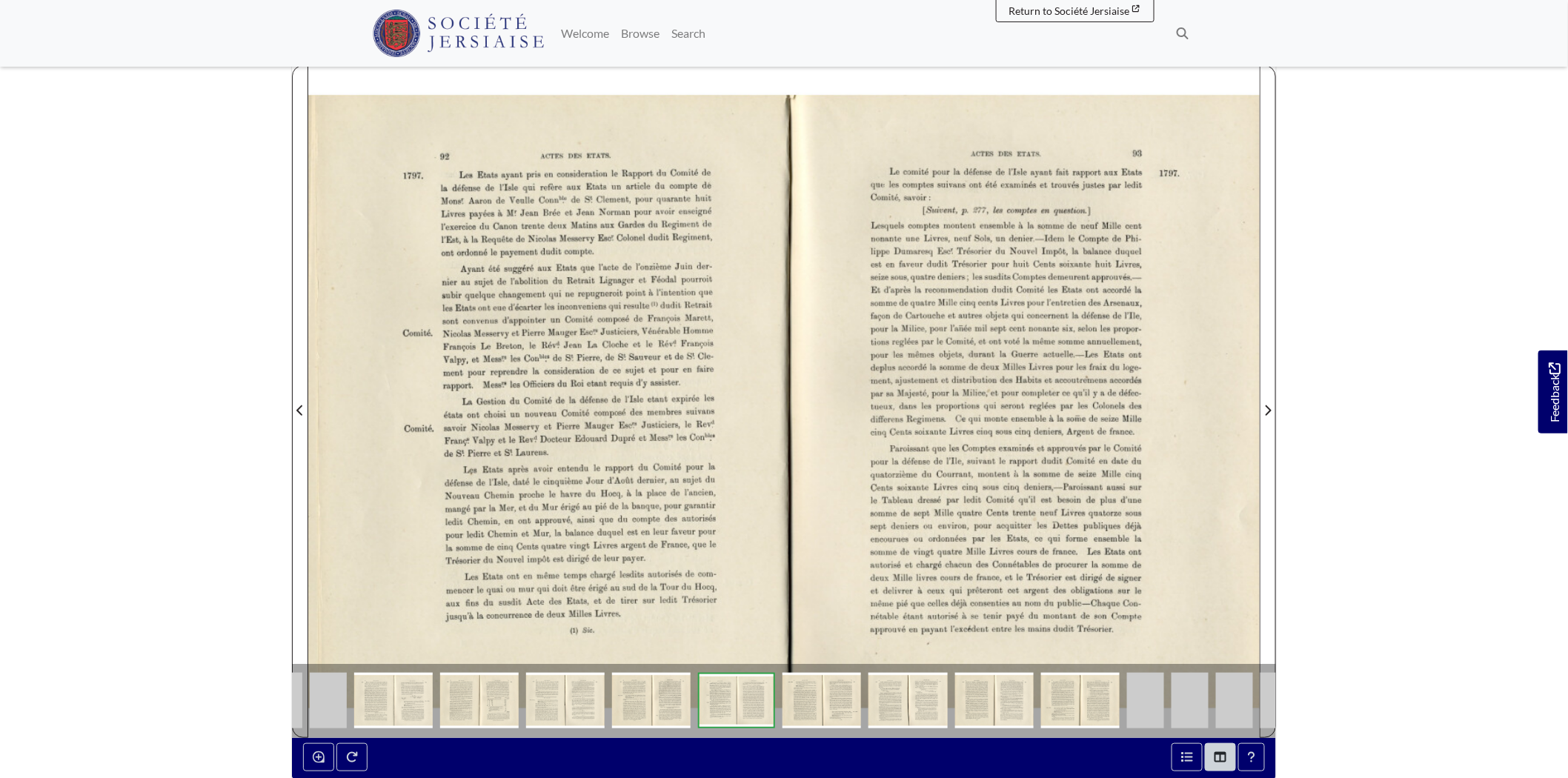
click at [1258, 394] on div at bounding box center [1022, 401] width 476 height 673
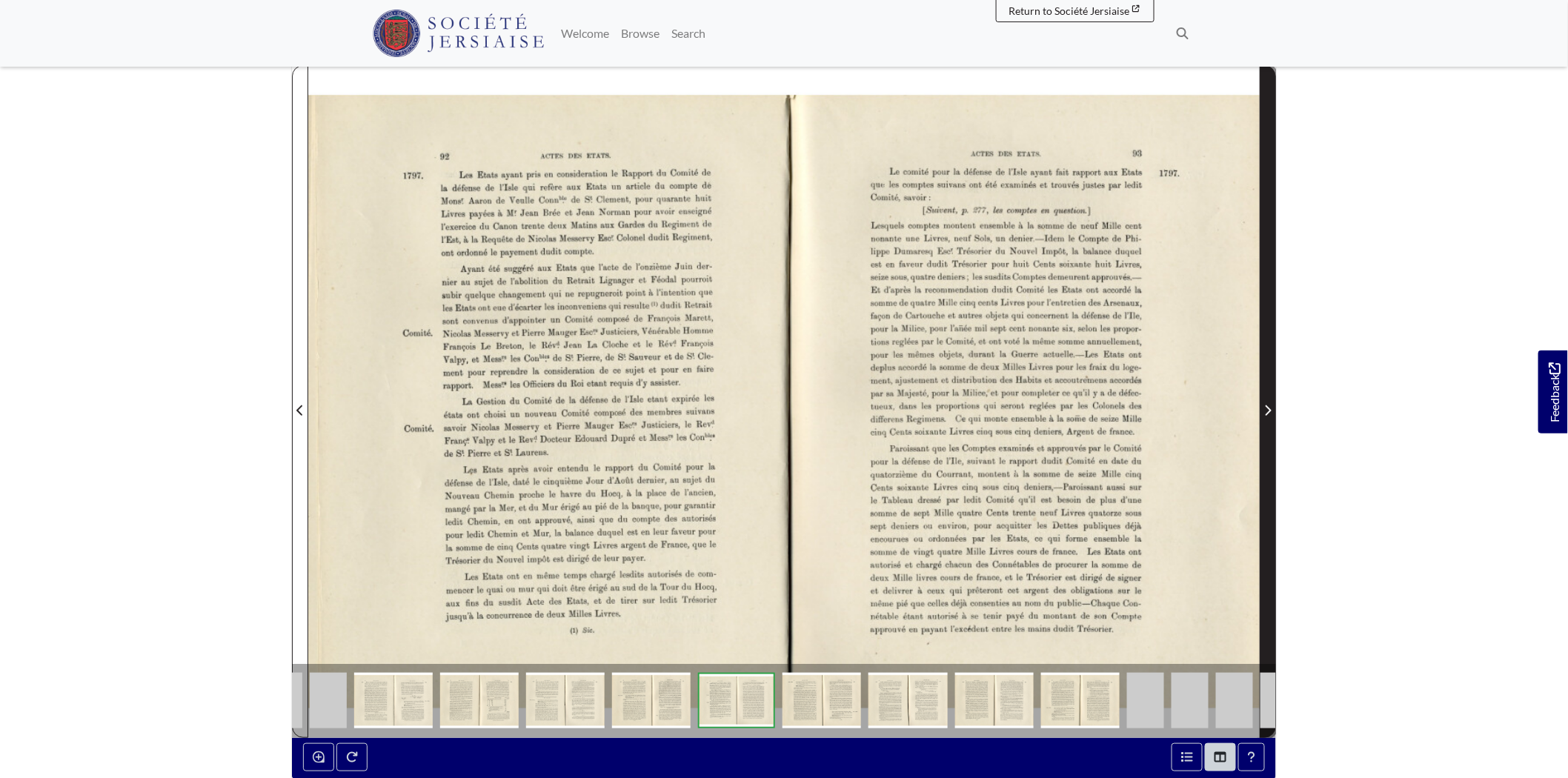
click at [1262, 406] on span "Next Page" at bounding box center [1268, 410] width 15 height 18
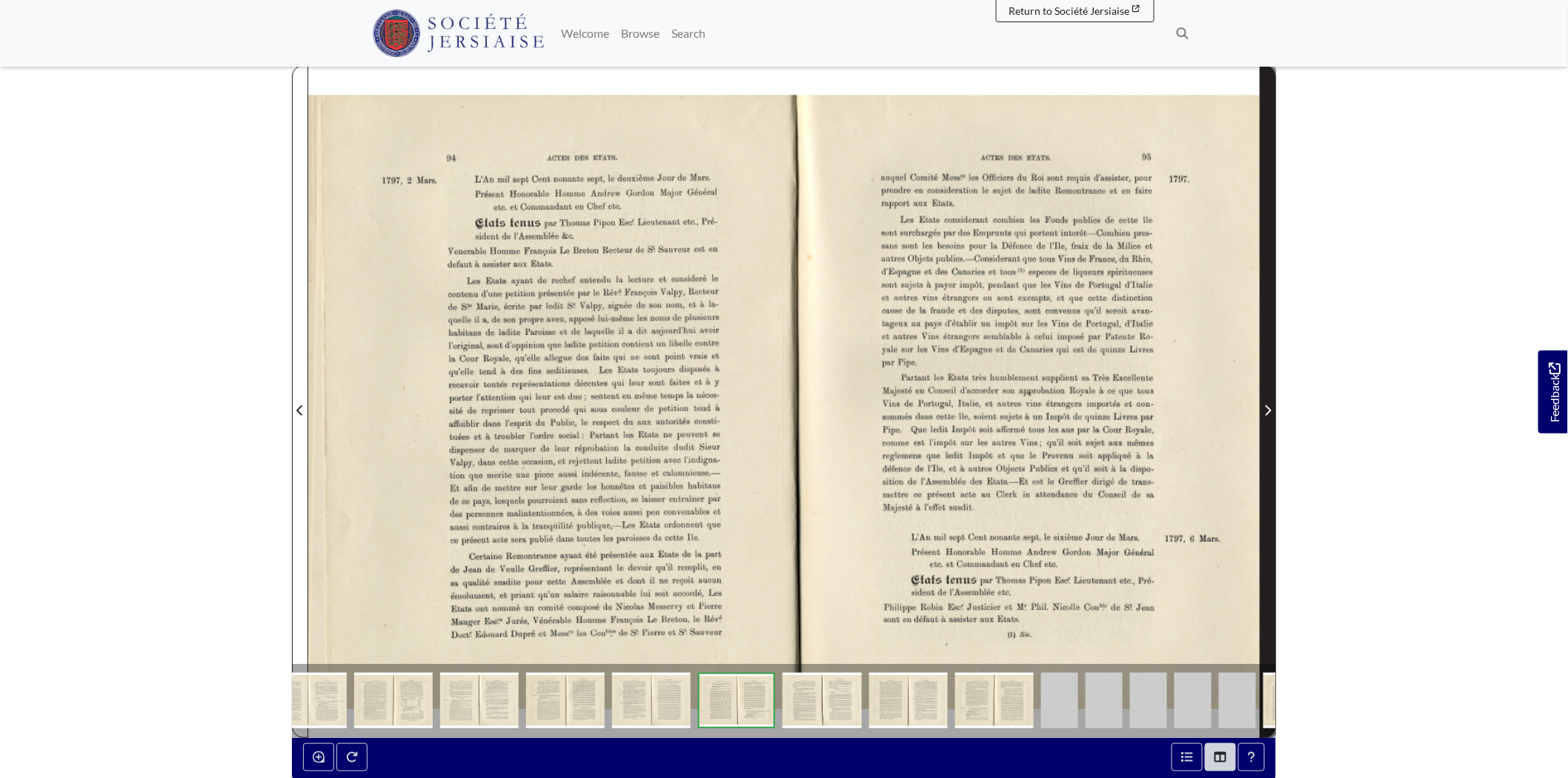
click at [1264, 447] on span "Next Page" at bounding box center [1268, 402] width 15 height 672
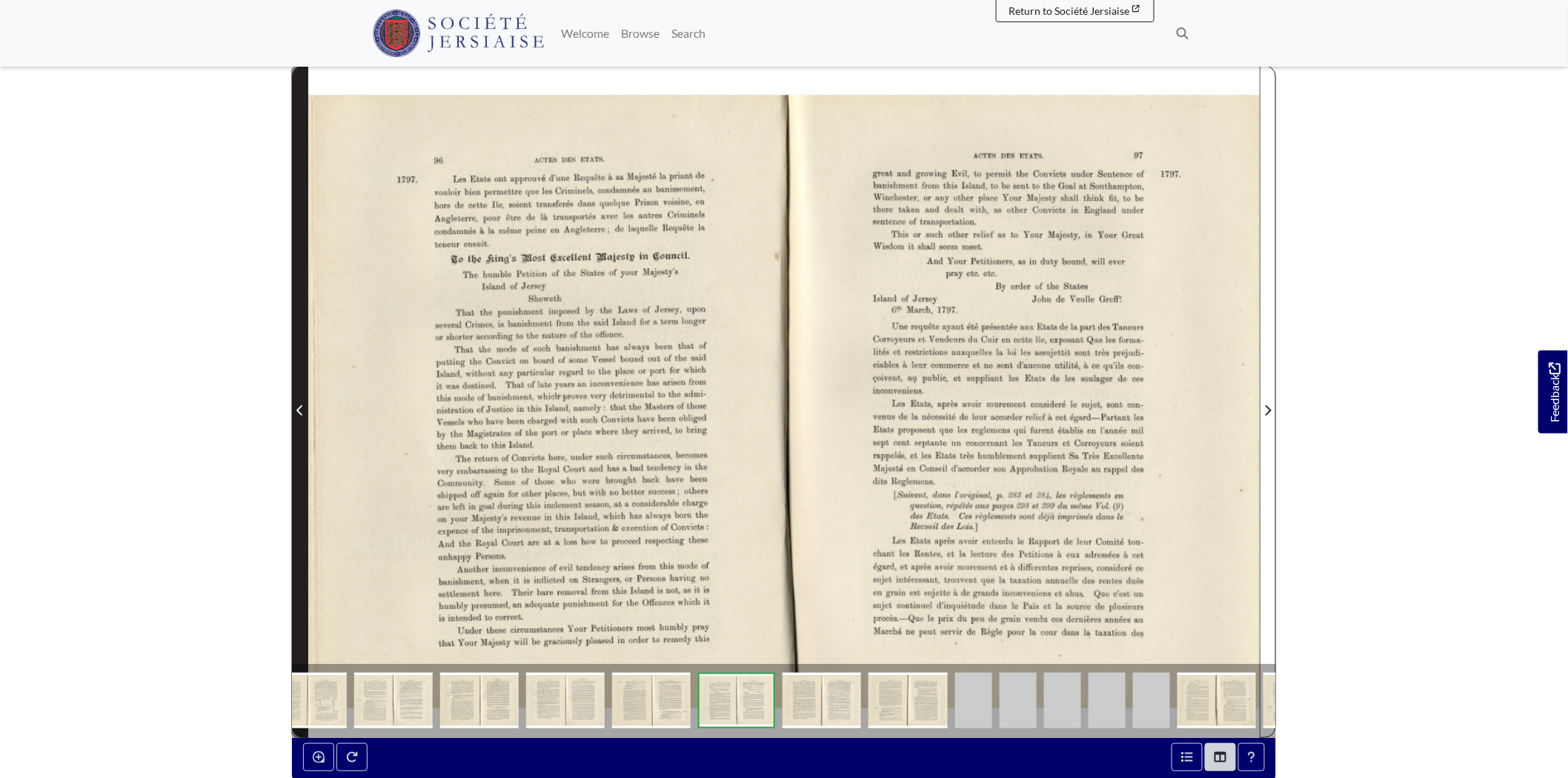
click at [300, 418] on span "Previous Page" at bounding box center [300, 410] width 15 height 18
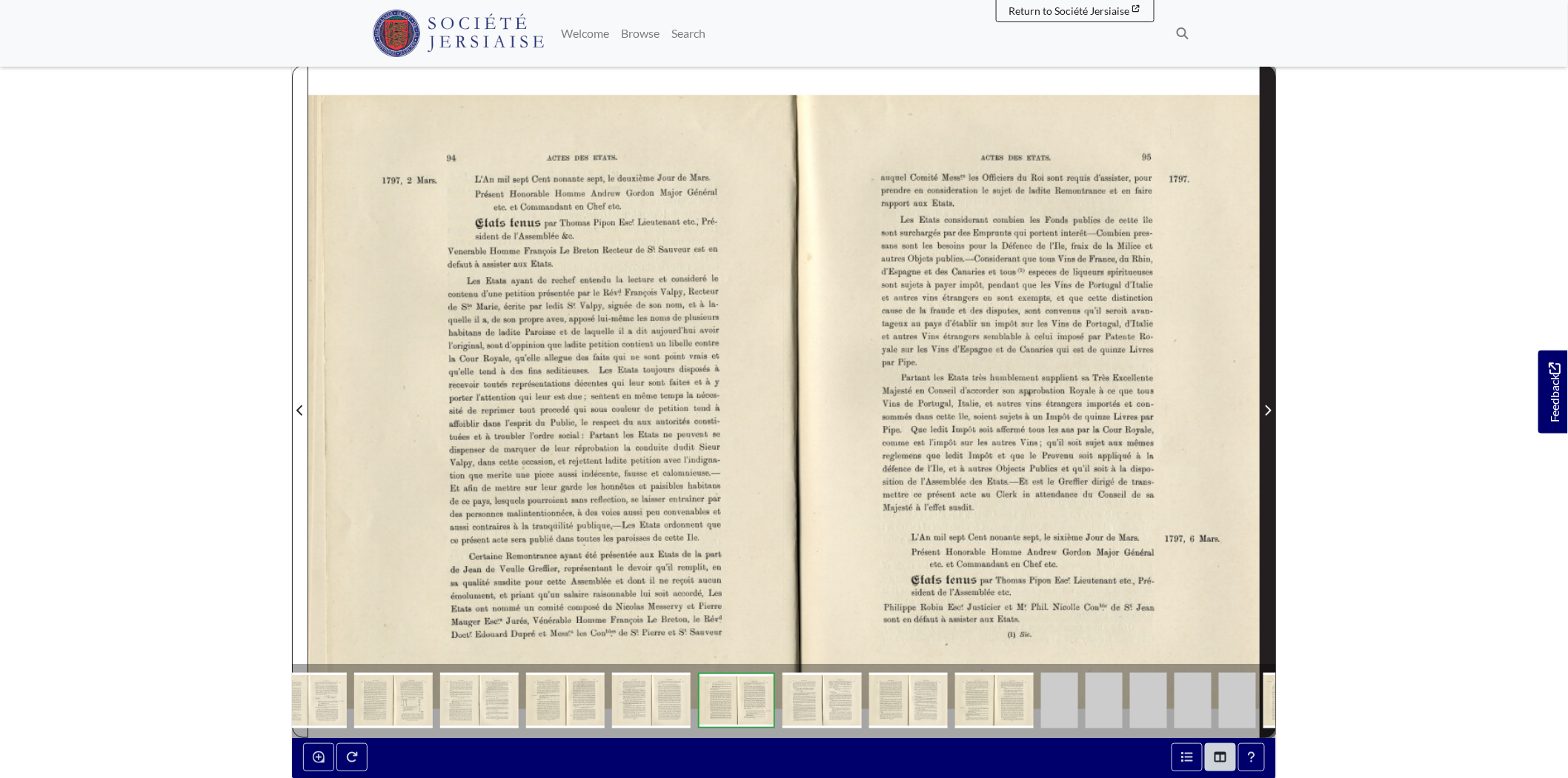
click at [1268, 379] on span "Next Page" at bounding box center [1268, 402] width 15 height 672
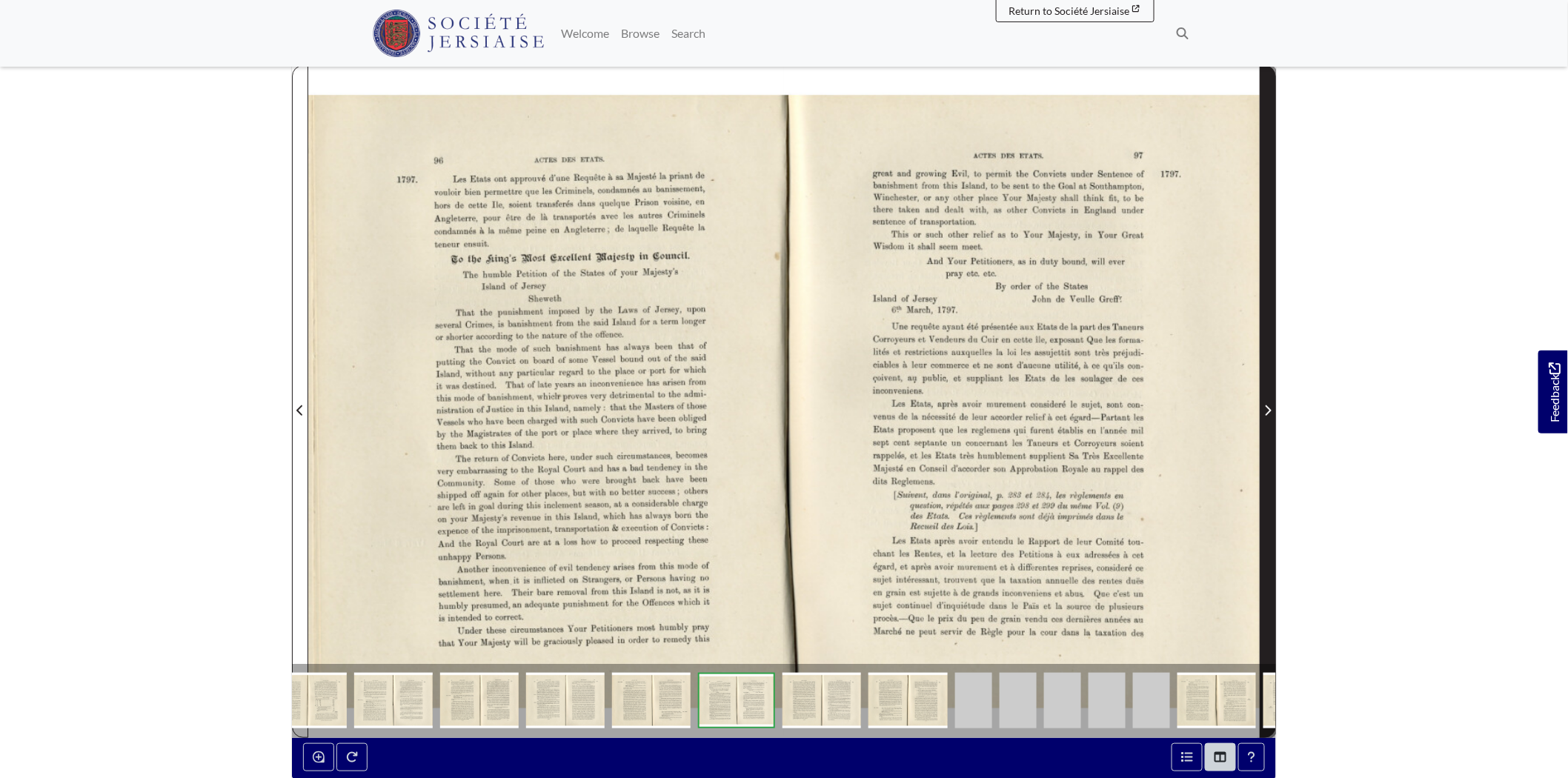
click at [1263, 392] on span "Next Page" at bounding box center [1268, 402] width 15 height 672
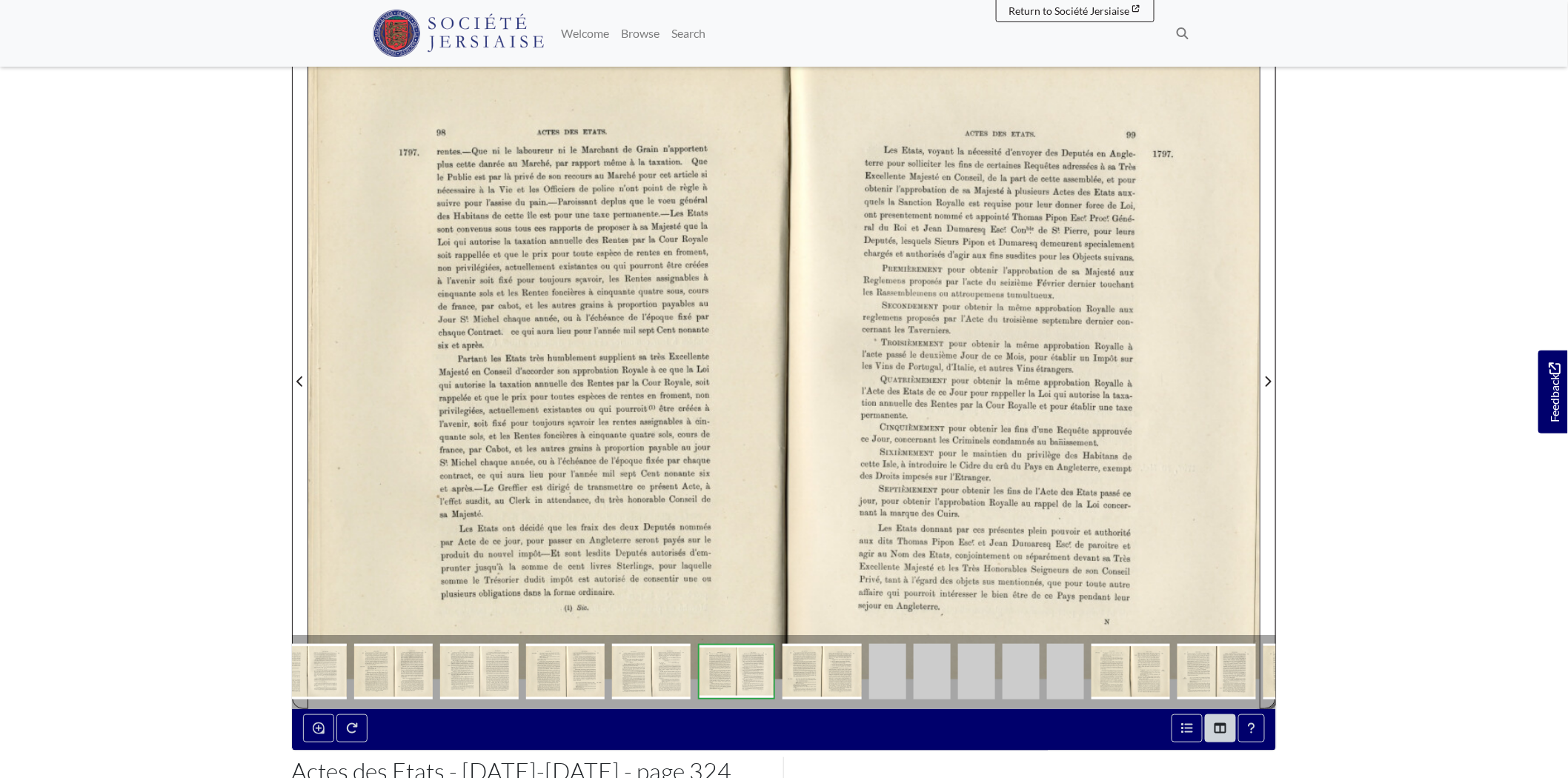
scroll to position [165, 0]
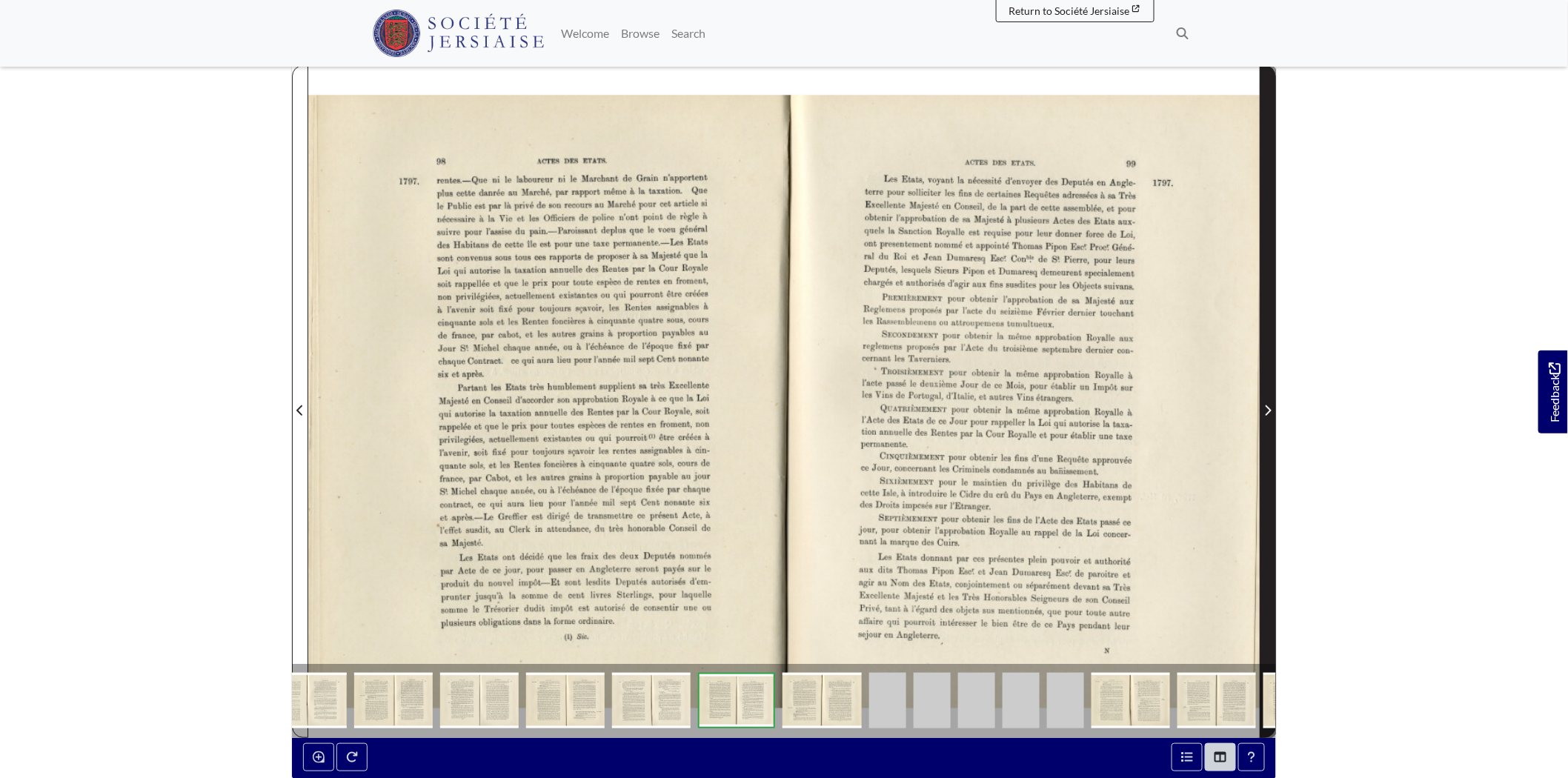
click at [1265, 416] on icon "Next Page" at bounding box center [1268, 410] width 8 height 12
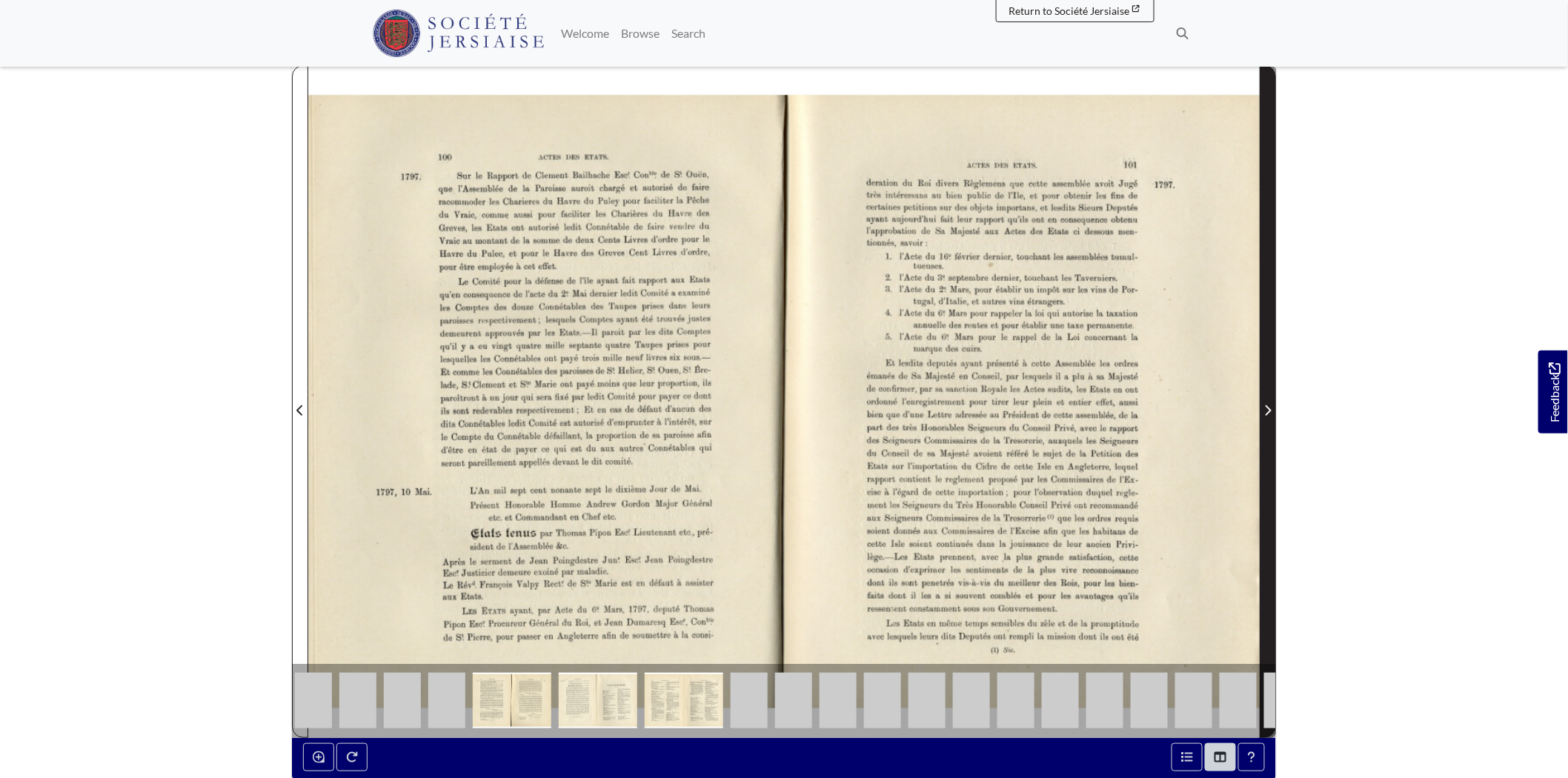
click at [1265, 396] on span "Next Page" at bounding box center [1268, 402] width 15 height 672
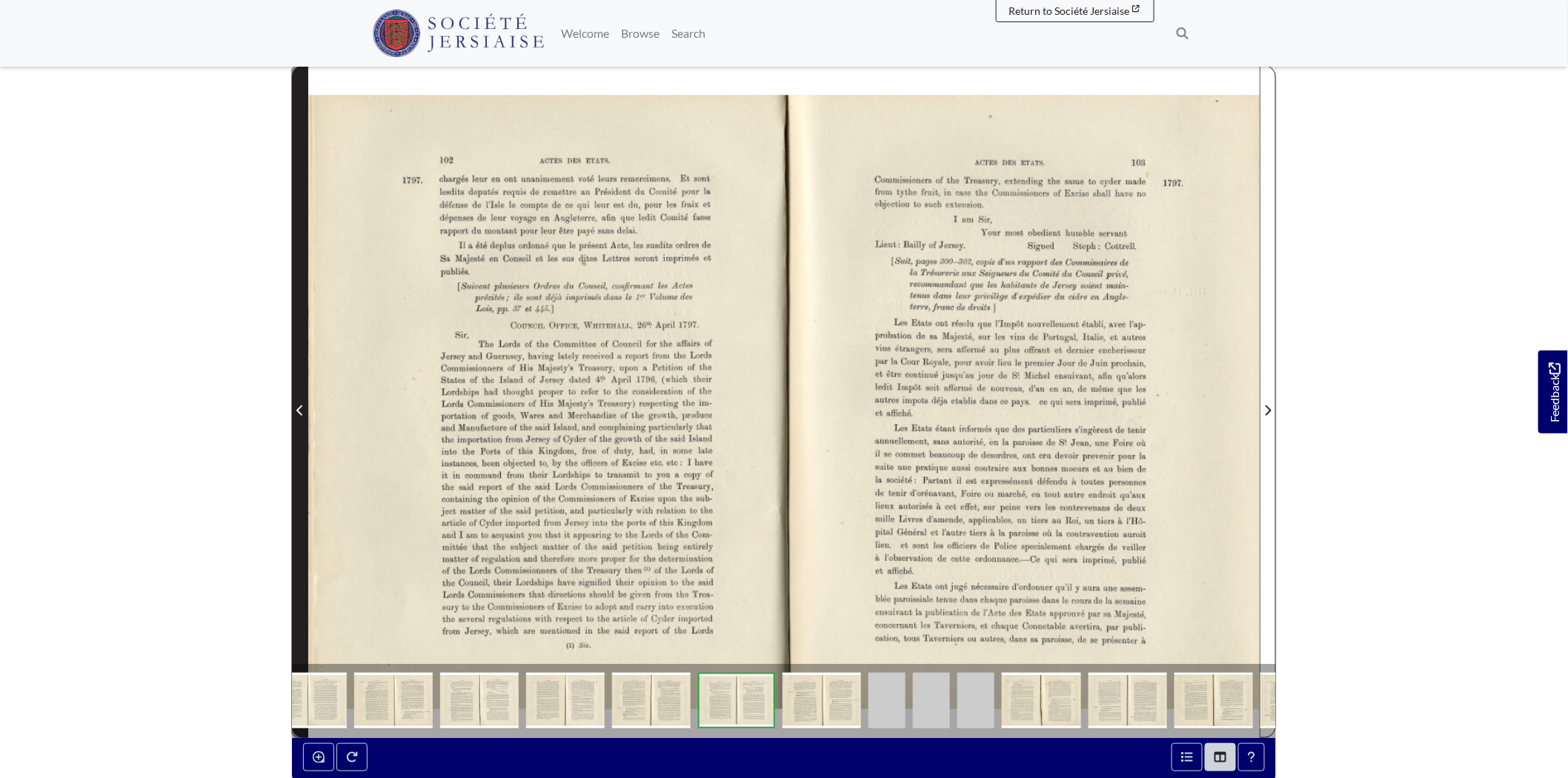
click at [293, 410] on span "Previous Page" at bounding box center [300, 410] width 15 height 18
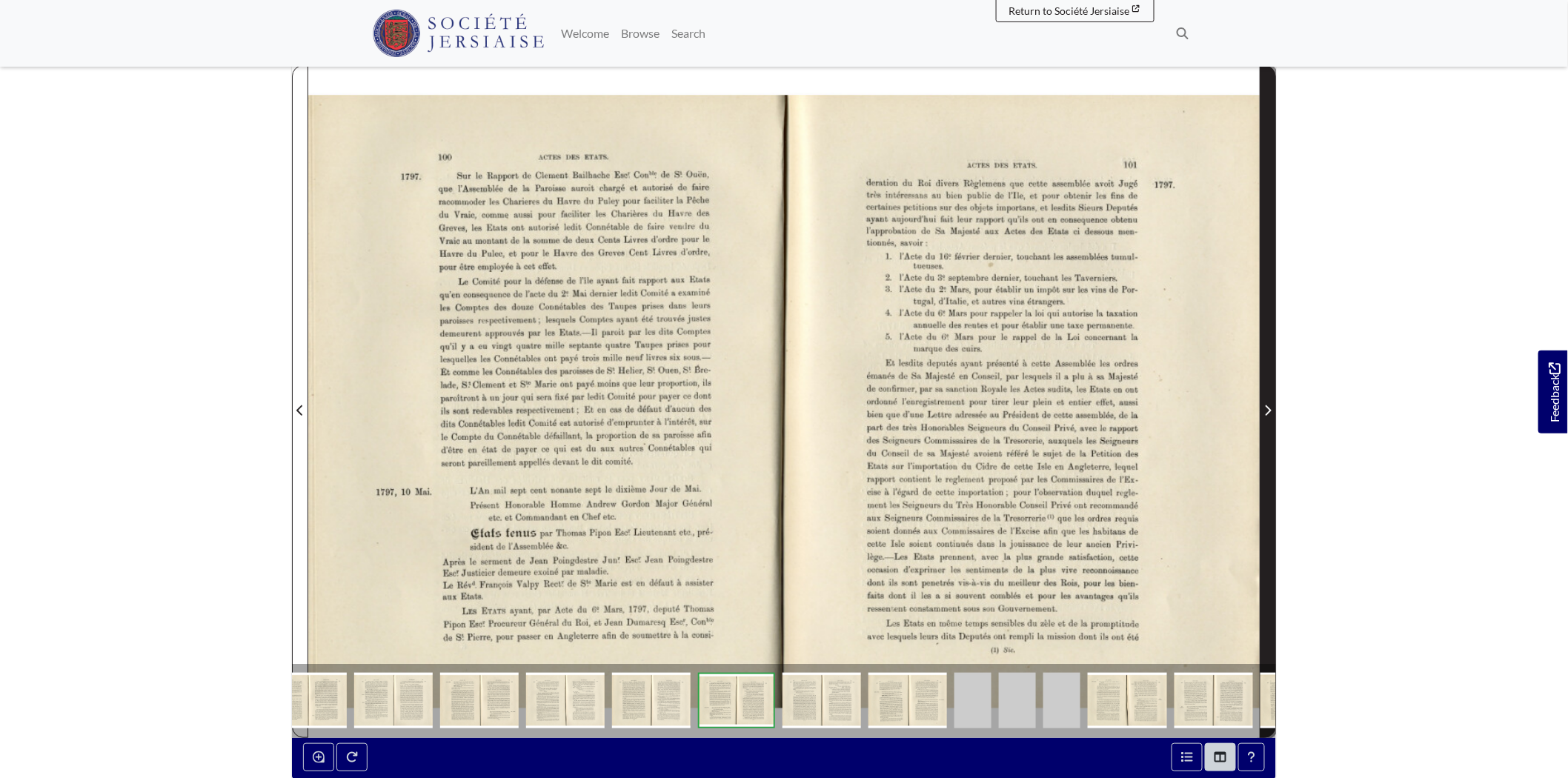
click at [1262, 447] on span "Next Page" at bounding box center [1268, 402] width 15 height 672
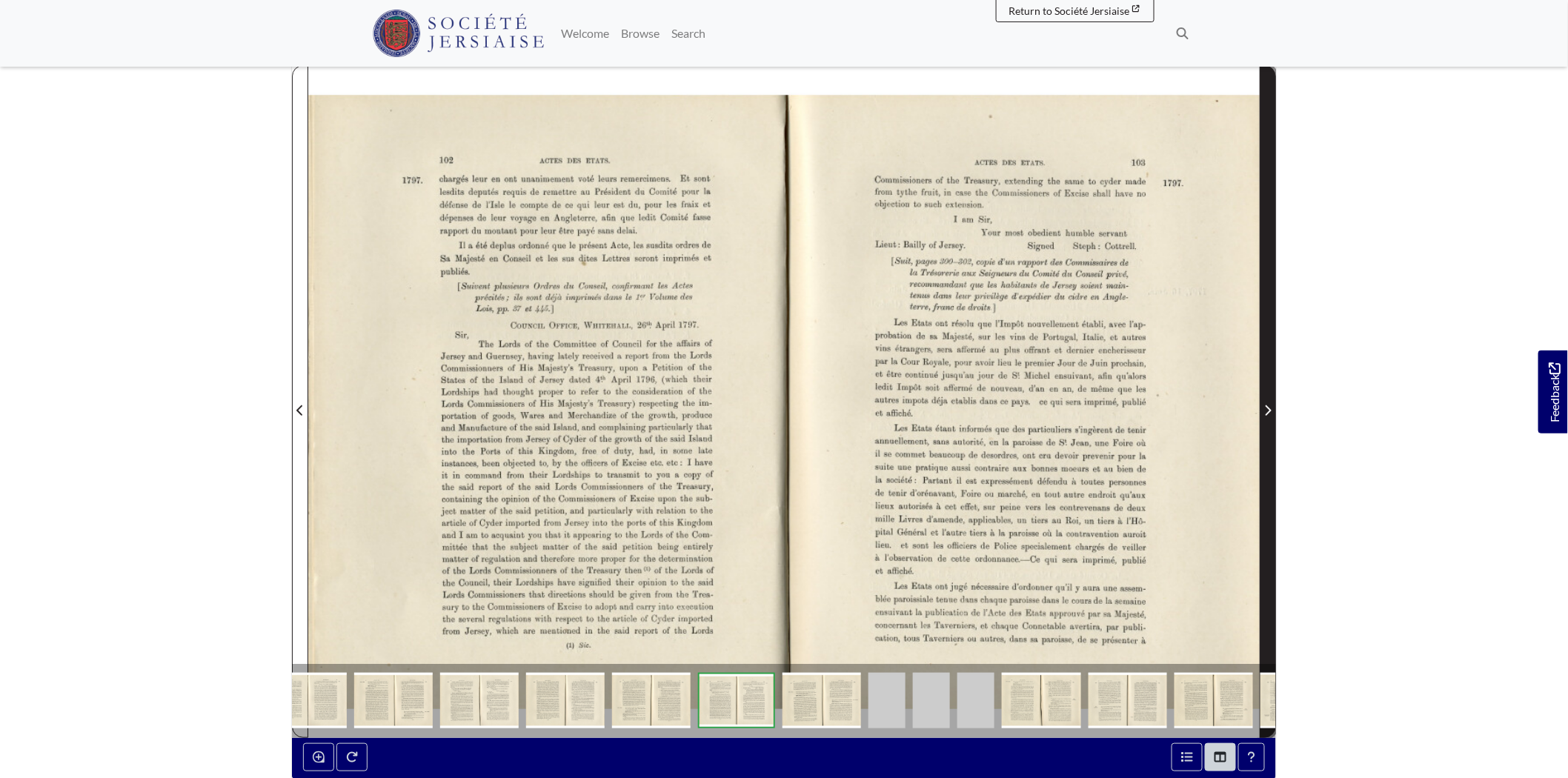
click at [1265, 406] on icon "Next Page" at bounding box center [1268, 410] width 6 height 10
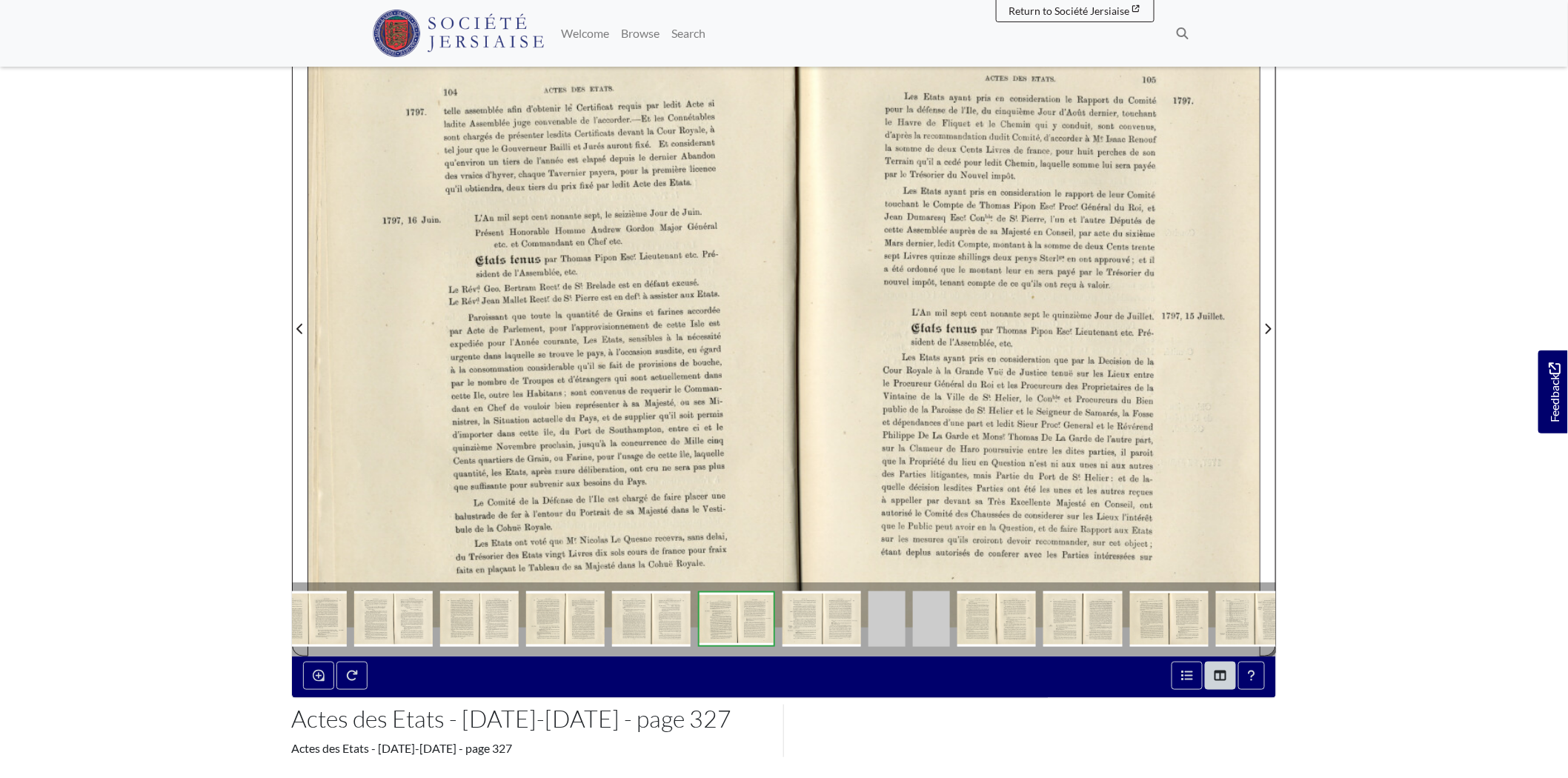
scroll to position [247, 0]
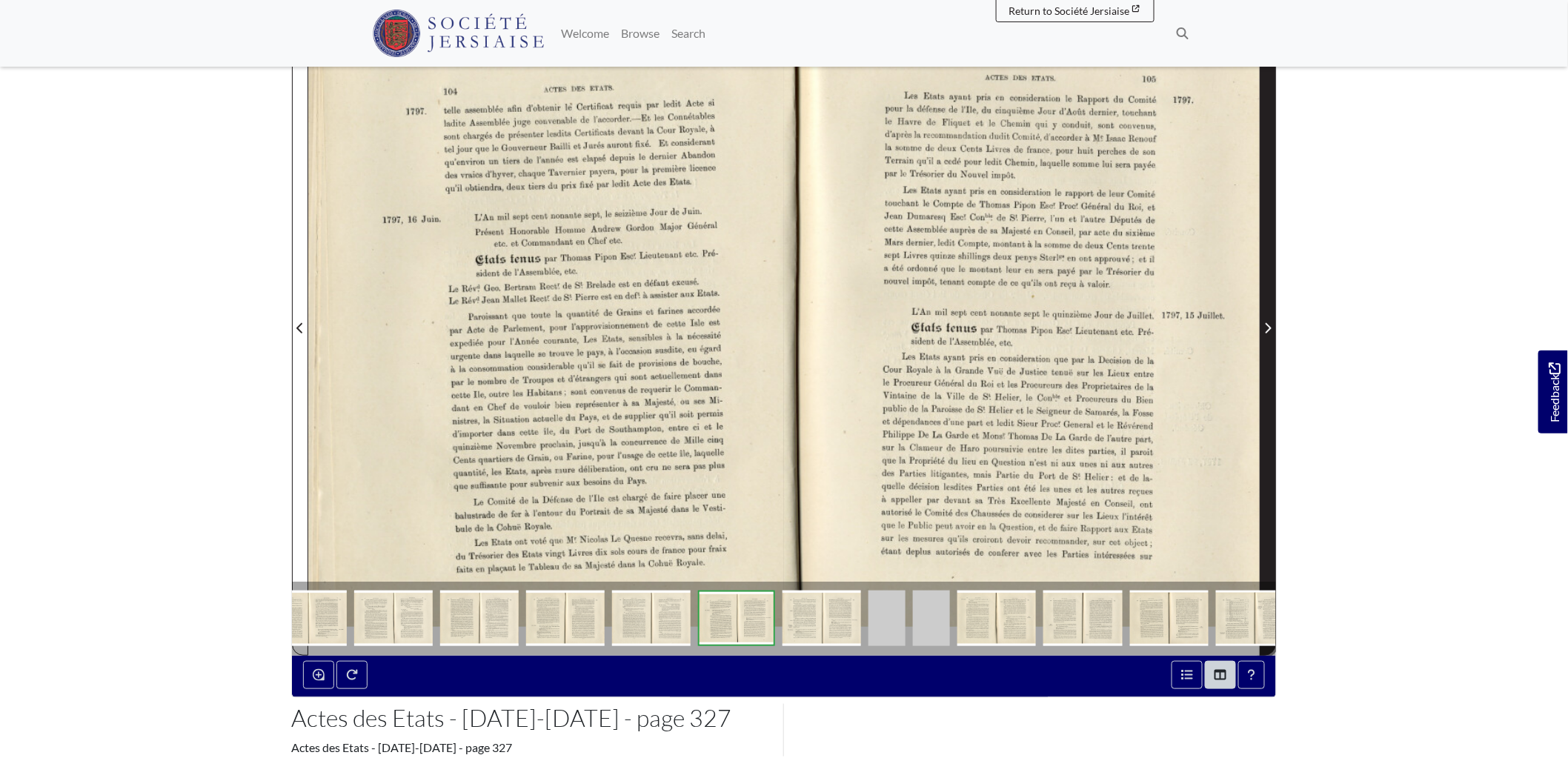
click at [1272, 387] on span "Next Page" at bounding box center [1268, 320] width 15 height 672
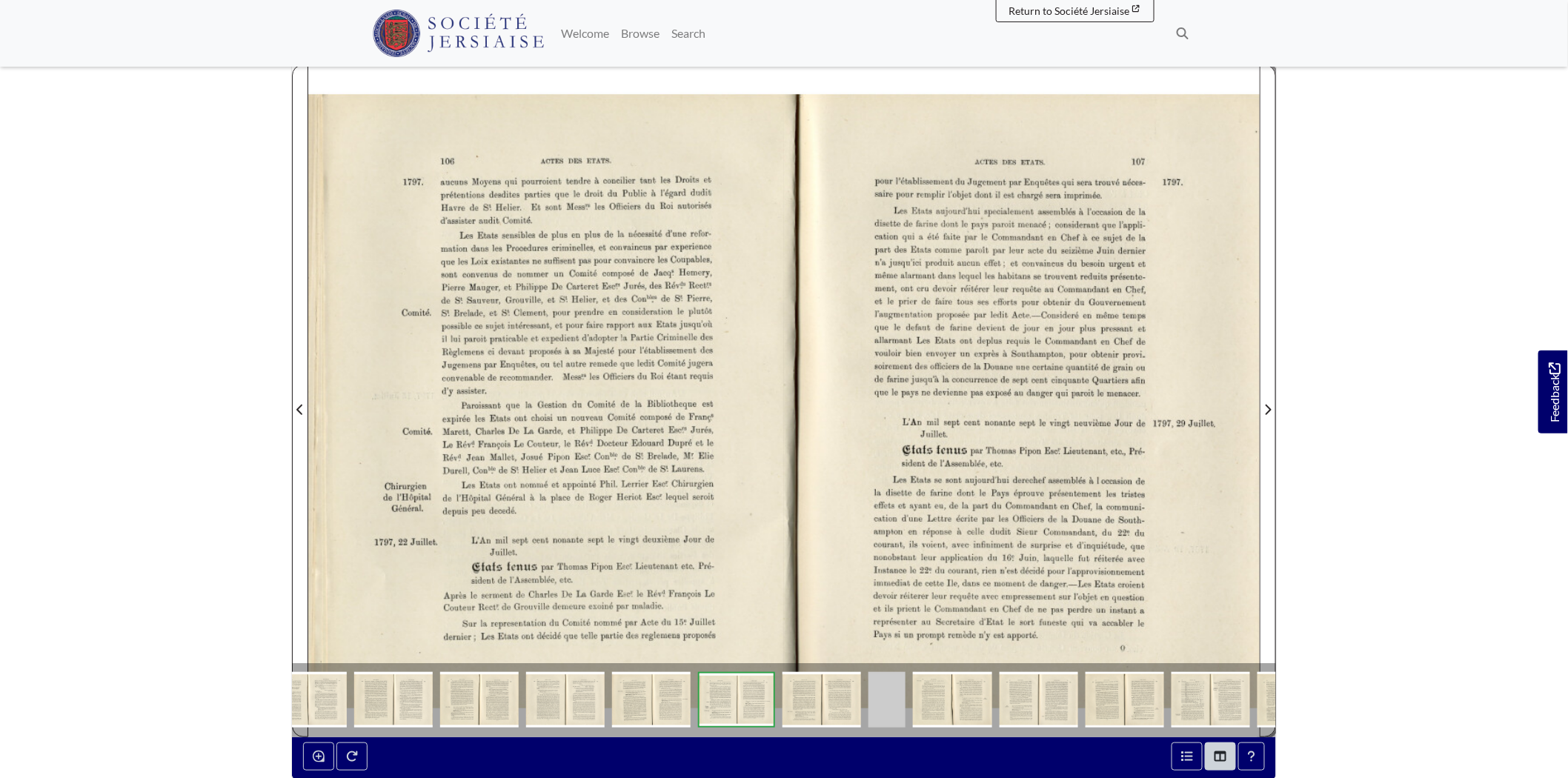
scroll to position [165, 0]
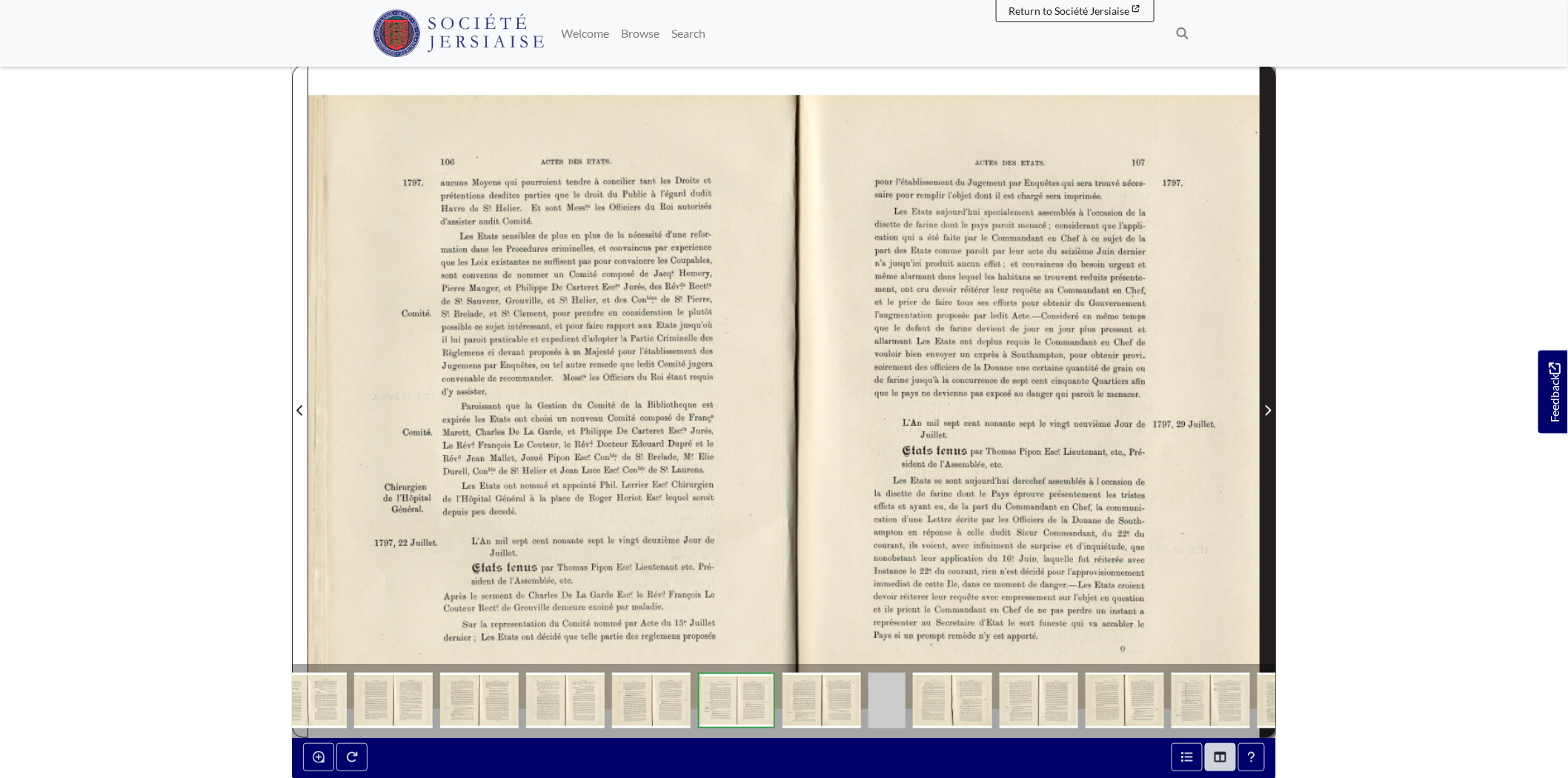
click at [1265, 415] on icon "Next Page" at bounding box center [1268, 410] width 8 height 12
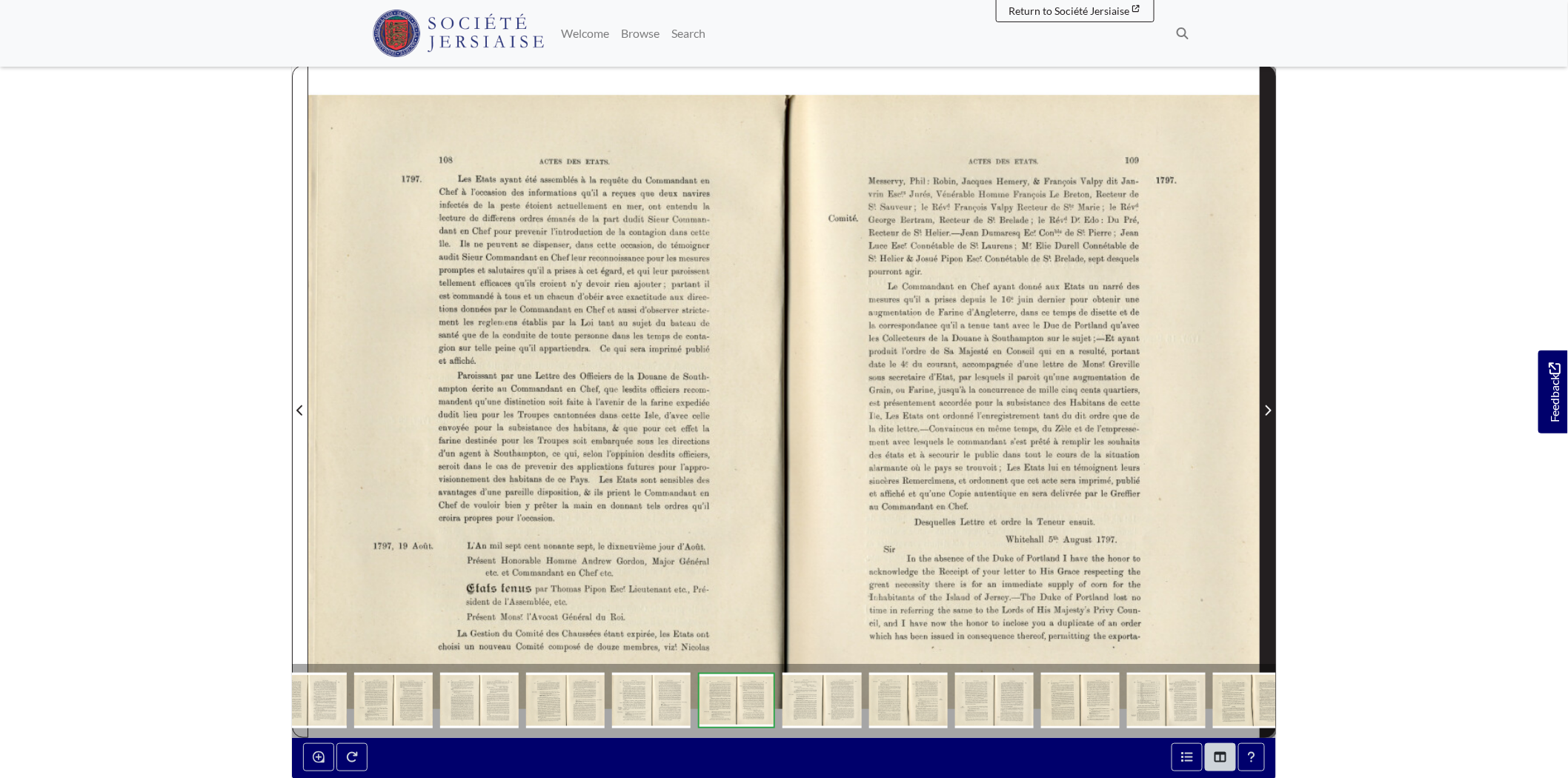
click at [1265, 415] on icon "Next Page" at bounding box center [1268, 410] width 8 height 12
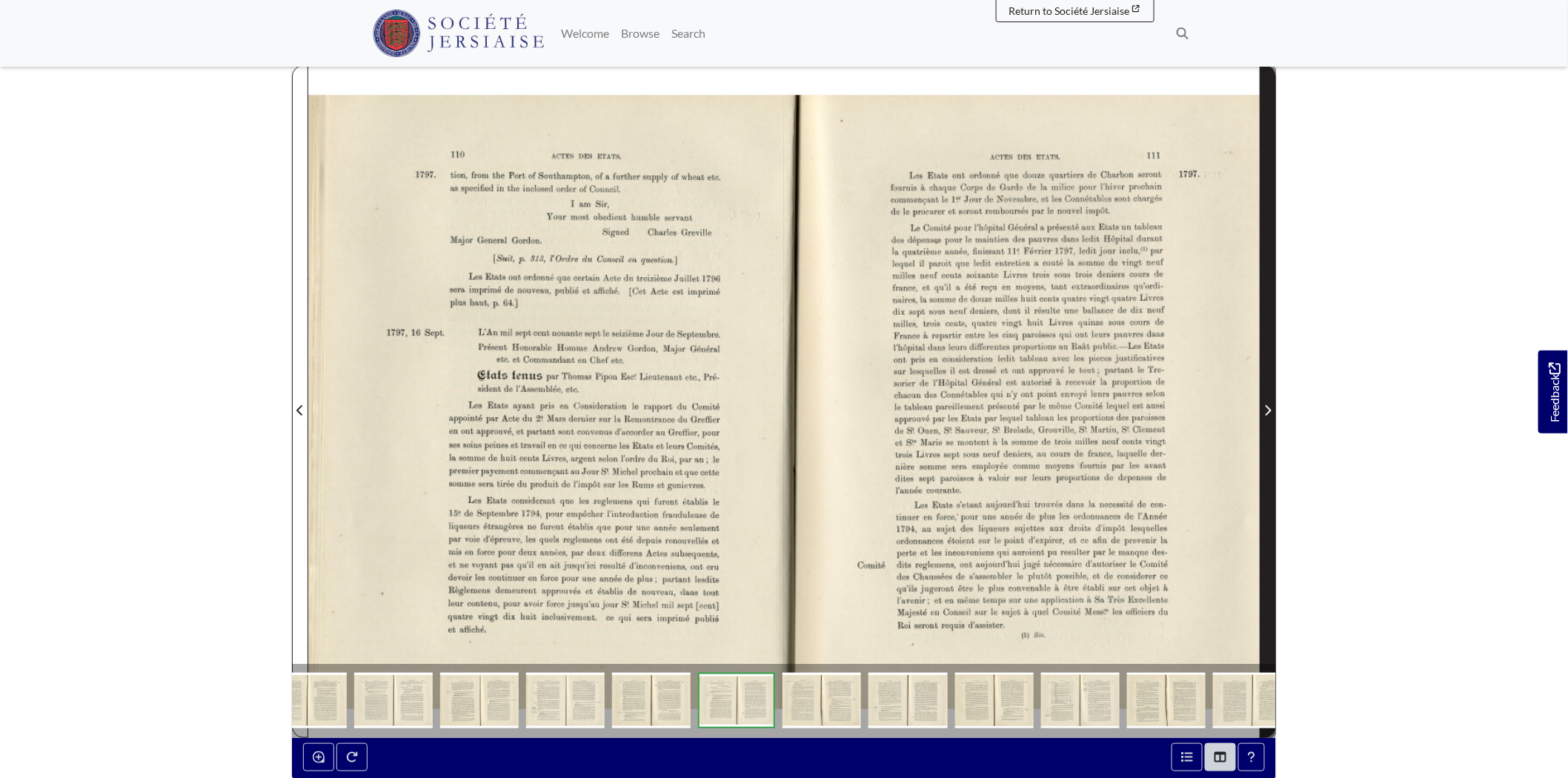
click at [1269, 410] on icon "Next Page" at bounding box center [1268, 410] width 6 height 10
